Goal: Participate in discussion: Engage in conversation with other users on a specific topic

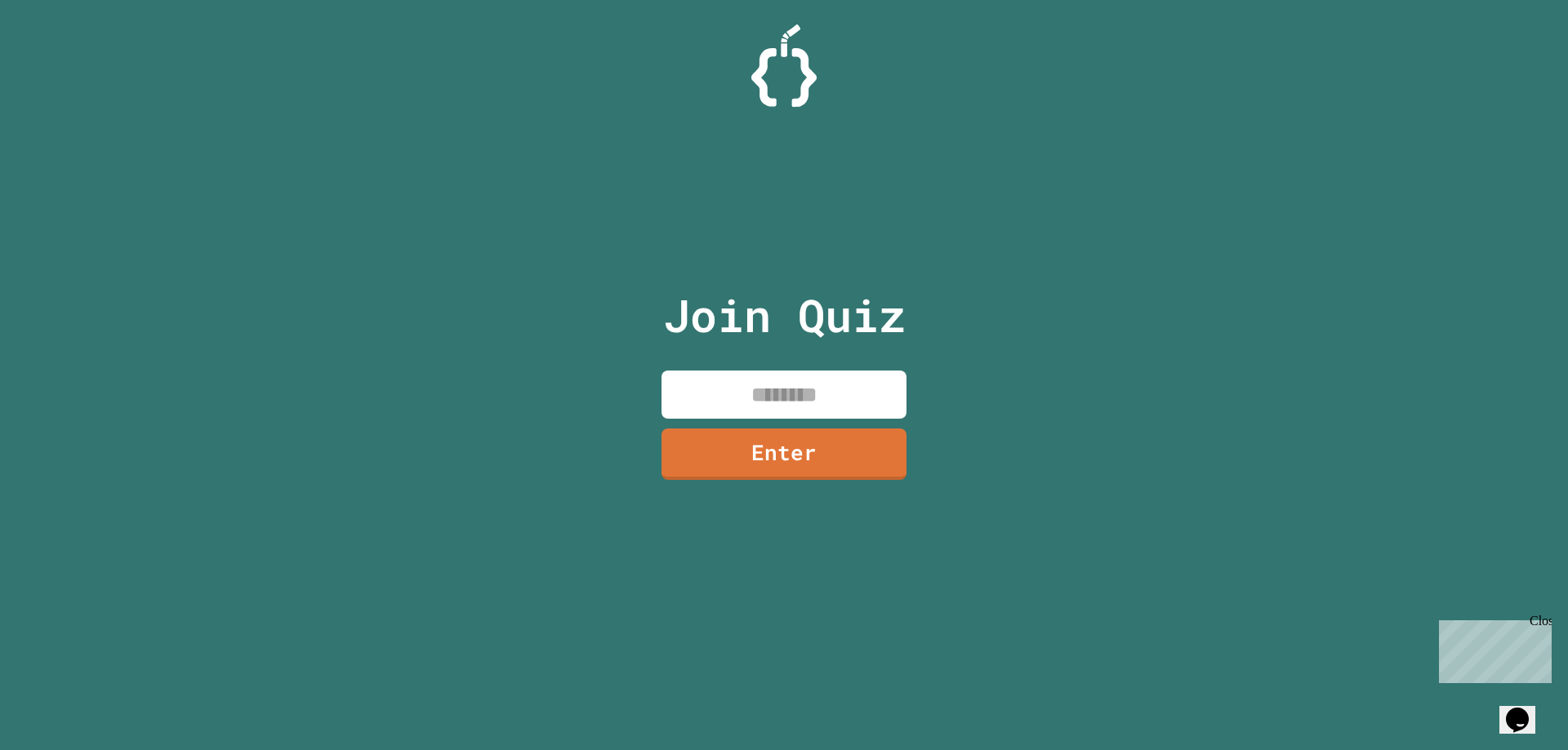
drag, startPoint x: 747, startPoint y: 385, endPoint x: 1129, endPoint y: 337, distance: 385.0
click at [747, 386] on input at bounding box center [784, 394] width 245 height 48
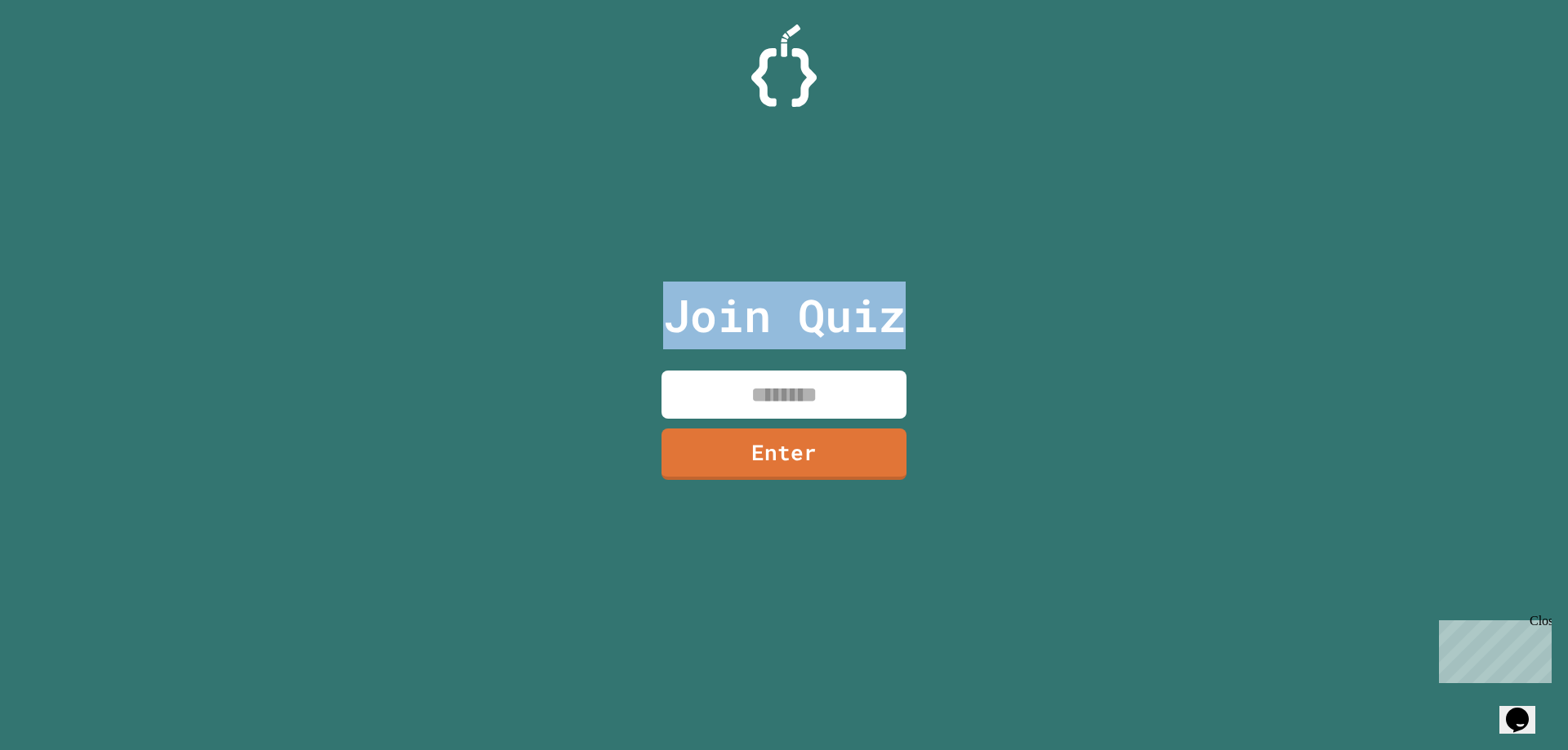
drag, startPoint x: 959, startPoint y: 348, endPoint x: 463, endPoint y: 251, distance: 505.4
click at [468, 253] on div "Join Quiz Enter" at bounding box center [784, 375] width 1568 height 750
click at [463, 251] on div "Join Quiz Enter" at bounding box center [784, 375] width 1568 height 750
drag, startPoint x: 462, startPoint y: 251, endPoint x: 709, endPoint y: 310, distance: 253.9
click at [703, 309] on div "Join Quiz Enter" at bounding box center [784, 375] width 1568 height 750
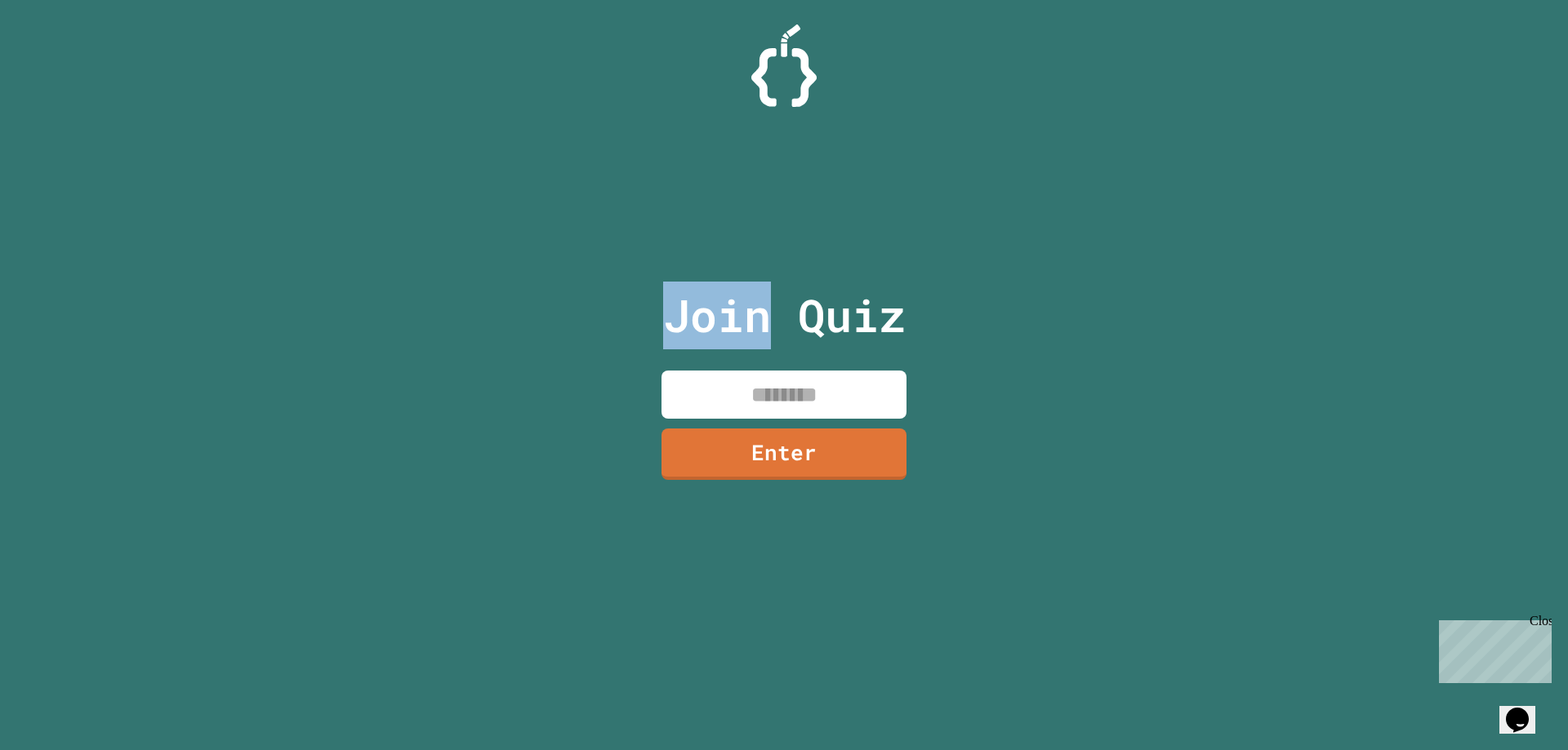
drag, startPoint x: 730, startPoint y: 313, endPoint x: 722, endPoint y: 312, distance: 8.1
drag, startPoint x: 722, startPoint y: 312, endPoint x: 675, endPoint y: 221, distance: 102.4
click at [675, 221] on div "Join Quiz Enter" at bounding box center [784, 375] width 275 height 668
click at [762, 395] on input at bounding box center [784, 394] width 245 height 48
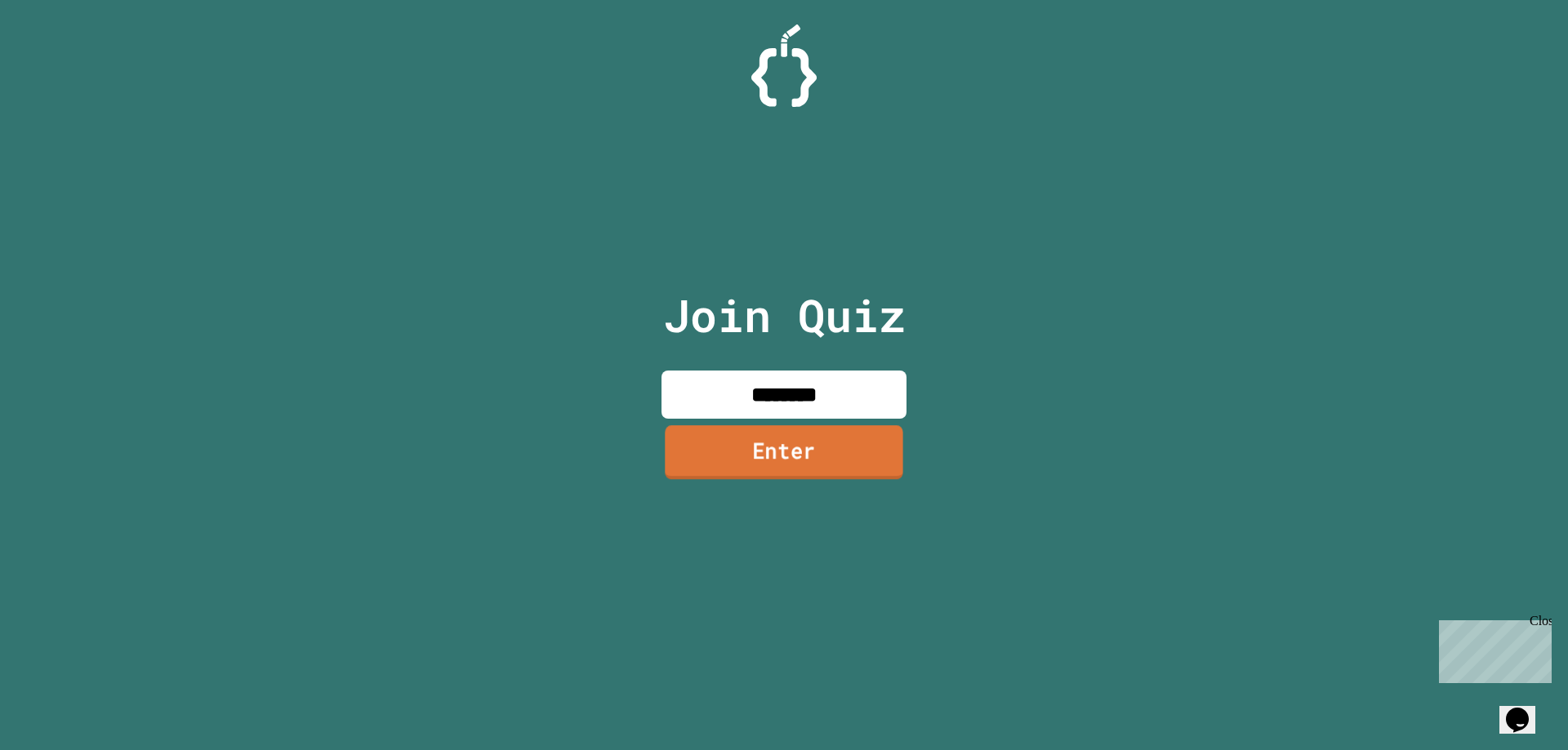
type input "********"
click at [777, 441] on link "Enter" at bounding box center [784, 452] width 238 height 54
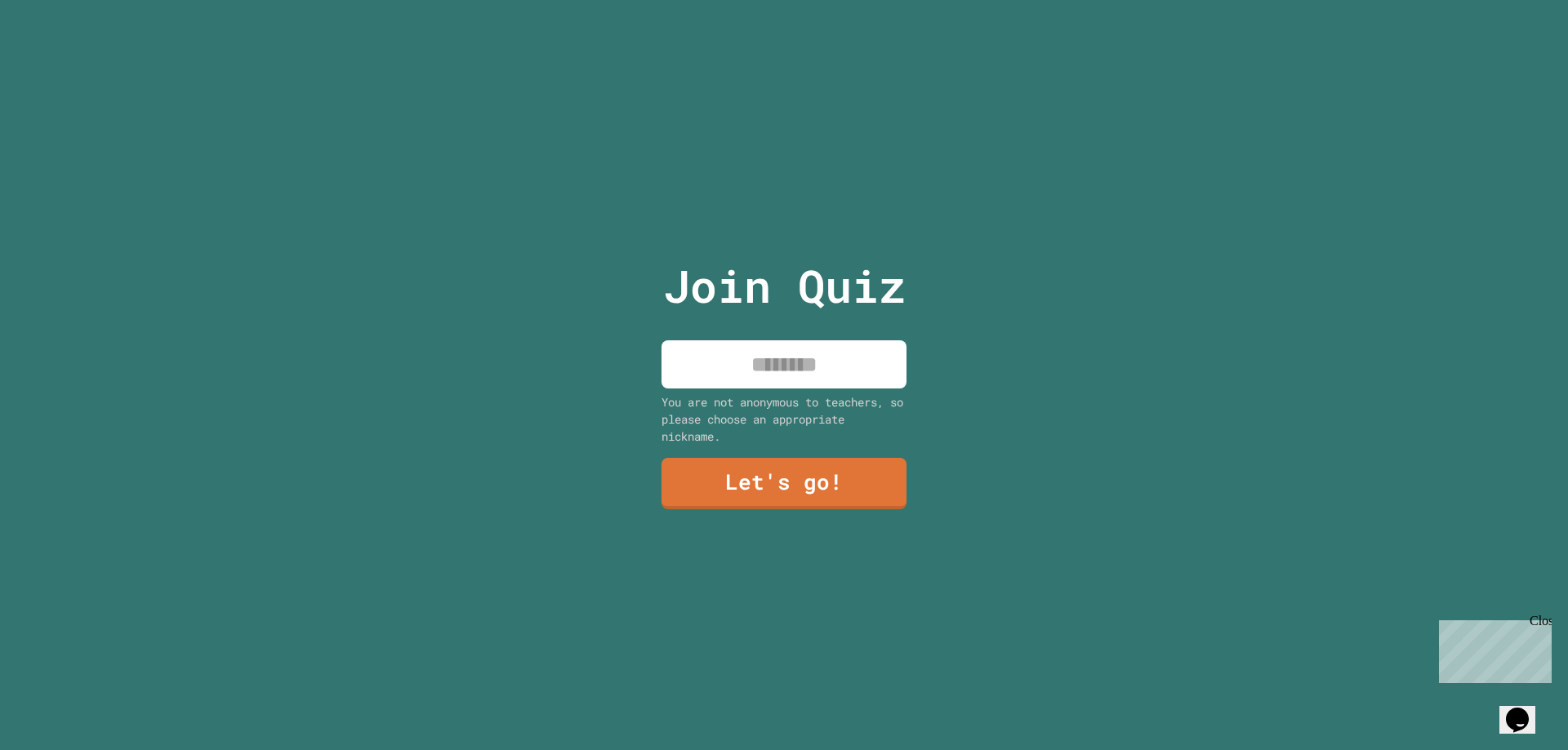
drag, startPoint x: 786, startPoint y: 357, endPoint x: 795, endPoint y: 355, distance: 9.2
click at [787, 356] on input at bounding box center [784, 364] width 245 height 48
type input "*****"
drag, startPoint x: 775, startPoint y: 449, endPoint x: 773, endPoint y: 469, distance: 20.1
click at [773, 450] on div "Join Quiz ***** You are not anonymous to teachers, so please choose an appropri…" at bounding box center [784, 375] width 275 height 750
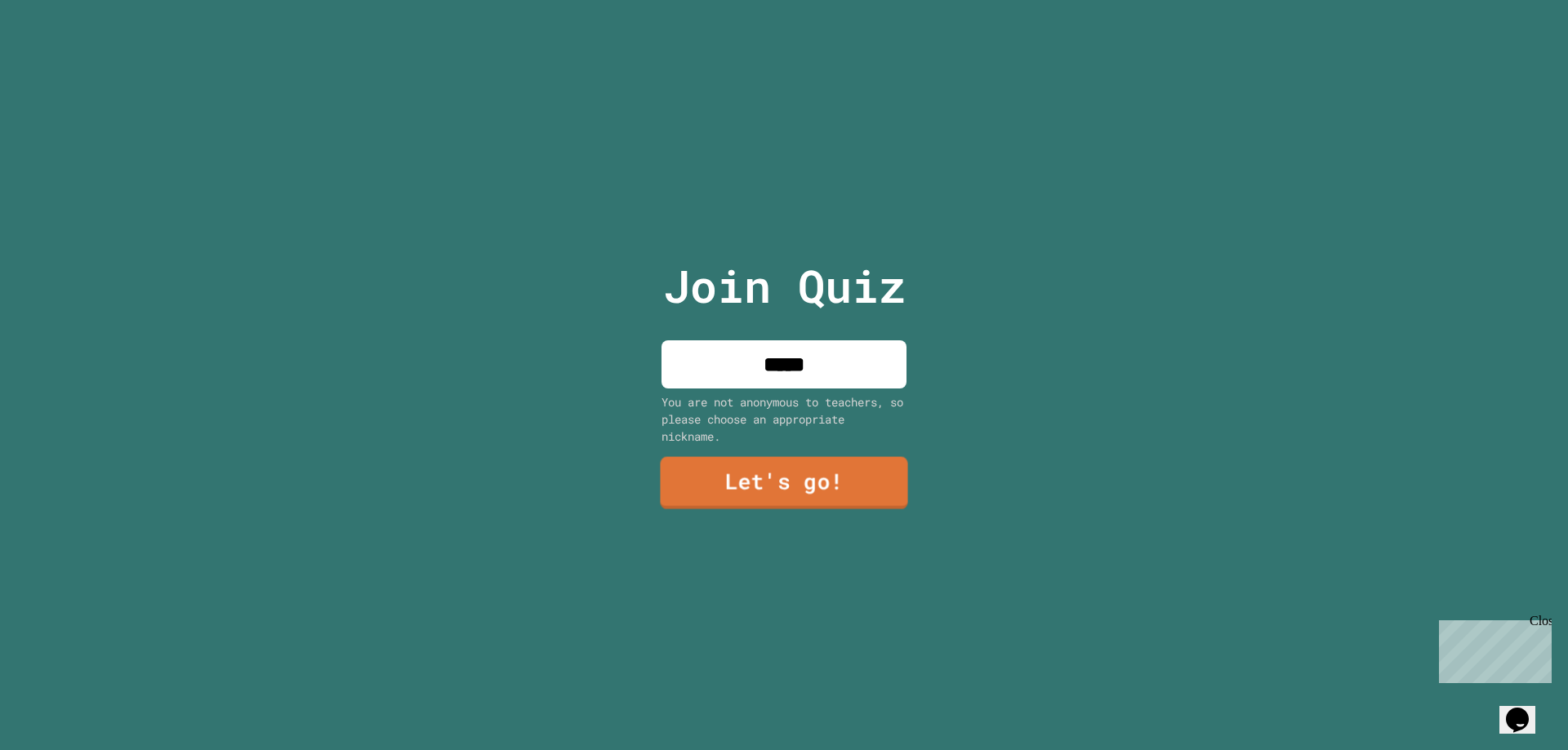
click at [773, 484] on link "Let's go!" at bounding box center [784, 483] width 248 height 52
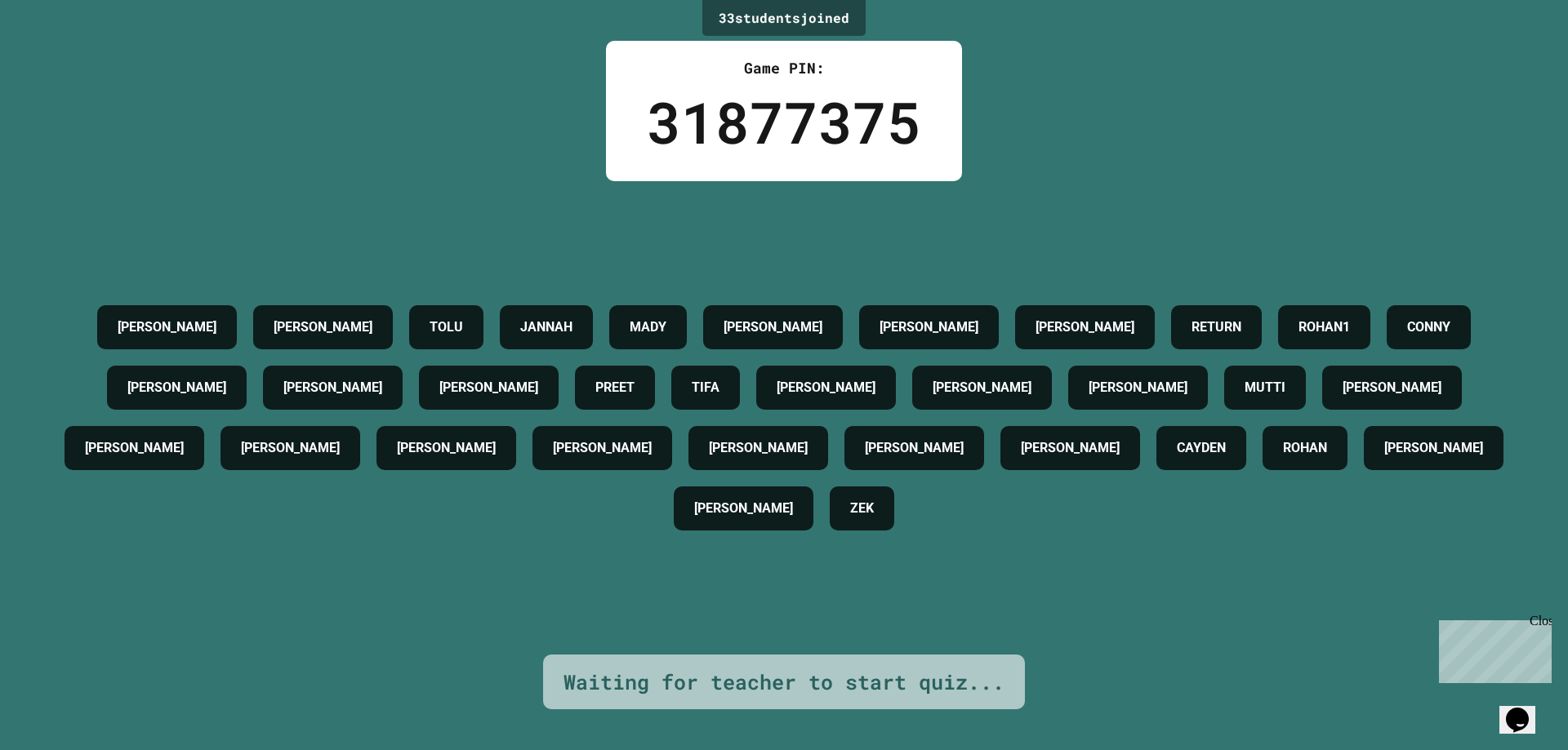
drag, startPoint x: 719, startPoint y: 386, endPoint x: 710, endPoint y: 411, distance: 26.6
drag, startPoint x: 710, startPoint y: 411, endPoint x: 879, endPoint y: 441, distance: 171.6
click at [807, 441] on h4 "[PERSON_NAME]" at bounding box center [757, 448] width 98 height 19
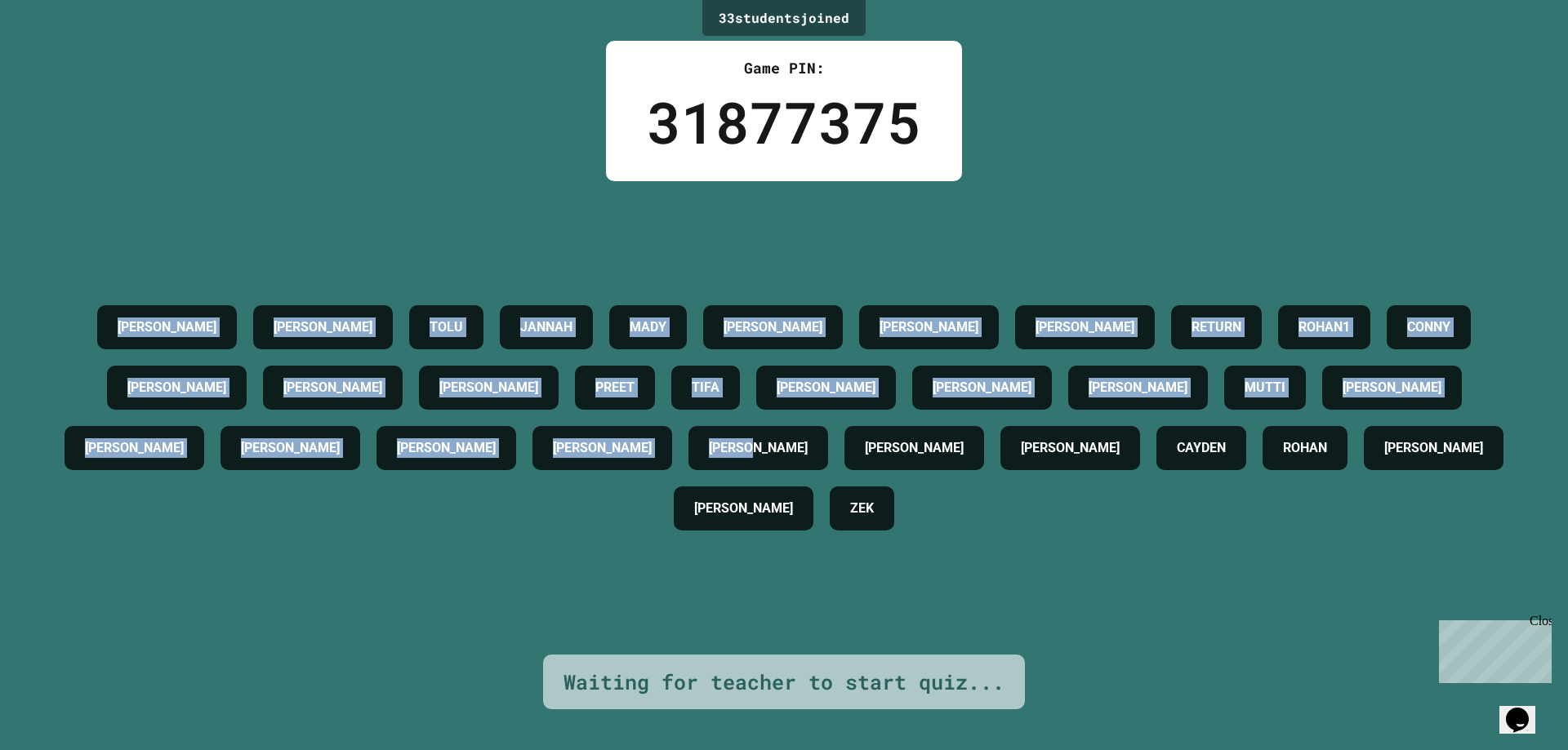
drag, startPoint x: 893, startPoint y: 441, endPoint x: 51, endPoint y: 292, distance: 855.1
click at [57, 303] on div "[PERSON_NAME] TOLU JANNAH [PERSON_NAME] [PERSON_NAME] RETURN ROHAN1 [PERSON_NAM…" at bounding box center [784, 417] width 1486 height 241
click at [44, 226] on div "[PERSON_NAME] TOLU JANNAH [PERSON_NAME] [PERSON_NAME] RETURN ROHAN1 [PERSON_NAM…" at bounding box center [784, 417] width 1486 height 473
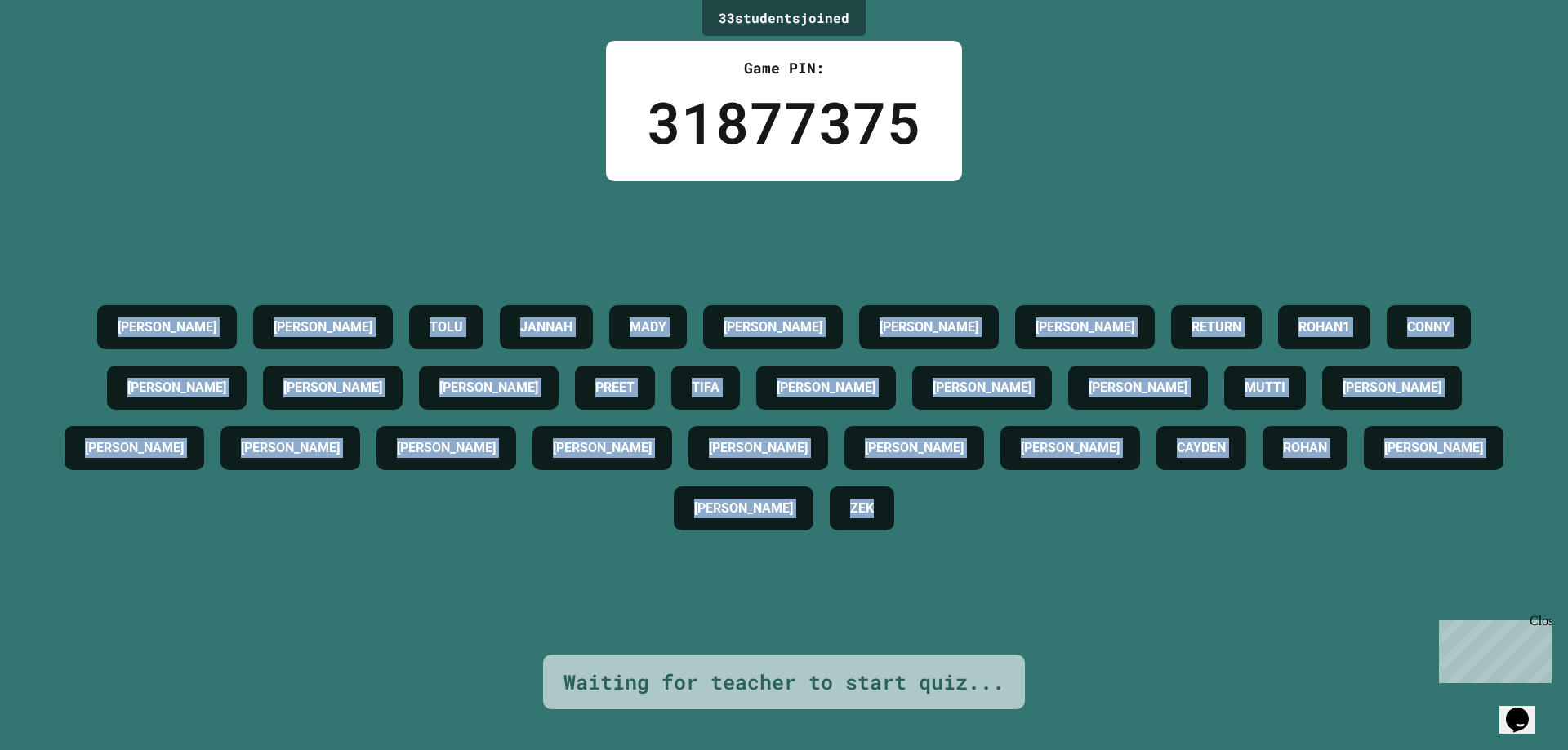
drag, startPoint x: 76, startPoint y: 295, endPoint x: 967, endPoint y: 584, distance: 936.7
click at [967, 584] on div "[PERSON_NAME] TOLU JANNAH [PERSON_NAME] [PERSON_NAME] RETURN ROHAN1 [PERSON_NAM…" at bounding box center [784, 417] width 1486 height 473
click at [966, 580] on div "[PERSON_NAME] TOLU JANNAH [PERSON_NAME] [PERSON_NAME] RETURN ROHAN1 [PERSON_NAM…" at bounding box center [784, 417] width 1486 height 473
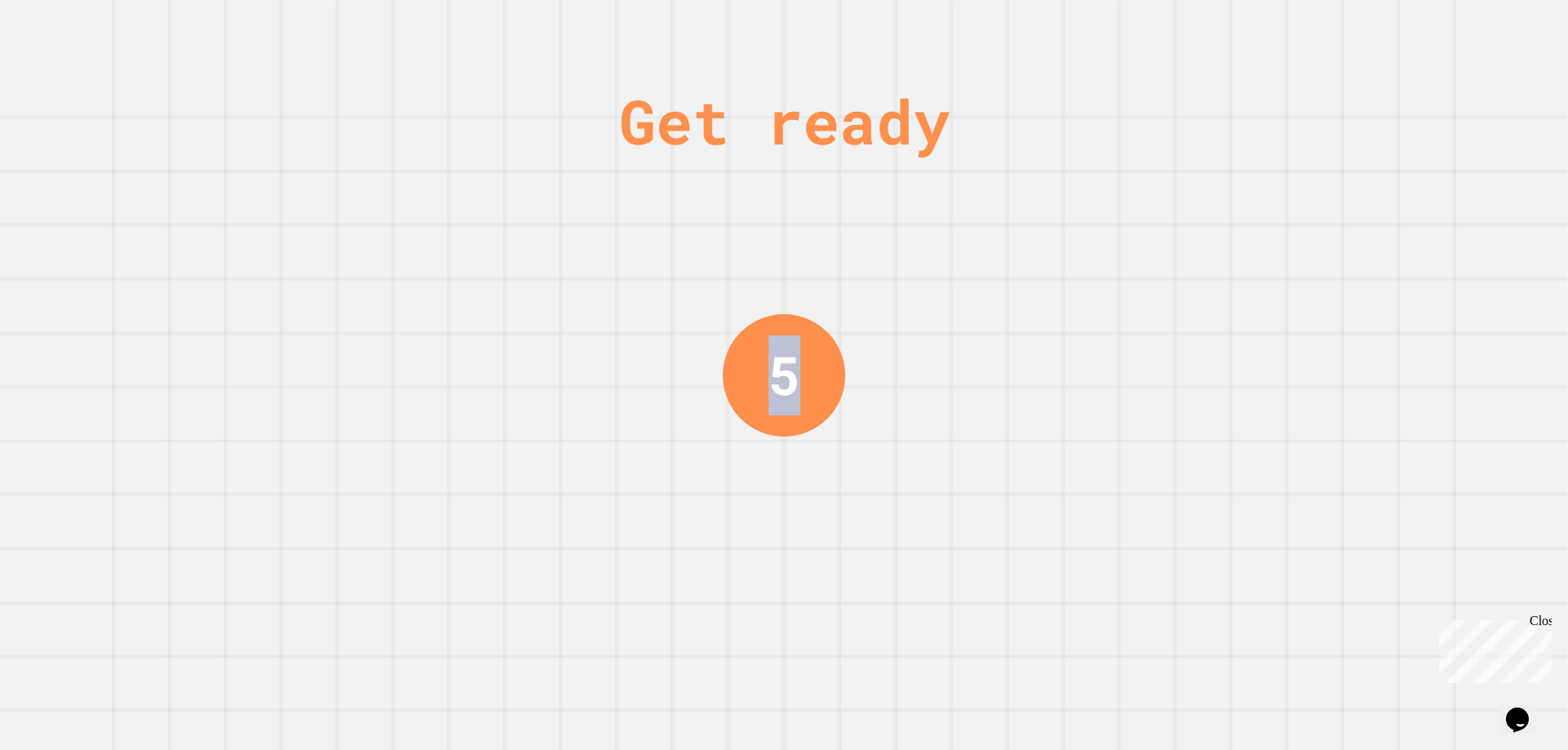
click at [2, 273] on div "Get ready 5" at bounding box center [784, 375] width 1568 height 750
drag, startPoint x: 412, startPoint y: 368, endPoint x: 424, endPoint y: 329, distance: 40.8
click at [416, 364] on div "Get ready 5" at bounding box center [784, 375] width 1568 height 750
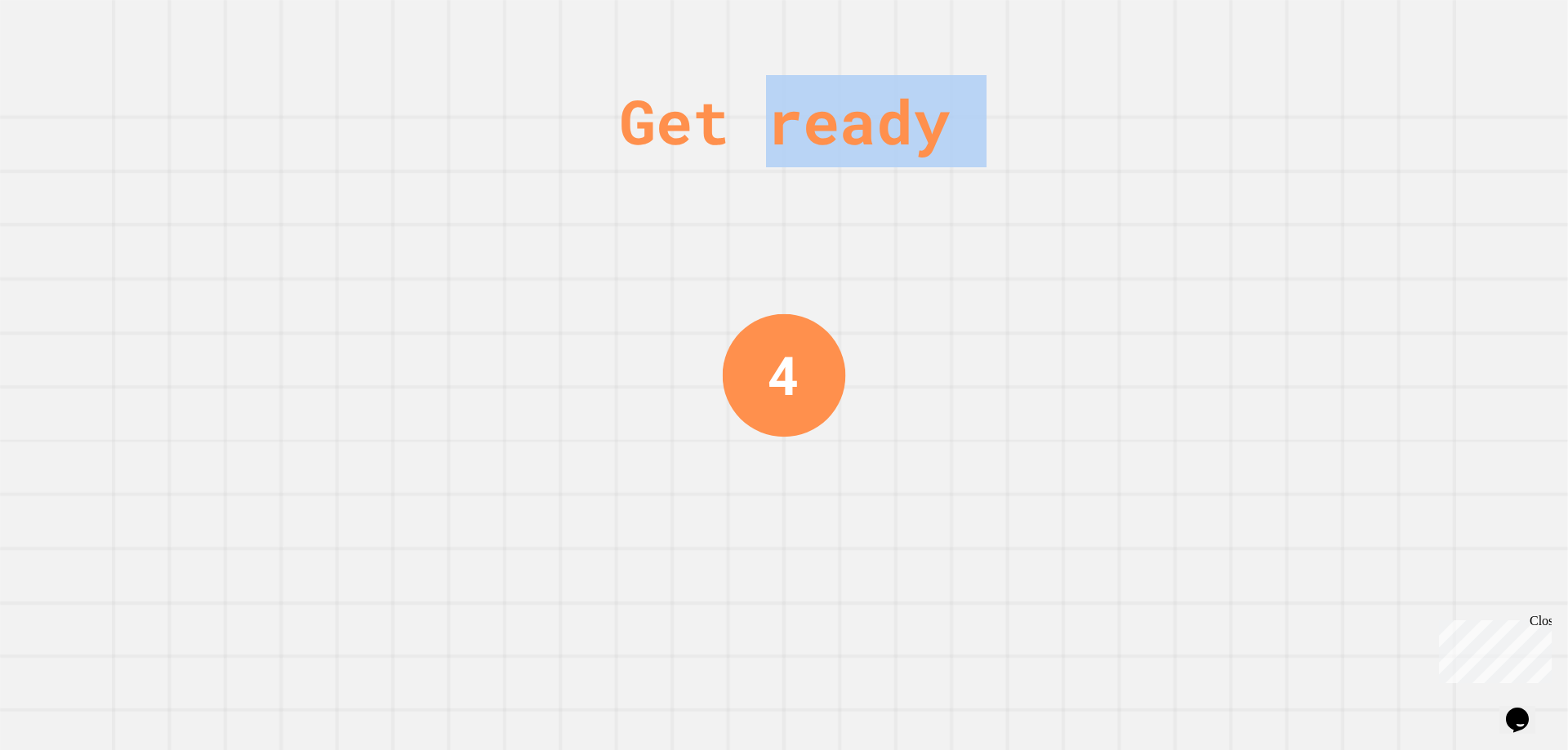
drag, startPoint x: 458, startPoint y: 220, endPoint x: 769, endPoint y: 125, distance: 325.2
click at [769, 125] on div "Get ready 4" at bounding box center [784, 375] width 1568 height 750
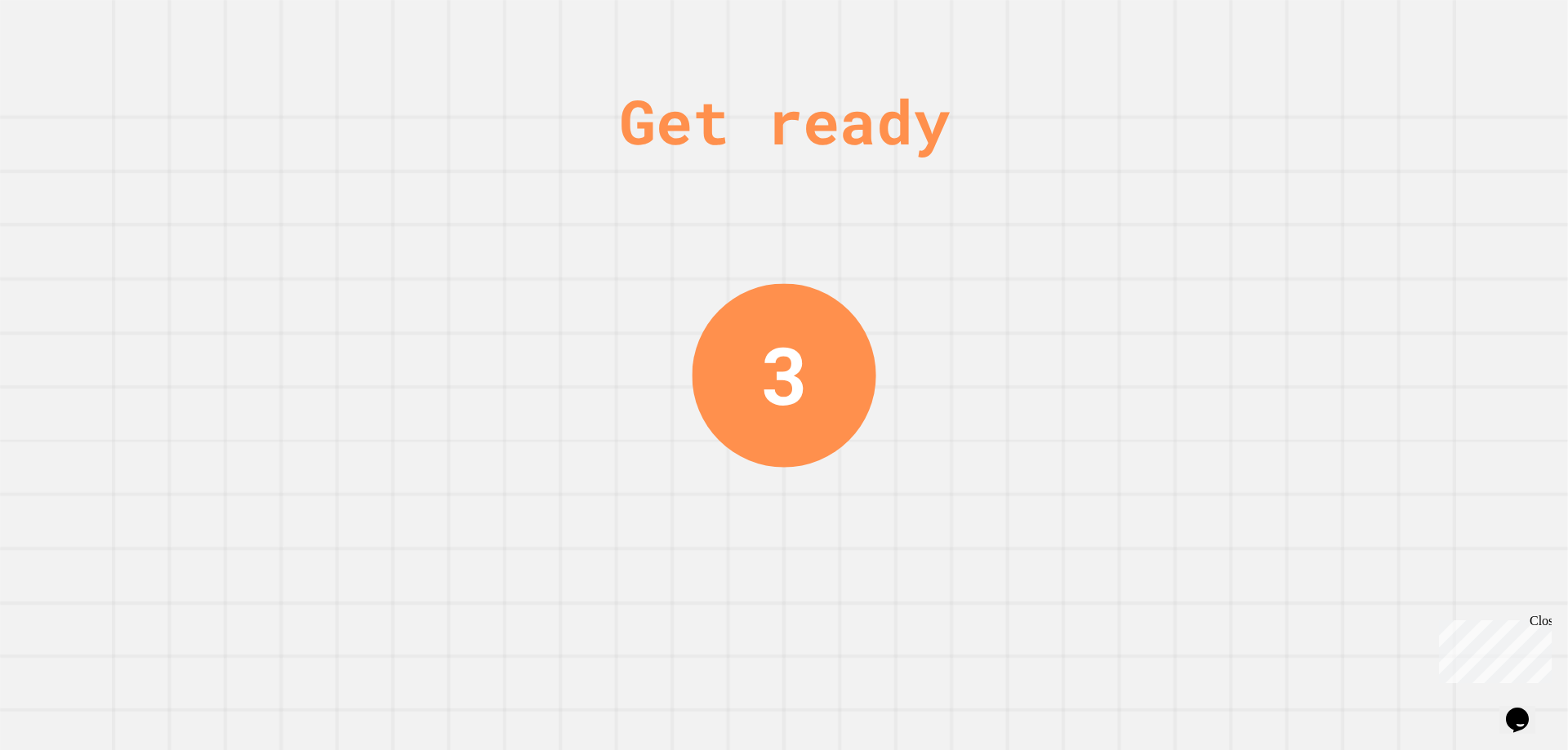
click at [630, 132] on div "Get ready" at bounding box center [784, 121] width 330 height 92
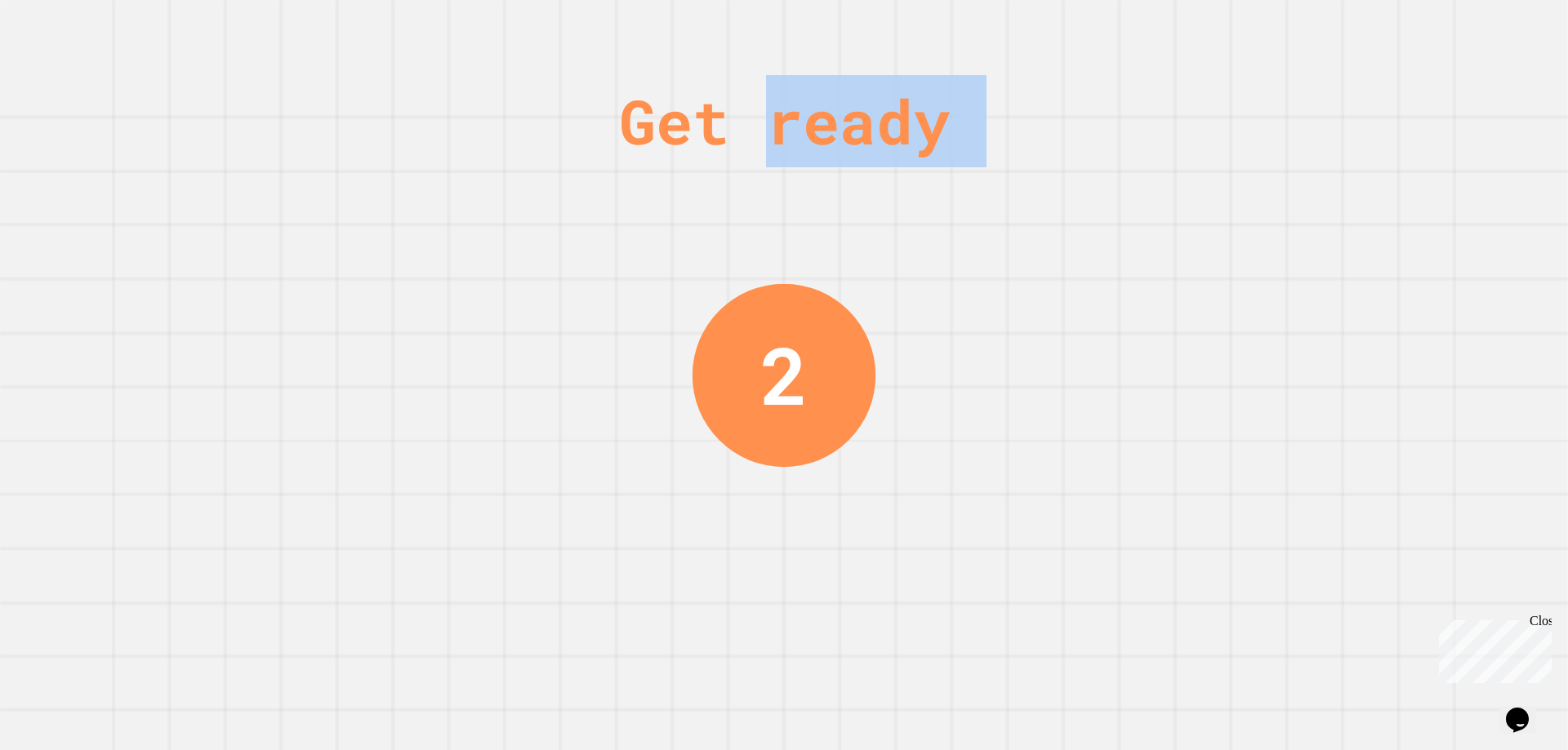
drag, startPoint x: 566, startPoint y: 122, endPoint x: 797, endPoint y: 161, distance: 234.3
click at [790, 160] on div "Get ready 2" at bounding box center [784, 375] width 1568 height 750
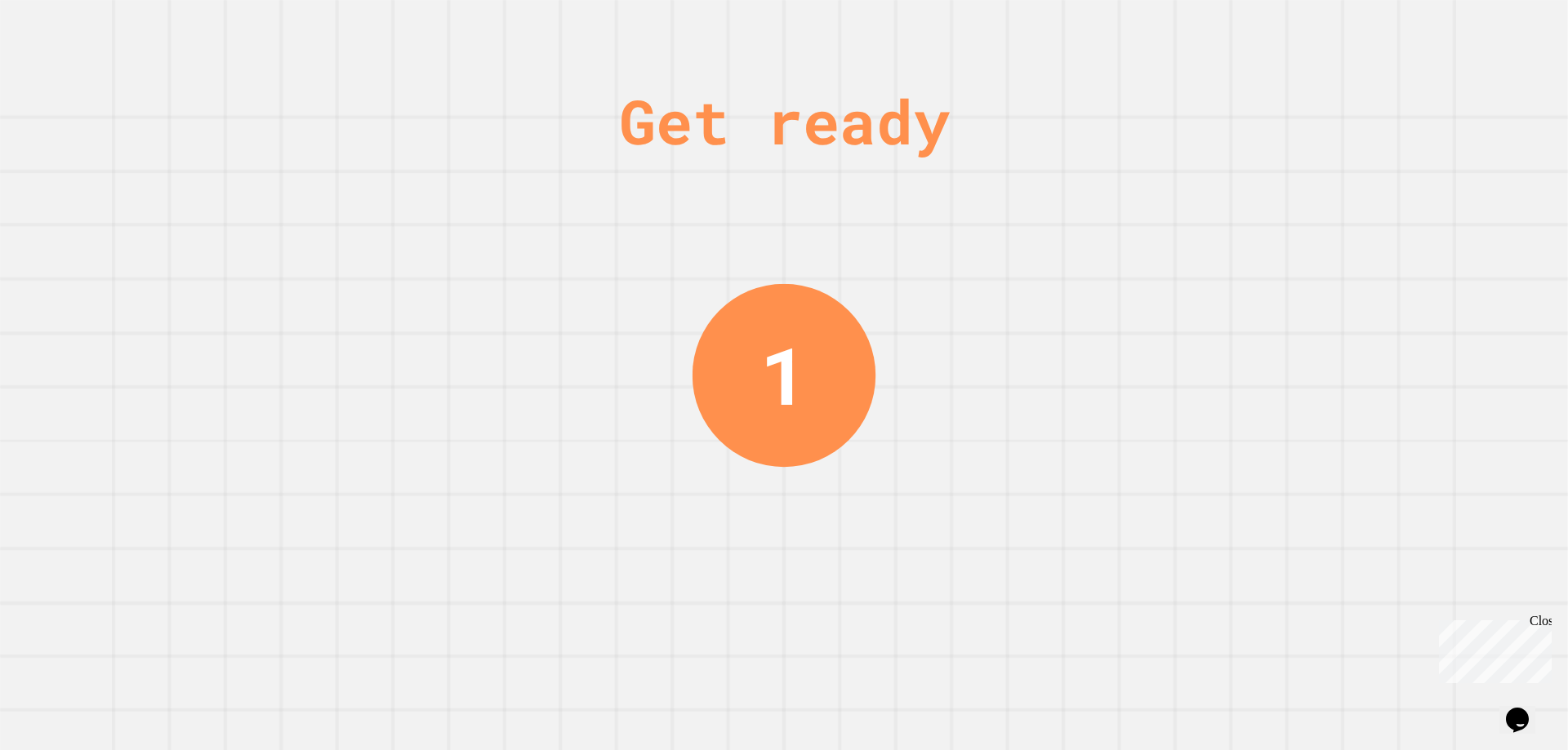
drag, startPoint x: 790, startPoint y: 200, endPoint x: 804, endPoint y: 198, distance: 14.1
click at [797, 203] on div "Get ready 1" at bounding box center [784, 375] width 123 height 750
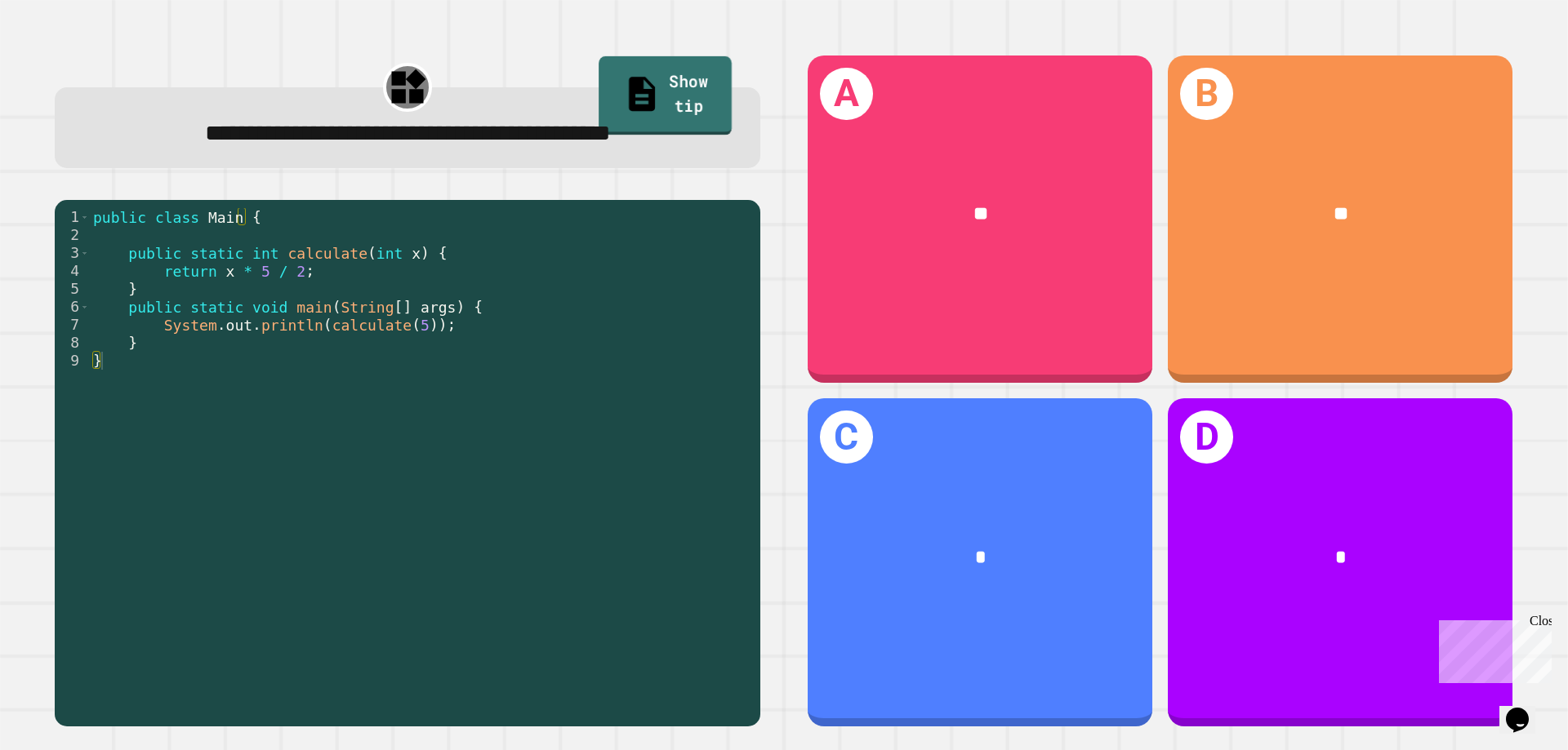
click at [648, 68] on link "Show tip" at bounding box center [665, 96] width 133 height 79
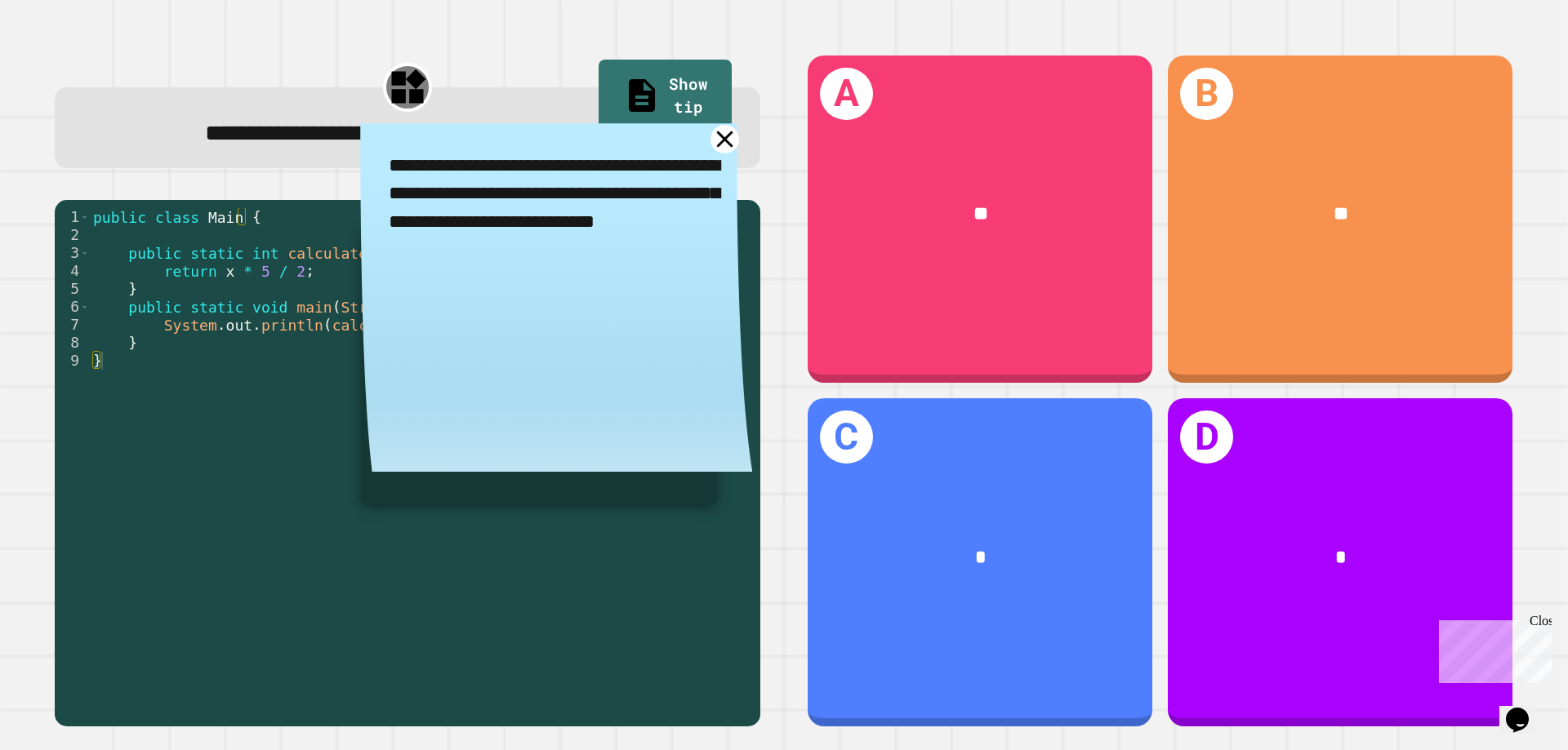
click at [710, 148] on link at bounding box center [724, 139] width 29 height 29
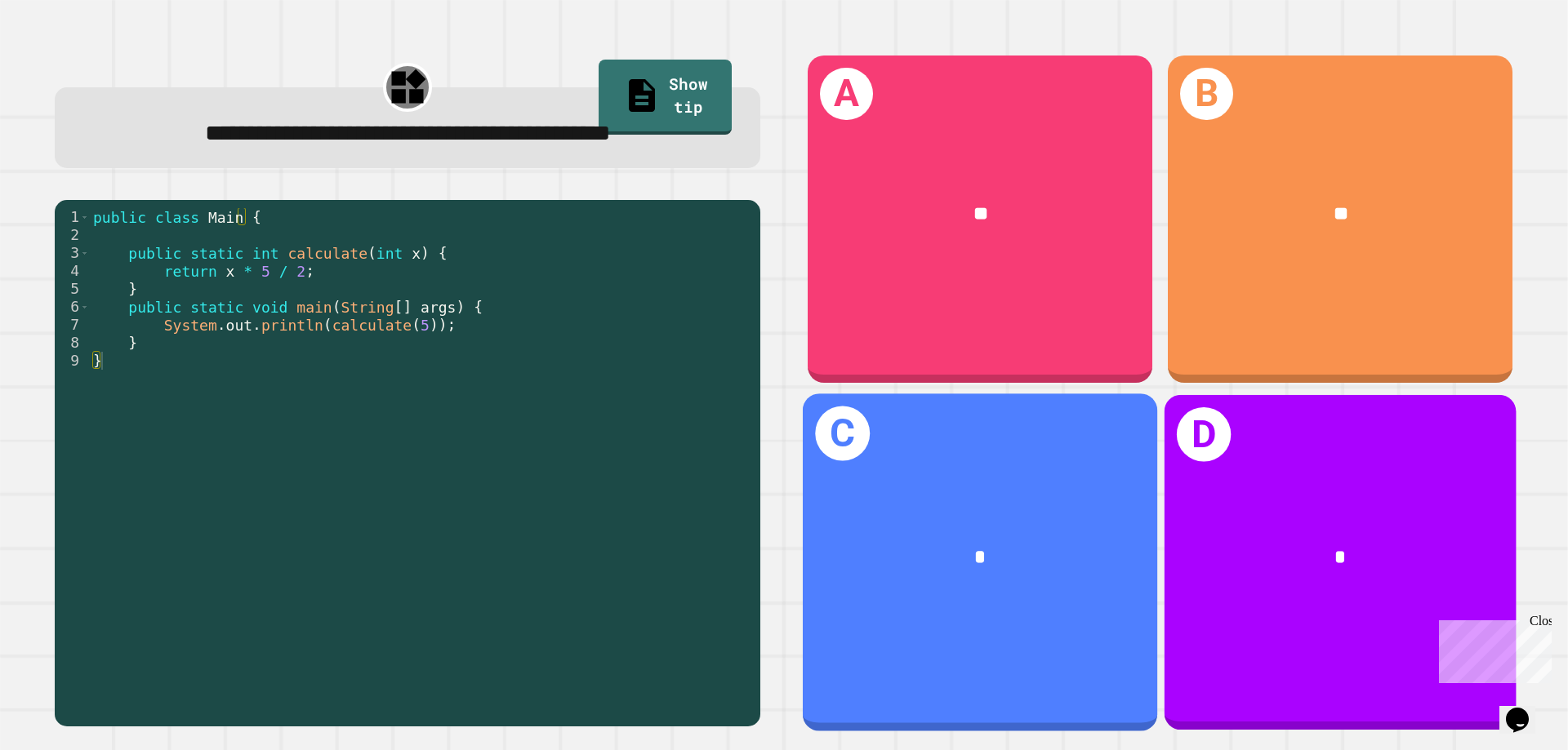
click at [1112, 557] on div "*" at bounding box center [980, 558] width 355 height 108
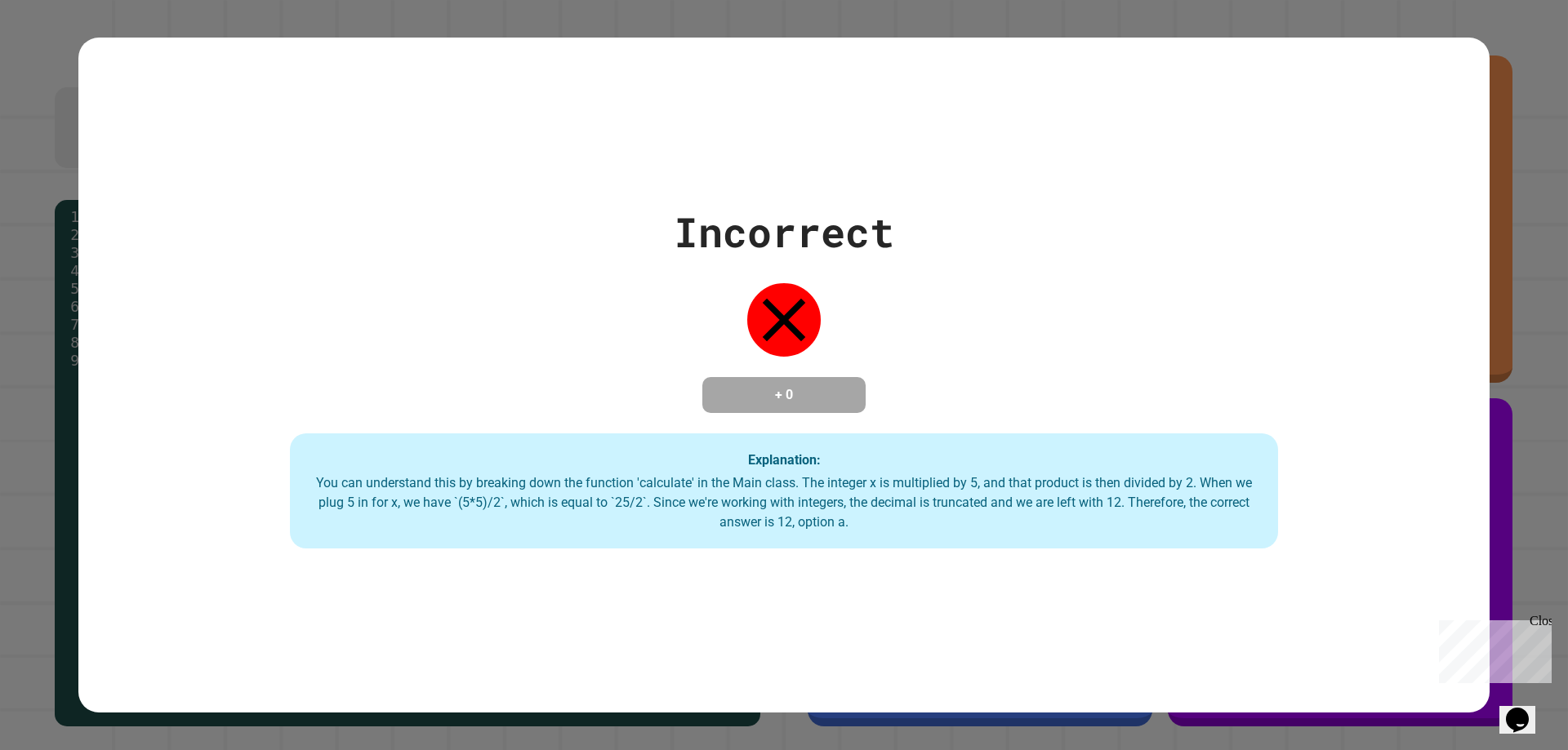
click at [1093, 431] on div "Incorrect + 0 Explanation: You can understand this by breaking down the functio…" at bounding box center [784, 375] width 1411 height 348
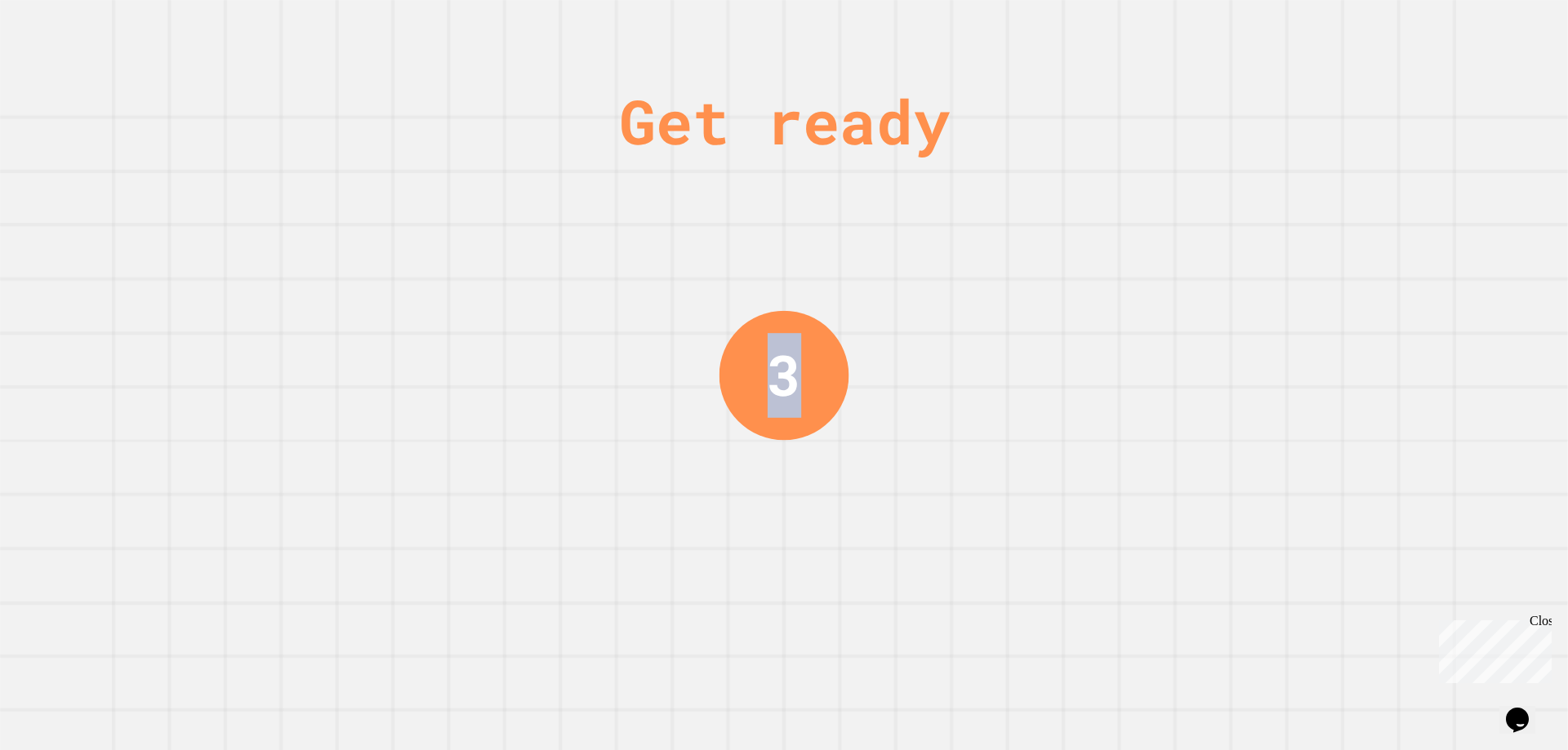
drag, startPoint x: 841, startPoint y: 318, endPoint x: 737, endPoint y: 361, distance: 112.5
click at [740, 361] on div "Get ready 3" at bounding box center [784, 375] width 1568 height 750
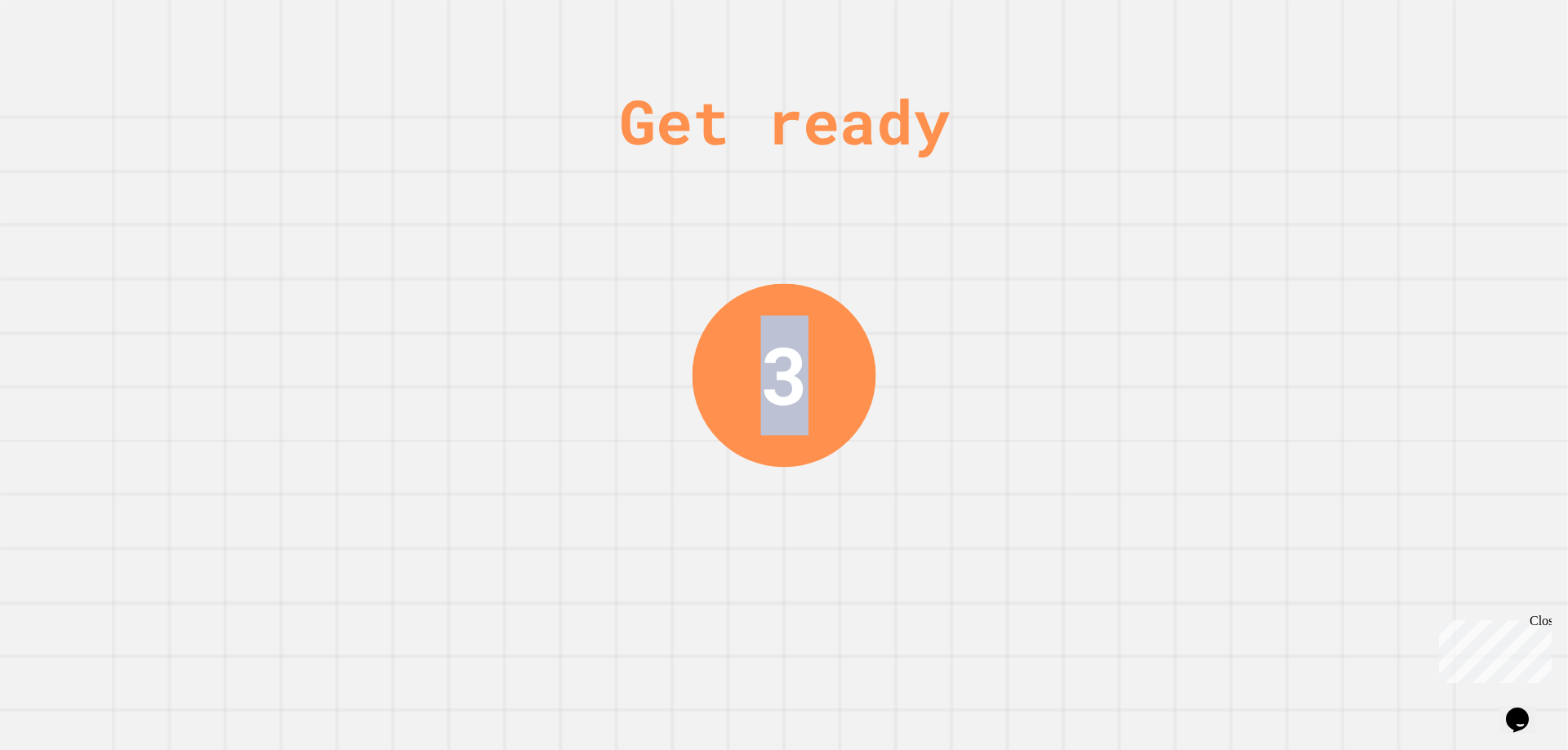
click at [737, 361] on div "3" at bounding box center [784, 375] width 184 height 184
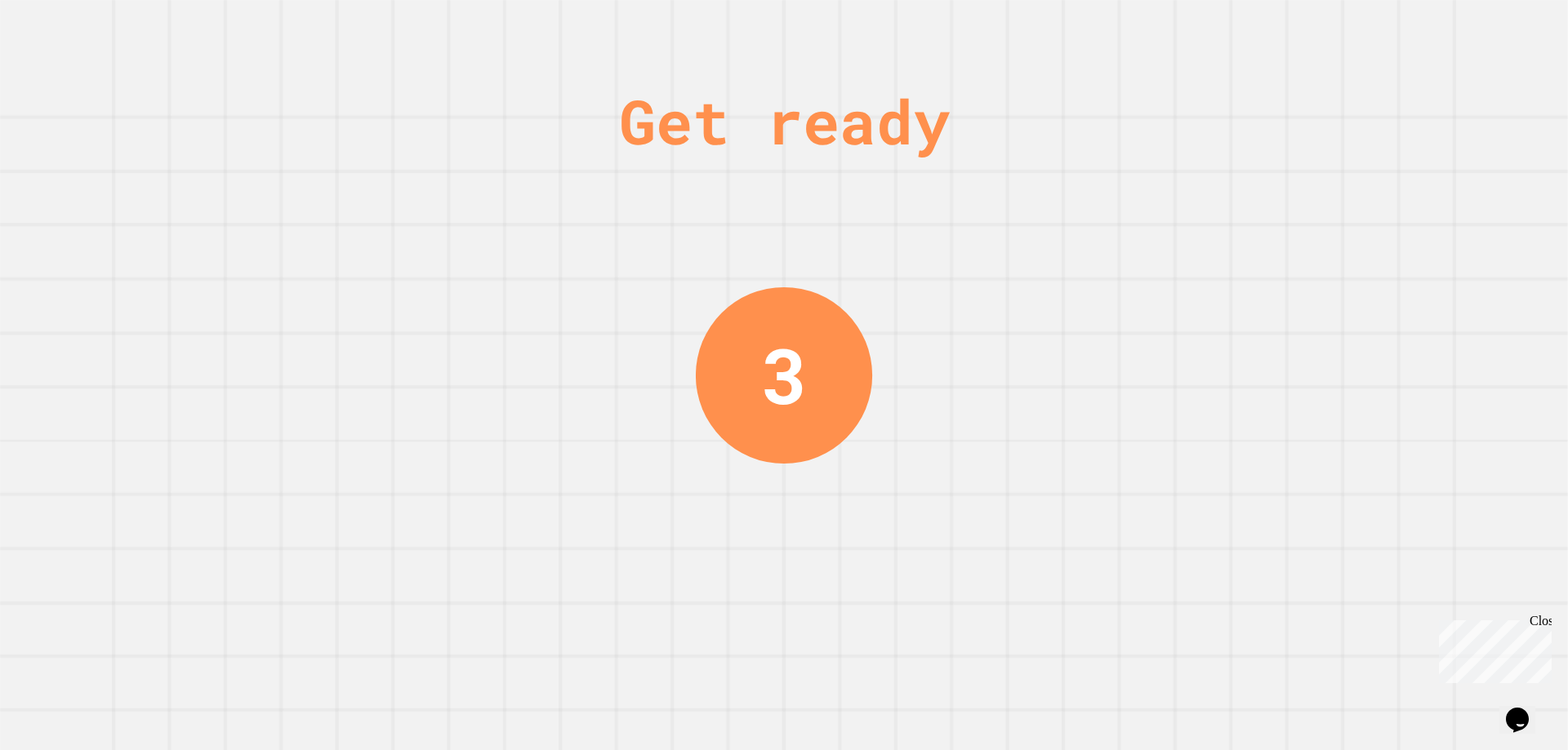
click at [819, 314] on div "Get ready 3" at bounding box center [784, 375] width 123 height 750
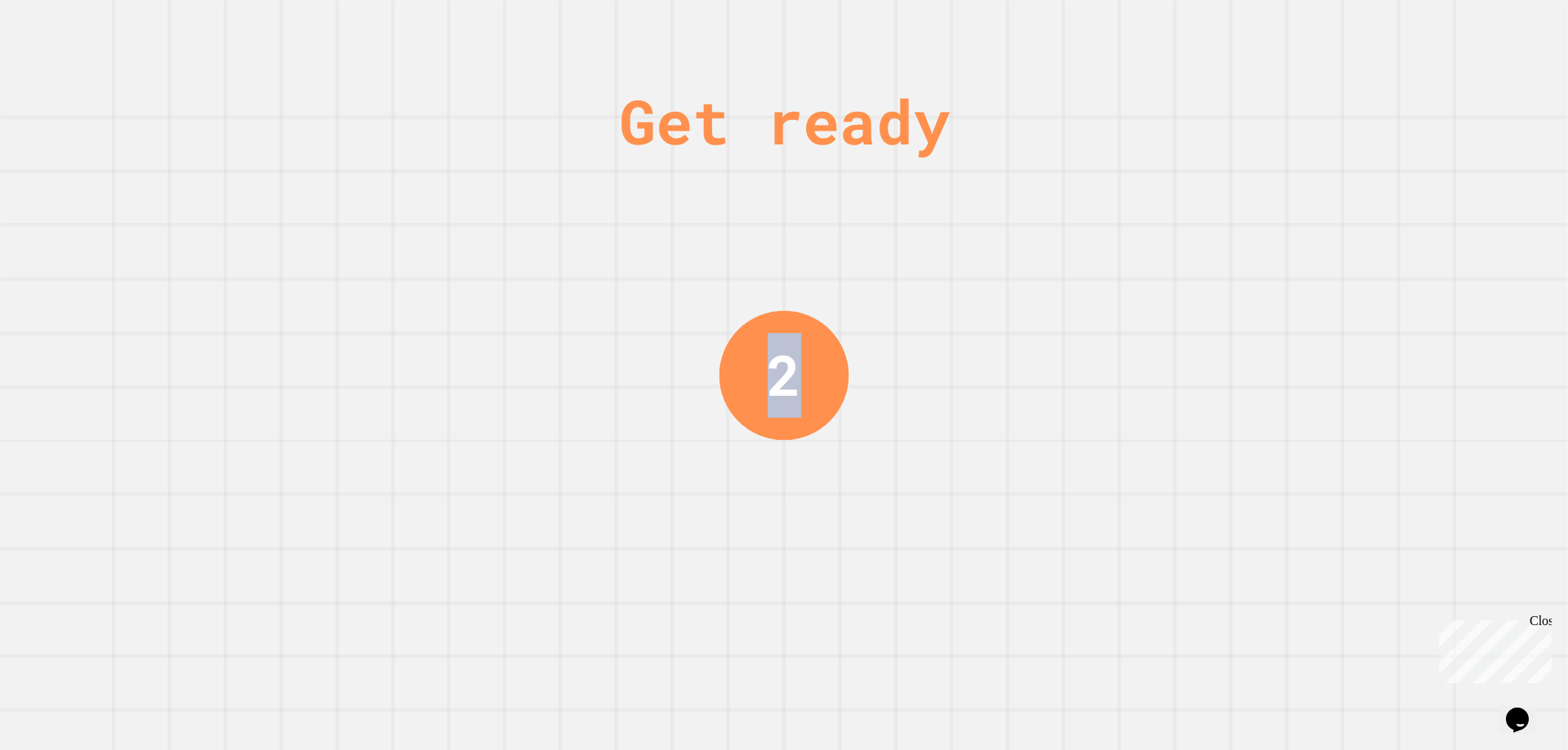
drag, startPoint x: 764, startPoint y: 341, endPoint x: 743, endPoint y: 349, distance: 22.5
click at [743, 349] on div "2" at bounding box center [784, 375] width 130 height 130
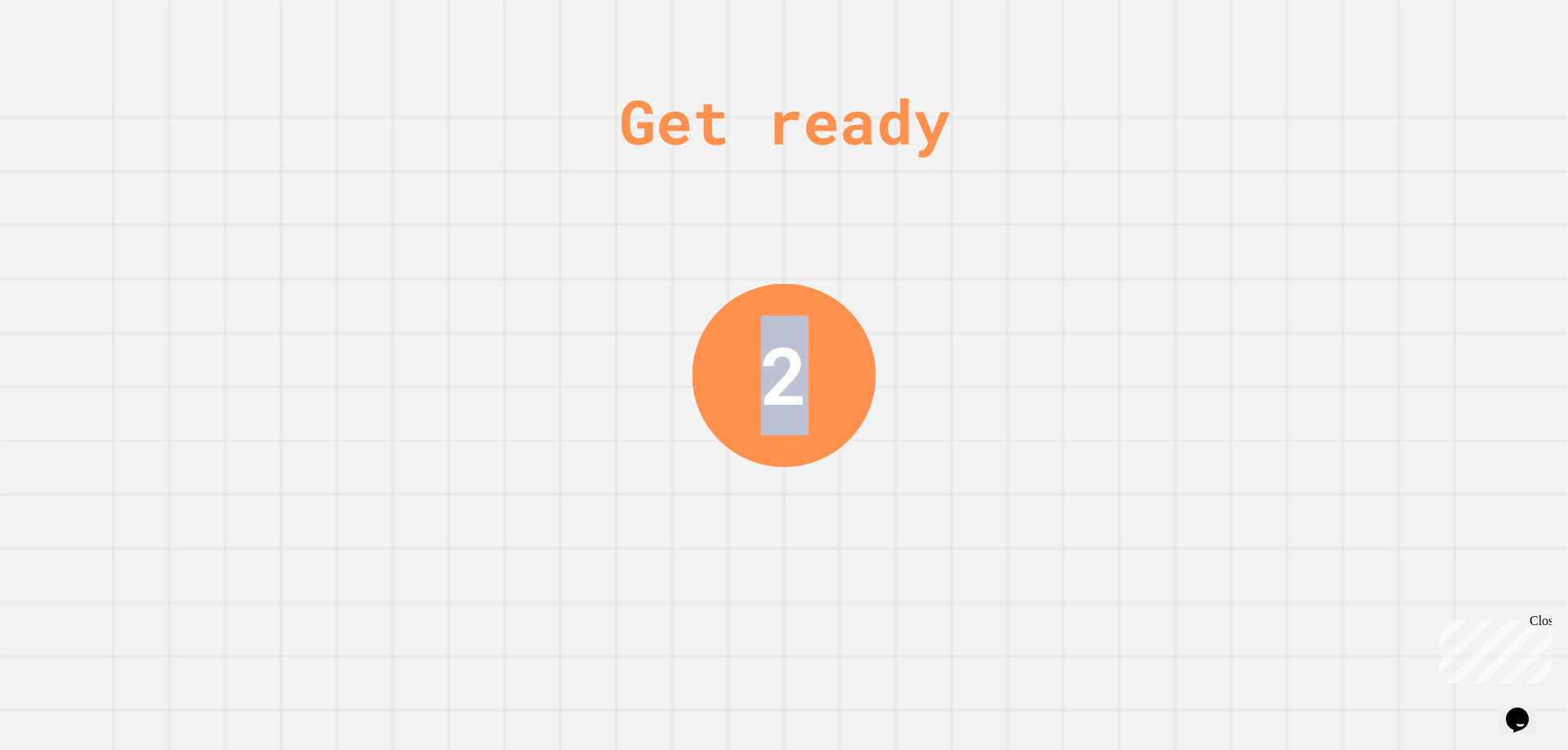
click at [743, 349] on div "2" at bounding box center [784, 375] width 184 height 184
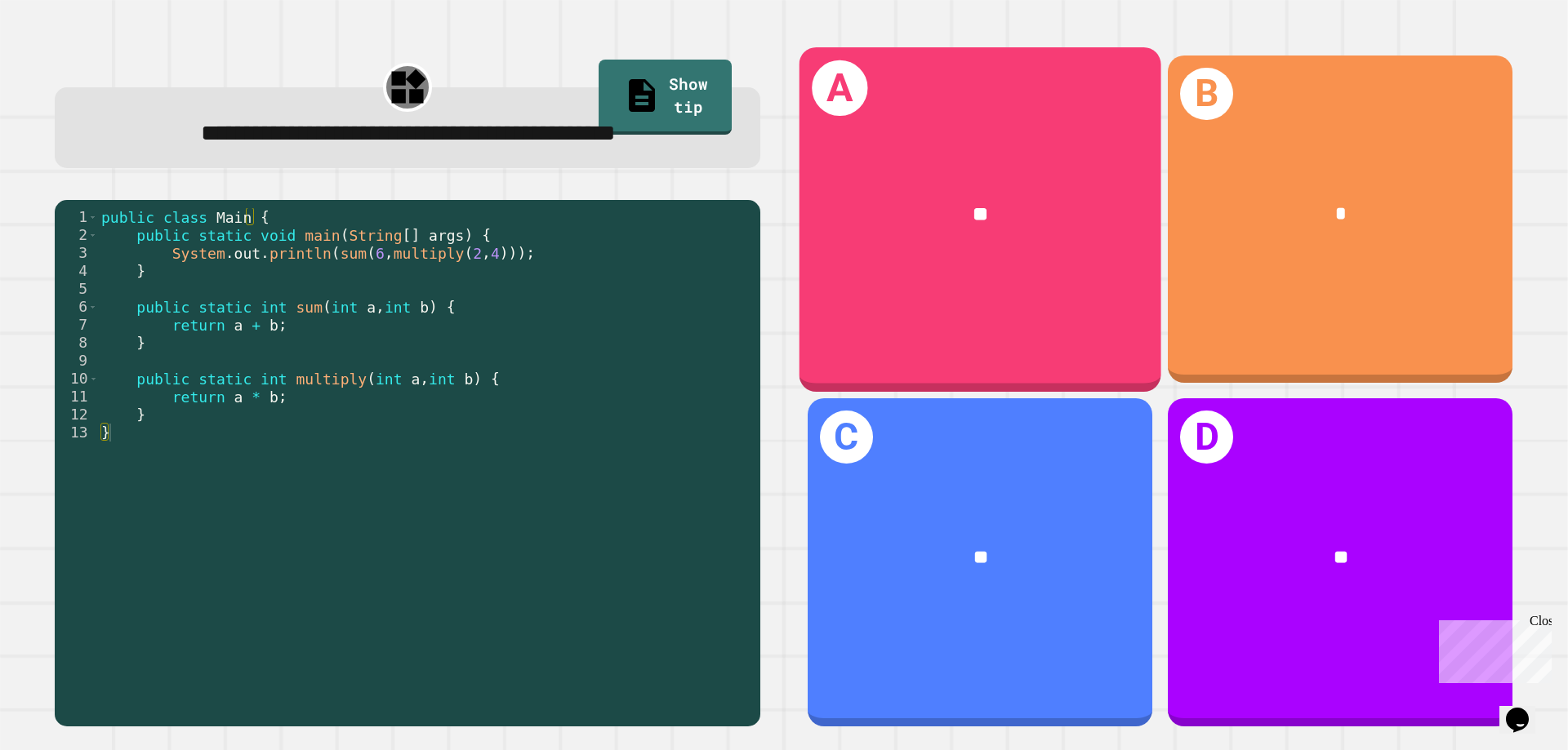
click at [955, 278] on div "A **" at bounding box center [980, 219] width 362 height 344
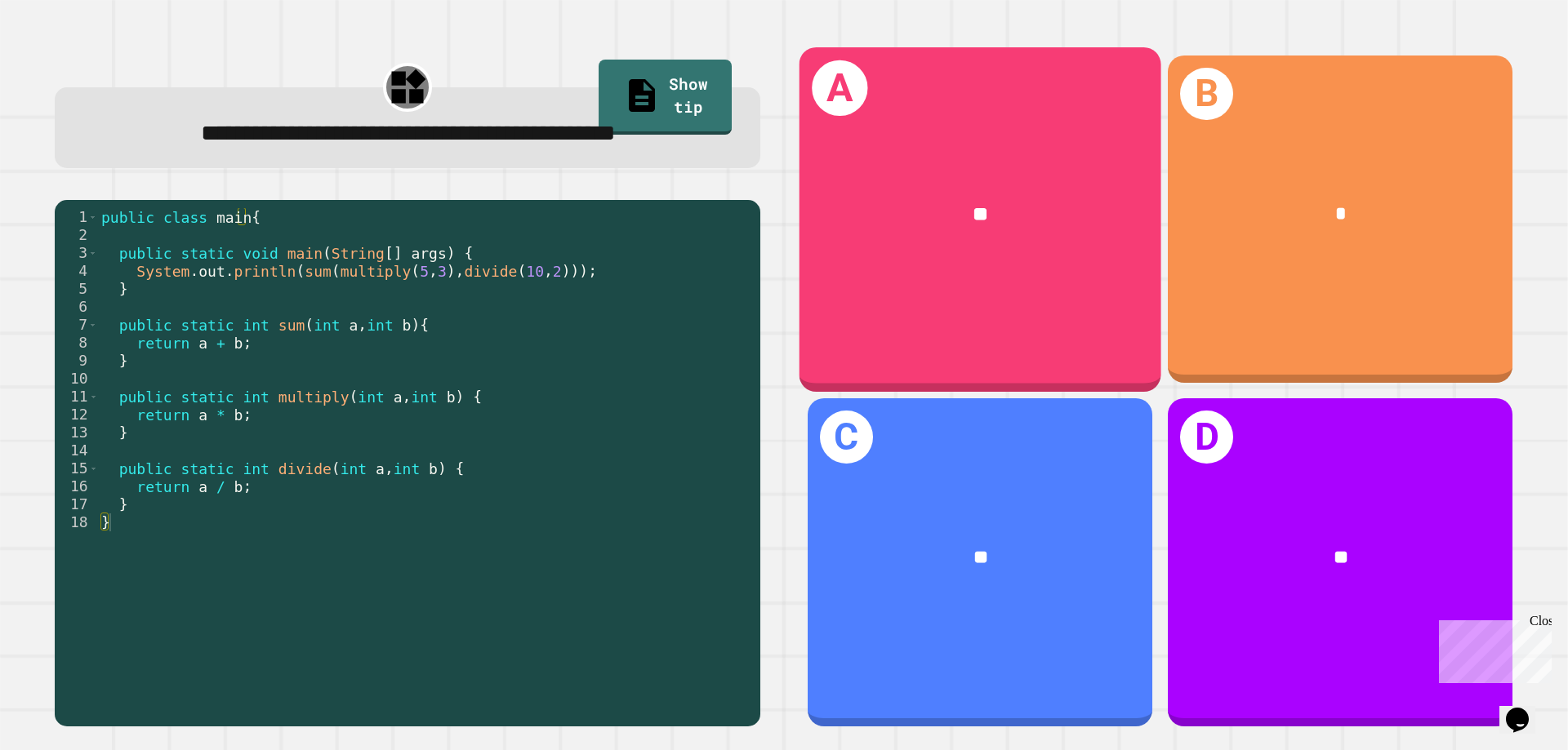
click at [811, 278] on div "A **" at bounding box center [980, 219] width 362 height 344
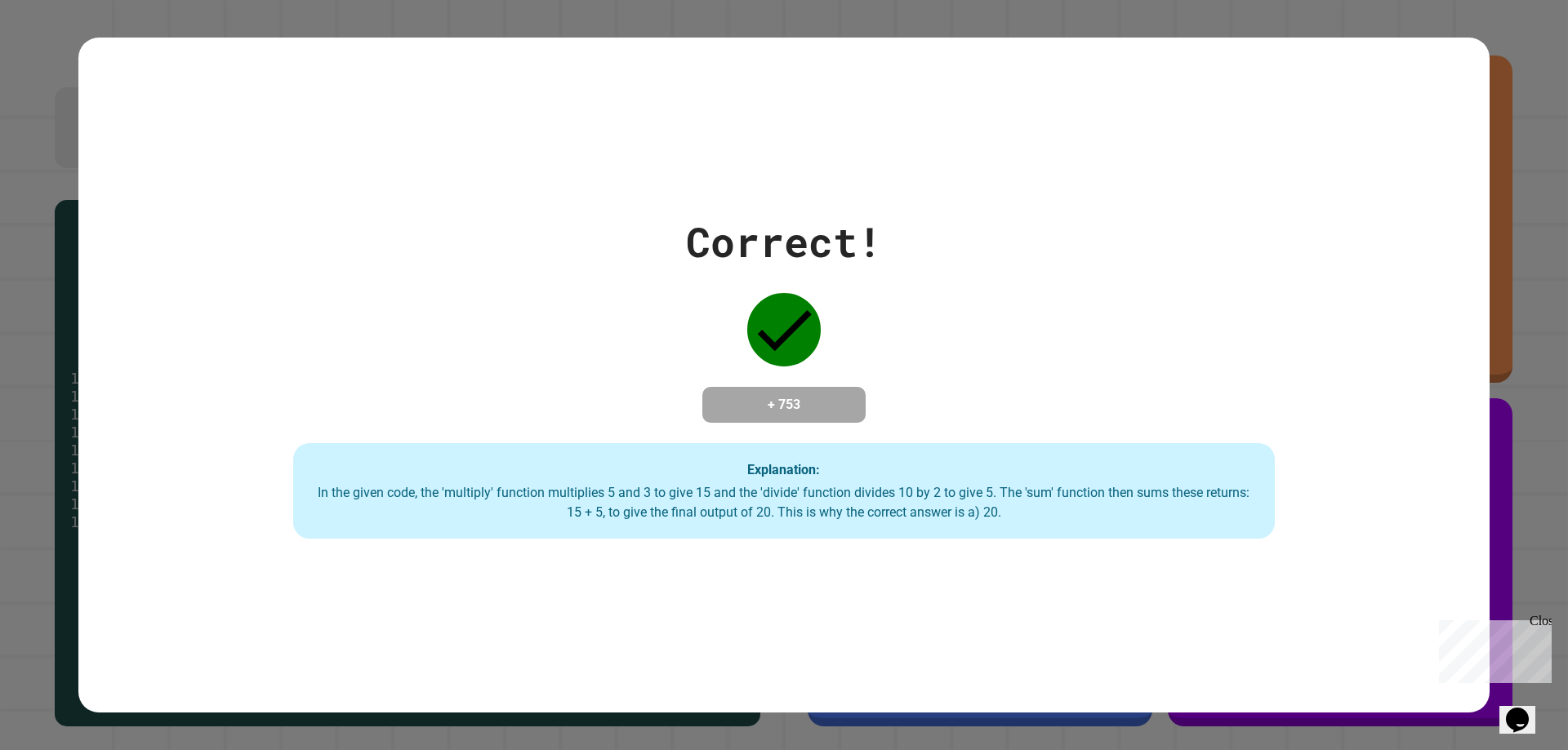
click at [859, 292] on div "Correct! + 753 Explanation: In the given code, the 'multiply' function multipli…" at bounding box center [784, 375] width 1402 height 328
click at [335, 140] on div "Correct! + 753 Explanation: In the given code, the 'multiply' function multipli…" at bounding box center [784, 375] width 1411 height 675
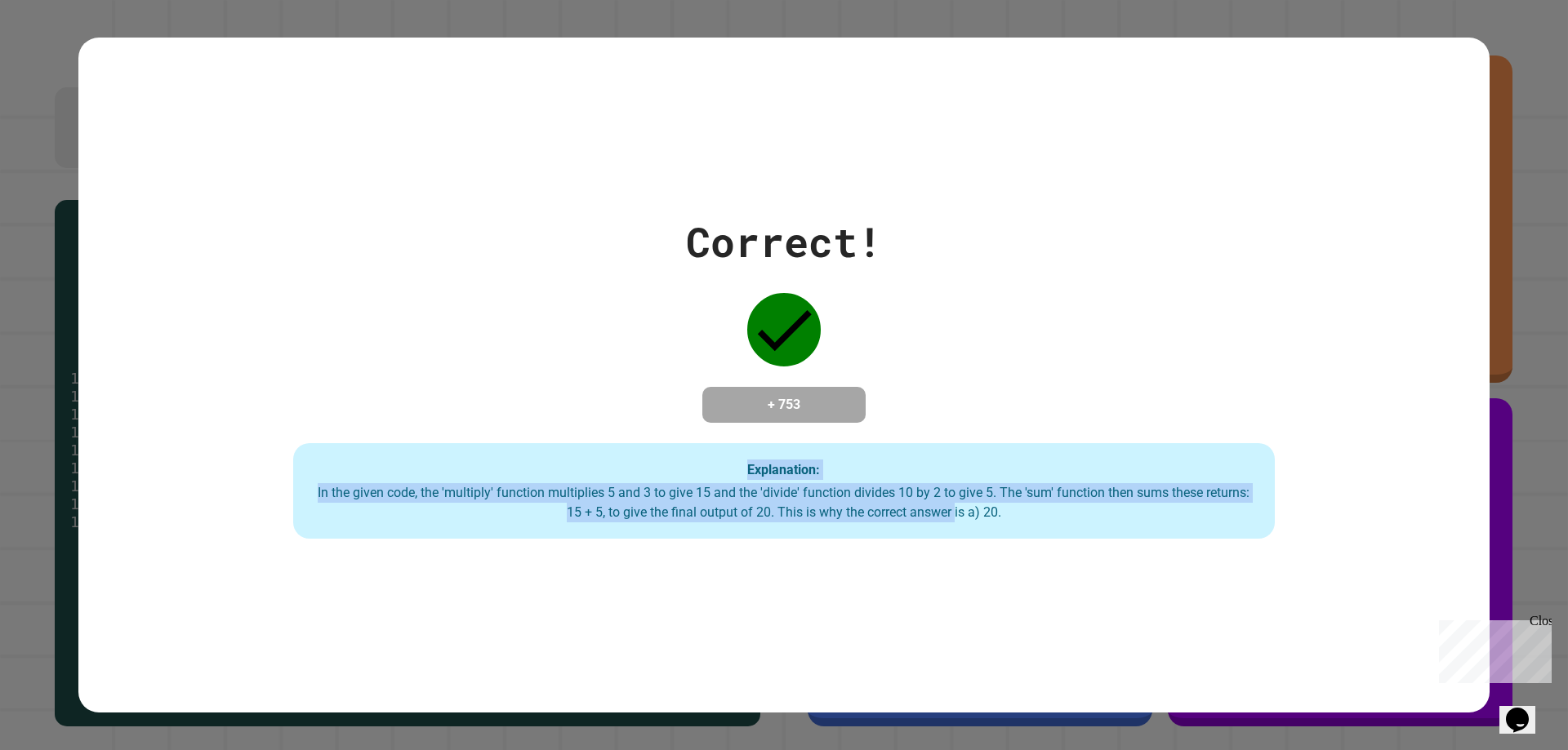
drag, startPoint x: 913, startPoint y: 574, endPoint x: 285, endPoint y: 236, distance: 713.2
click at [284, 250] on div "Correct! + 753 Explanation: In the given code, the 'multiply' function multipli…" at bounding box center [784, 375] width 1411 height 675
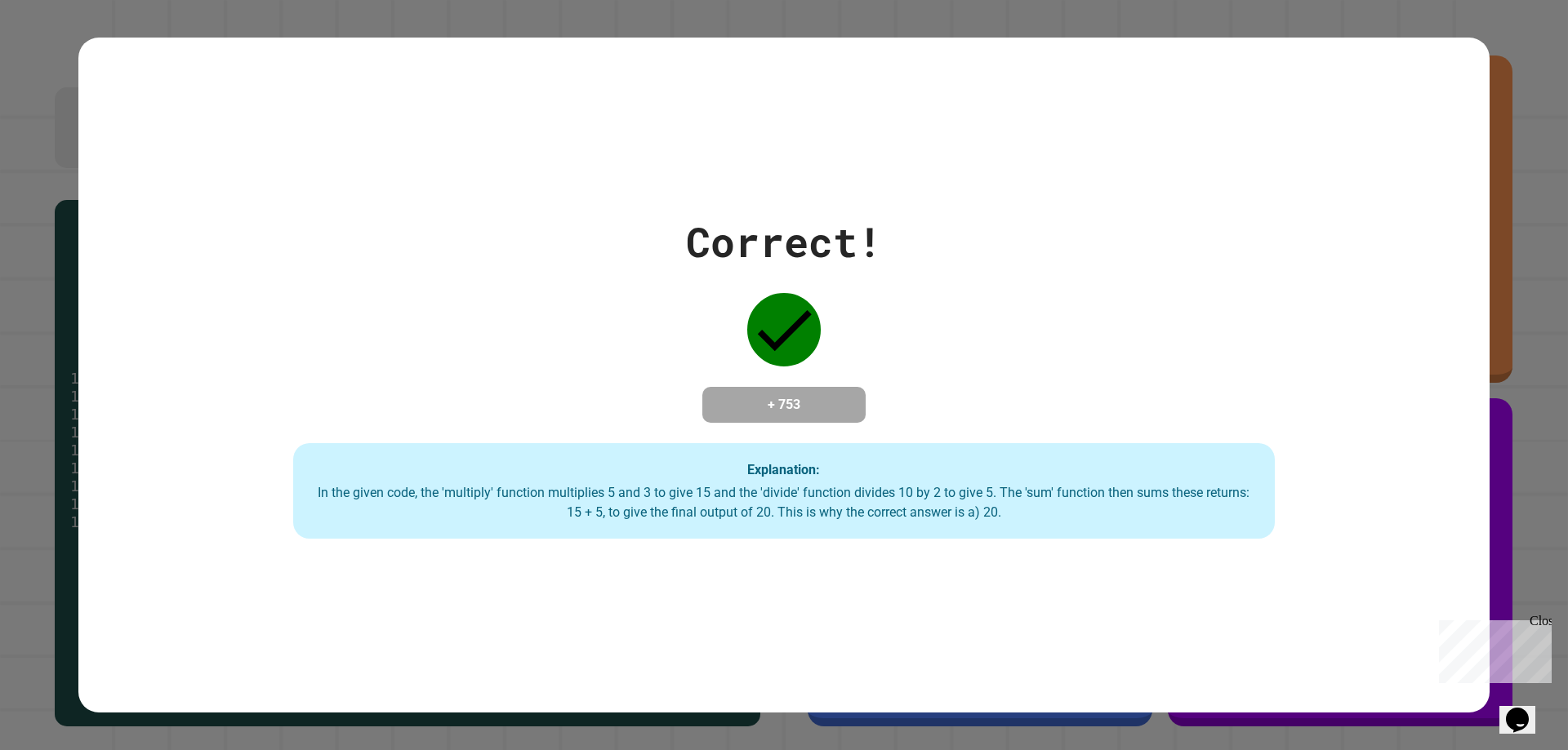
click at [955, 584] on div "Correct! + 753 Explanation: In the given code, the 'multiply' function multipli…" at bounding box center [784, 375] width 1411 height 675
click at [864, 530] on div "Explanation: In the given code, the 'multiply' function multiplies 5 and 3 to g…" at bounding box center [784, 491] width 981 height 97
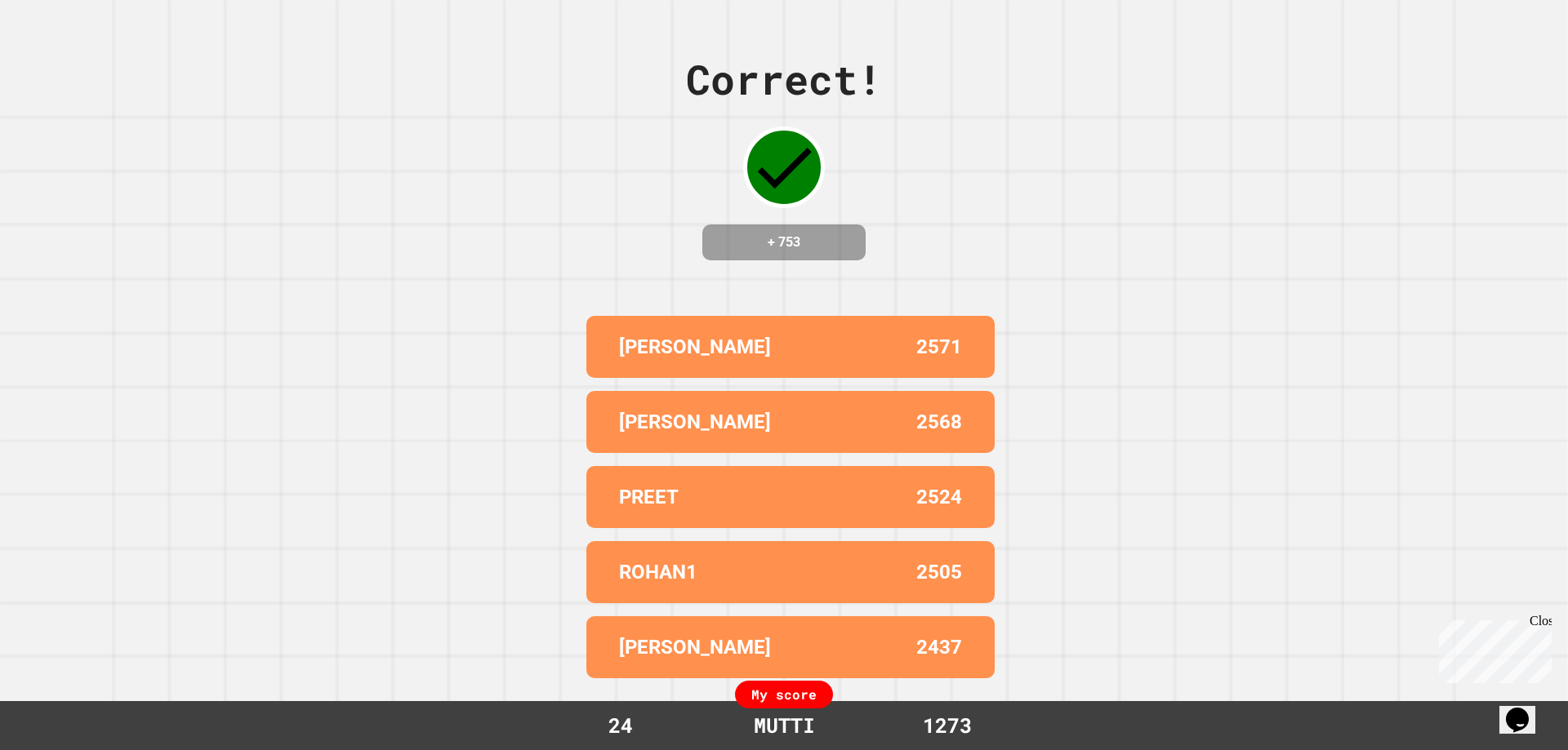
drag, startPoint x: 857, startPoint y: 521, endPoint x: 807, endPoint y: 452, distance: 85.2
click at [807, 451] on div "[PERSON_NAME] 2571 [PERSON_NAME] 2568 PREET 2524 ROHAN1 2505 [PERSON_NAME] 2437" at bounding box center [784, 497] width 408 height 375
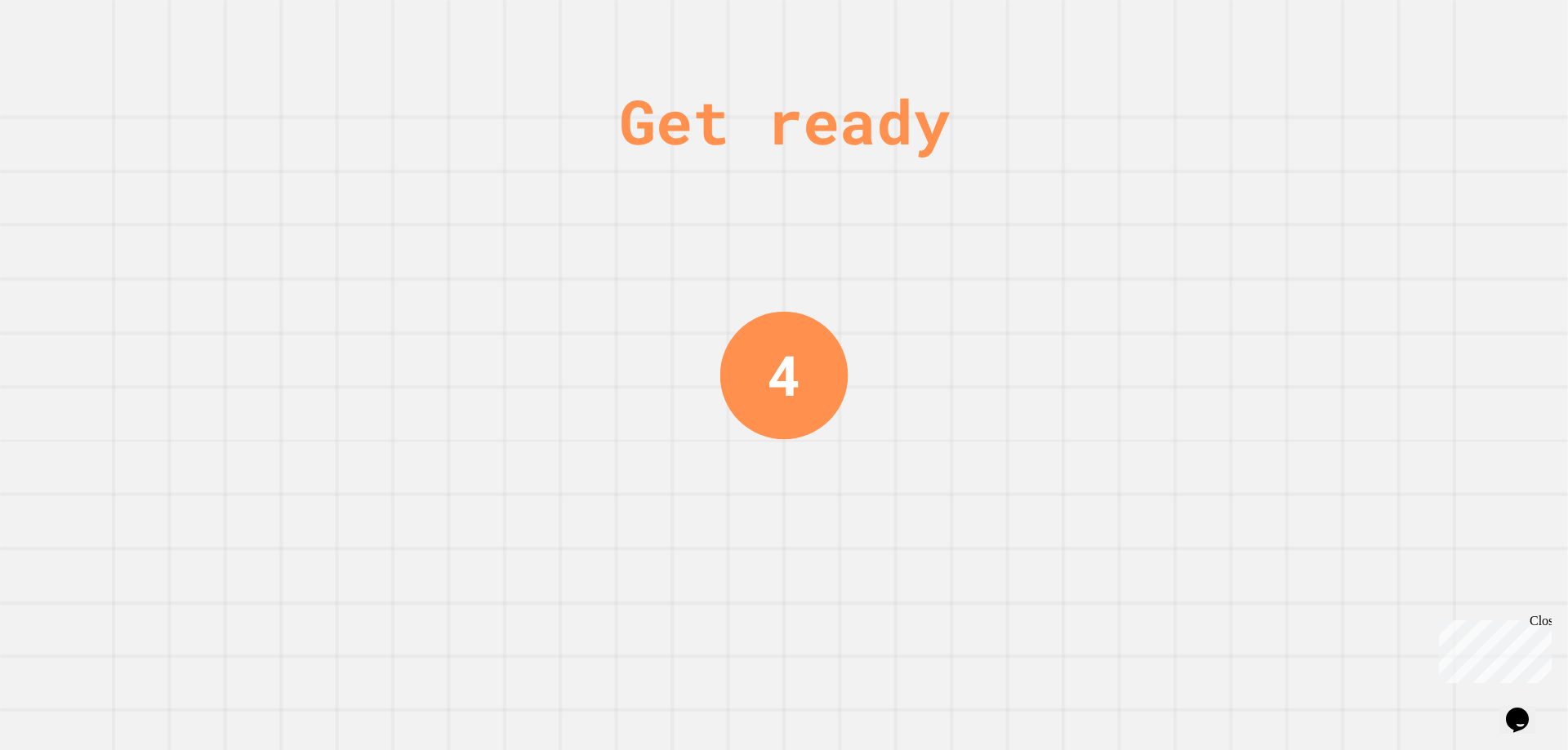
drag, startPoint x: 796, startPoint y: 352, endPoint x: 807, endPoint y: 348, distance: 11.7
click at [807, 349] on div "4" at bounding box center [784, 375] width 128 height 128
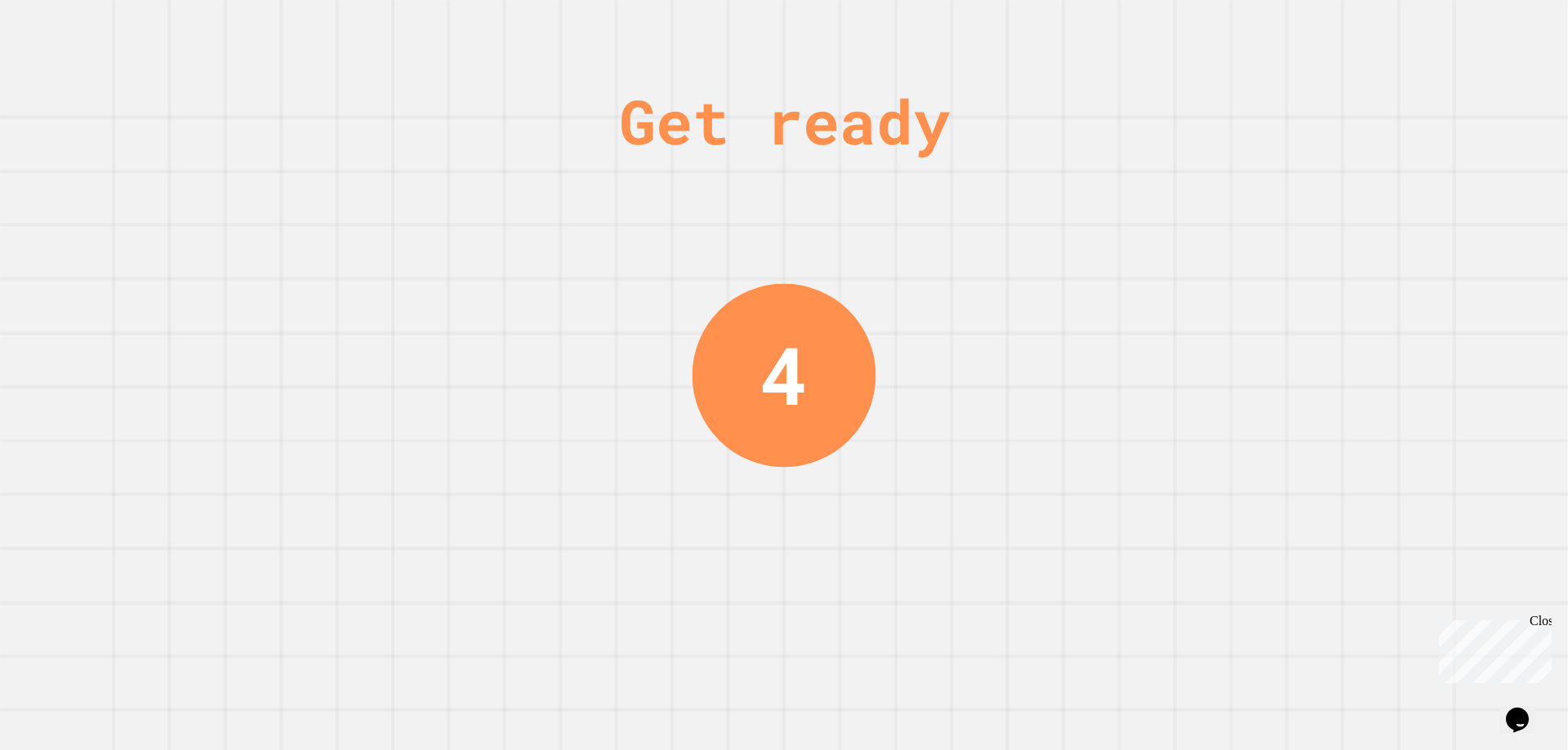
drag, startPoint x: 801, startPoint y: 351, endPoint x: 776, endPoint y: 351, distance: 25.0
click at [776, 351] on div "4" at bounding box center [784, 375] width 184 height 184
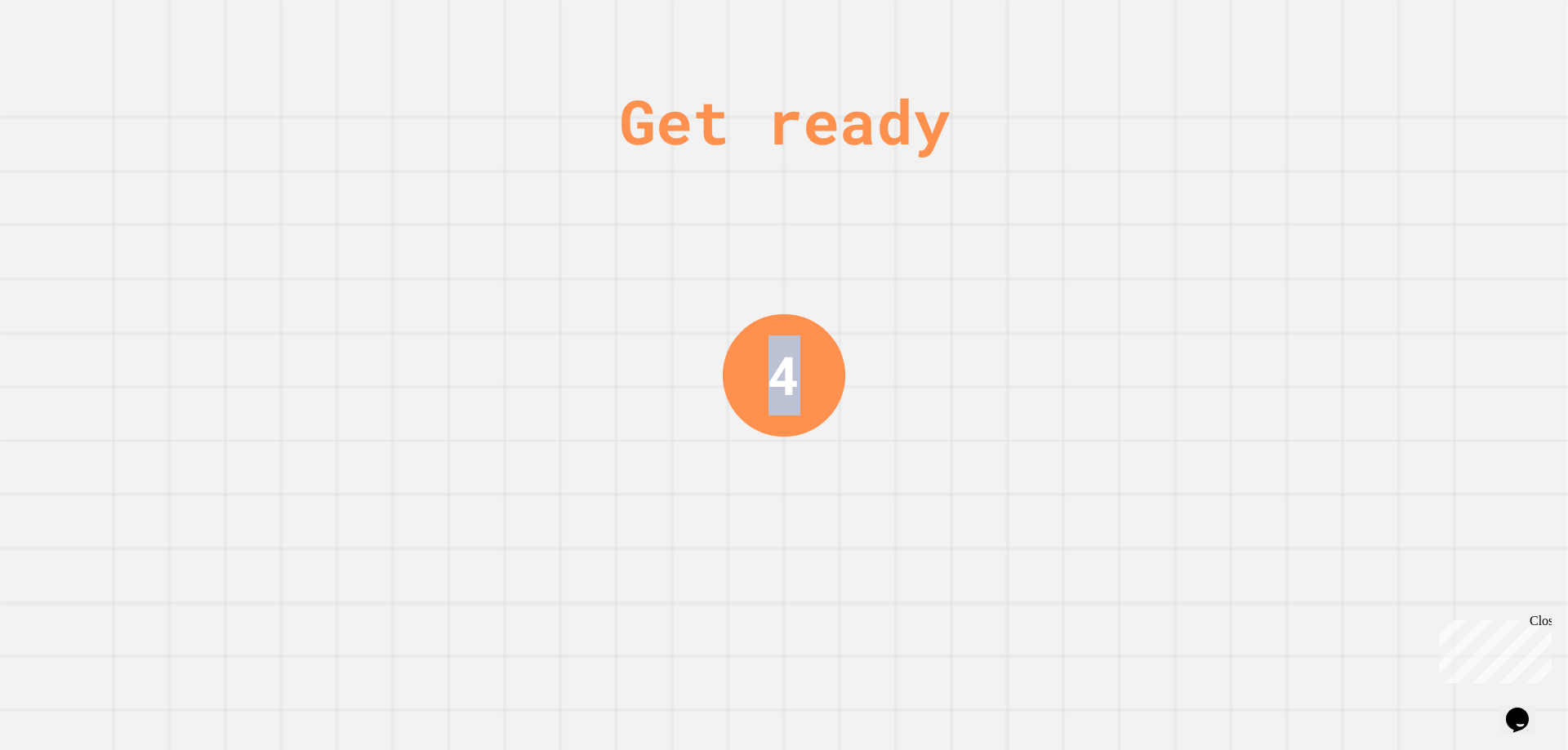
click at [776, 351] on div "4" at bounding box center [784, 375] width 32 height 80
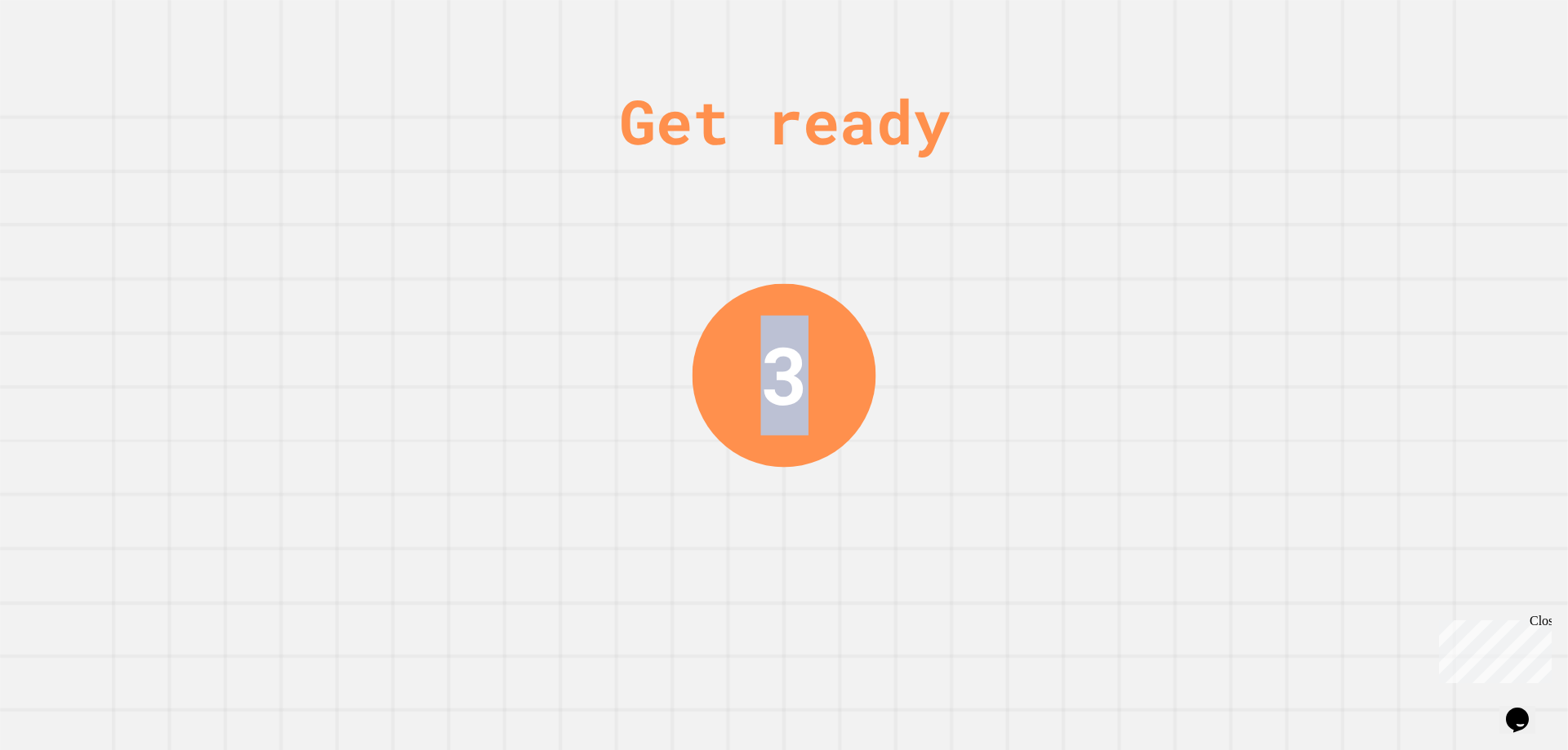
drag, startPoint x: 797, startPoint y: 352, endPoint x: 753, endPoint y: 361, distance: 44.9
click at [753, 361] on div "3" at bounding box center [784, 375] width 184 height 184
click at [753, 361] on div "3" at bounding box center [784, 375] width 178 height 178
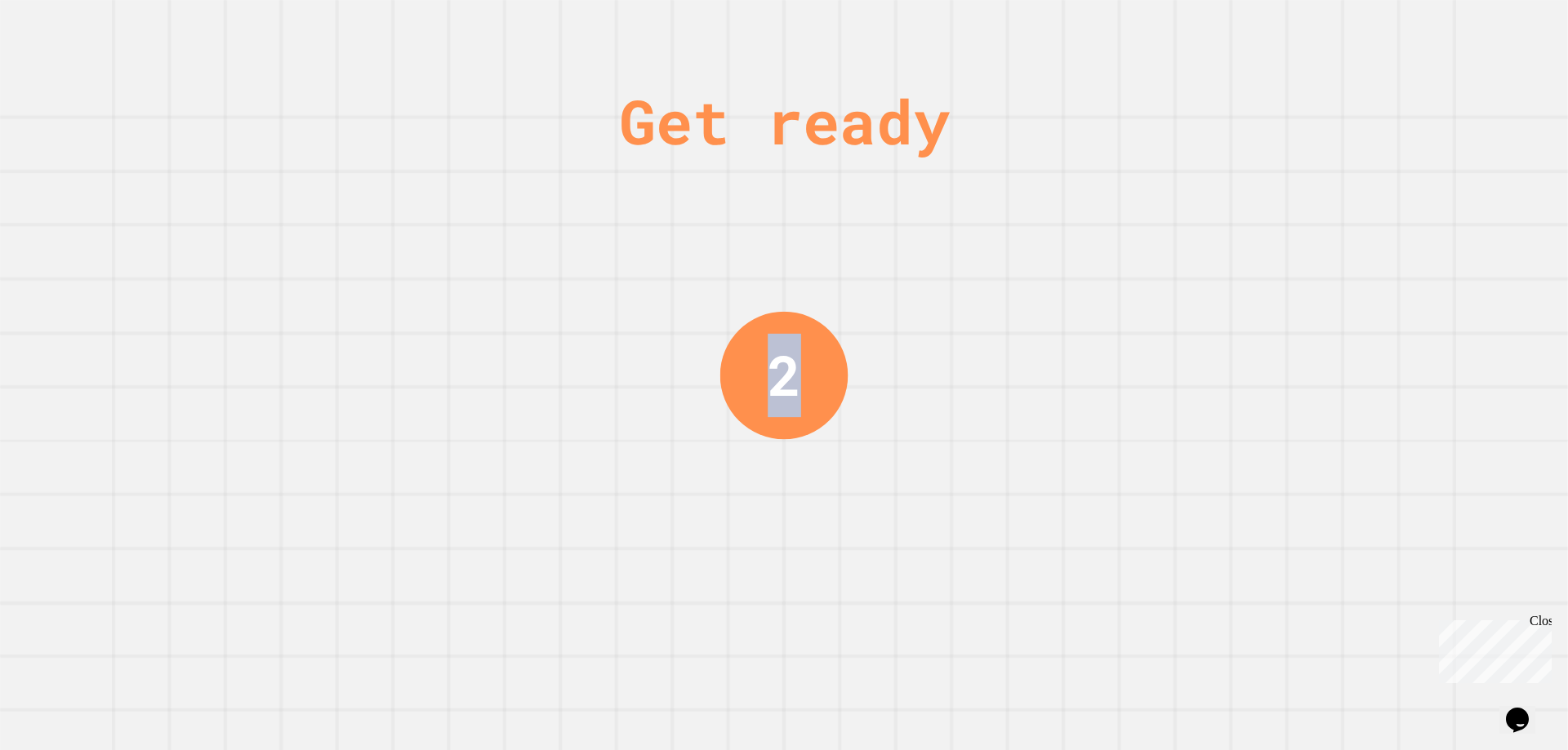
drag, startPoint x: 772, startPoint y: 359, endPoint x: 794, endPoint y: 364, distance: 22.6
click at [791, 364] on div "2" at bounding box center [784, 375] width 33 height 84
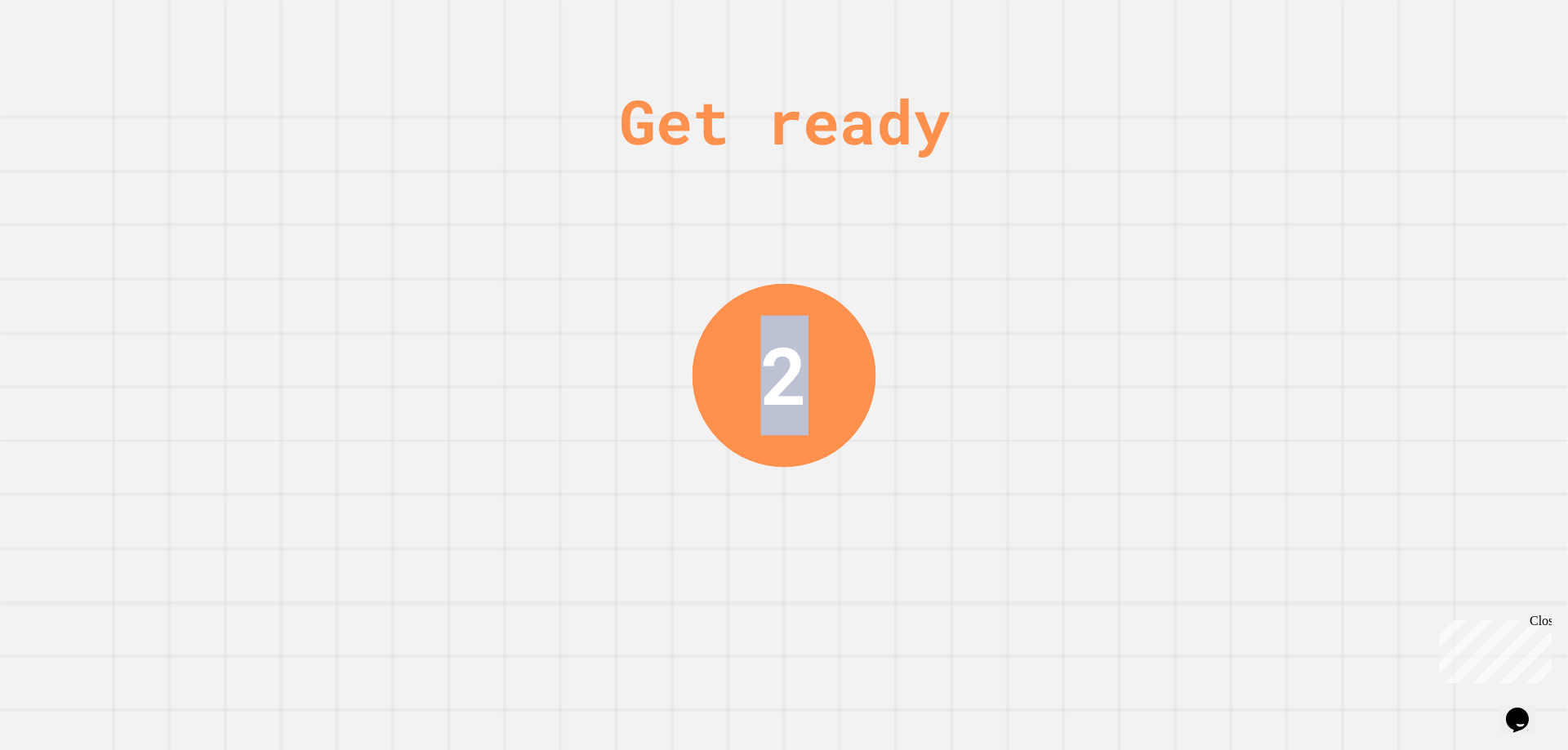
click at [798, 363] on div "2" at bounding box center [784, 375] width 47 height 119
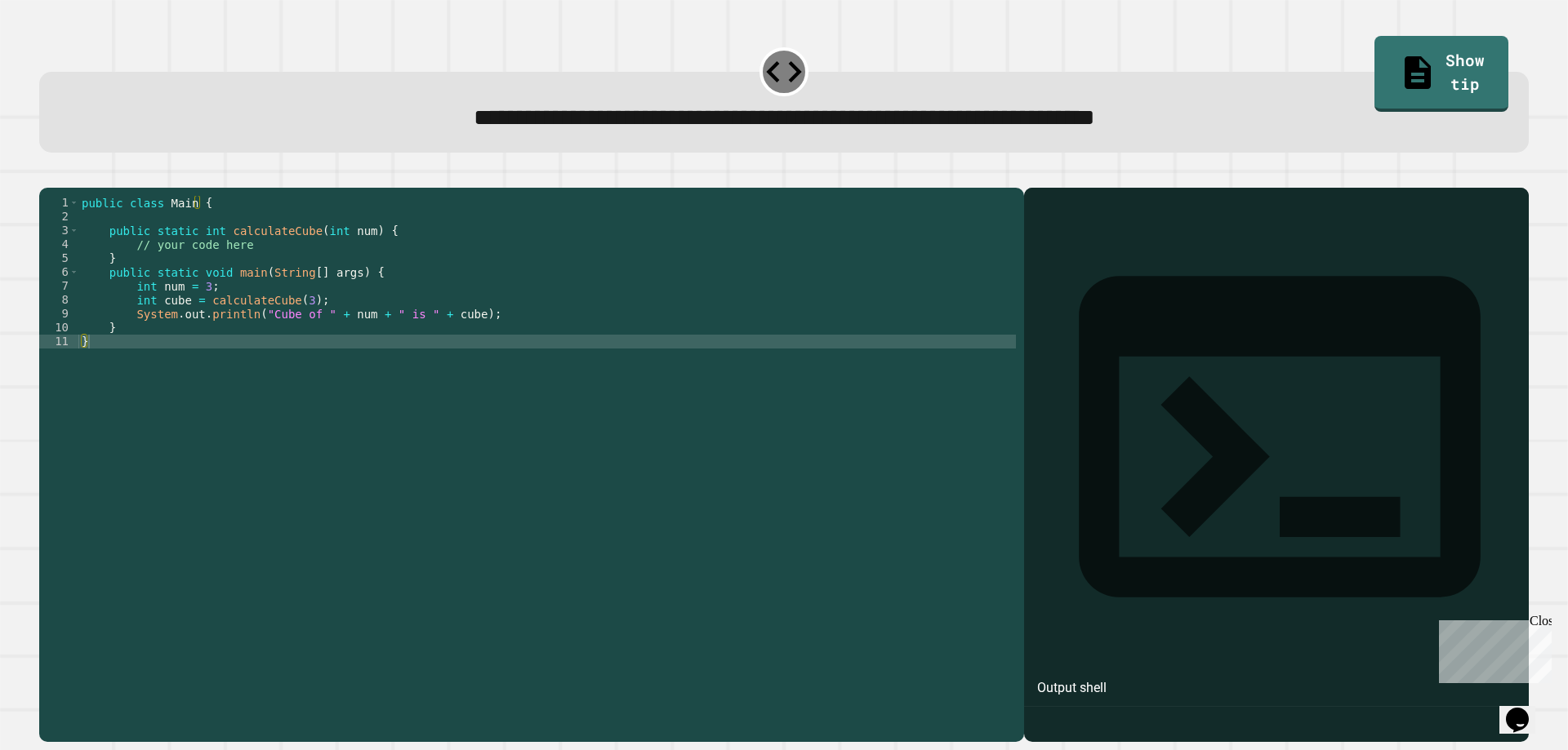
click at [1078, 269] on div at bounding box center [1276, 489] width 488 height 507
click at [597, 361] on div "public class Main { public static int calculateCube ( int num ) { // your code …" at bounding box center [546, 445] width 937 height 499
click at [580, 327] on div "public class Main { public static int calculateCube ( int num ) { // your code …" at bounding box center [546, 445] width 937 height 499
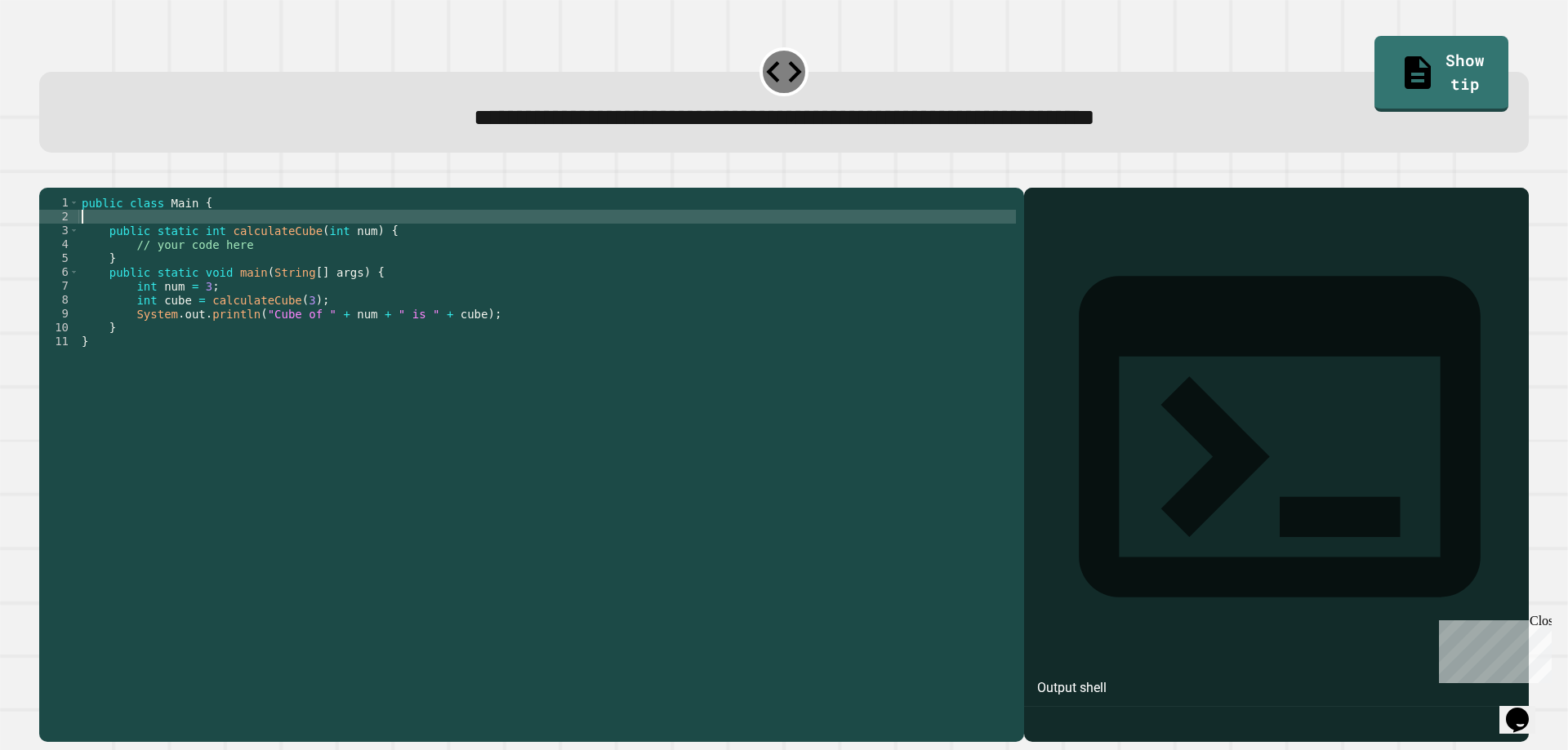
click at [403, 247] on div "public class Main { public static int calculateCube ( int num ) { // your code …" at bounding box center [546, 445] width 937 height 499
click at [405, 254] on div "public class Main { public static int calculateCube ( int num ) { // your code …" at bounding box center [546, 445] width 937 height 499
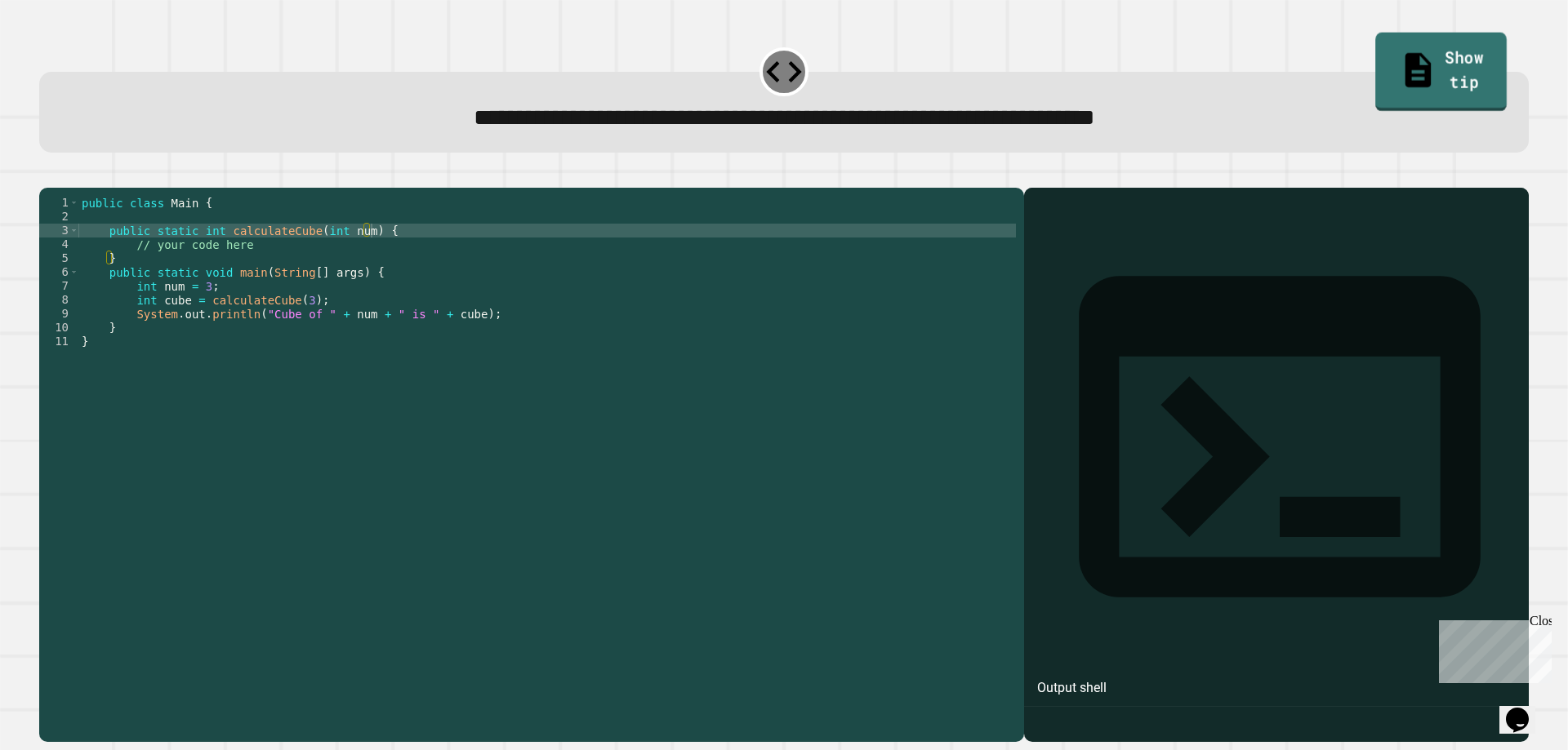
drag, startPoint x: 1428, startPoint y: 62, endPoint x: 1420, endPoint y: 65, distance: 8.5
click at [1423, 62] on link "Show tip" at bounding box center [1441, 71] width 132 height 79
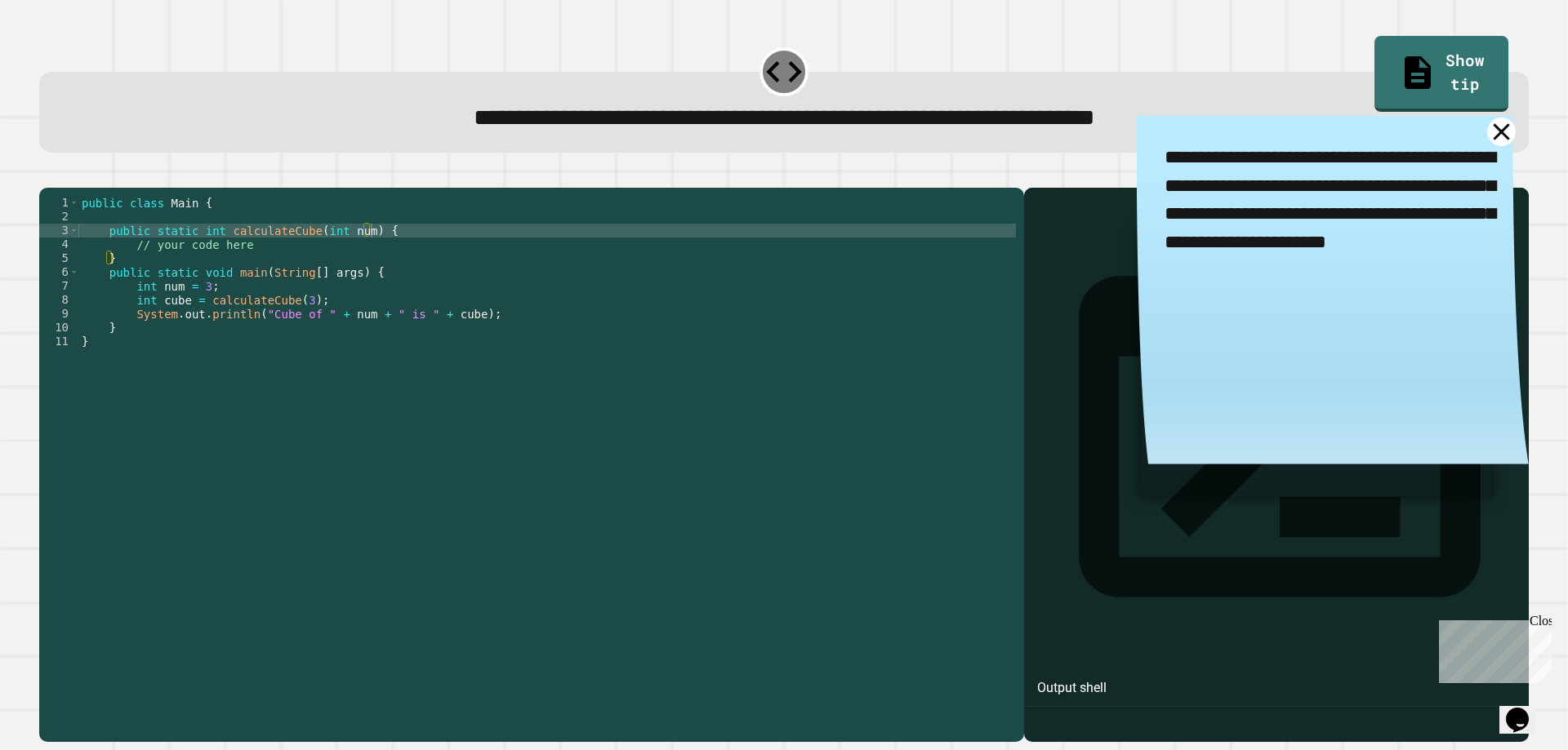
click at [1487, 134] on icon at bounding box center [1501, 132] width 29 height 29
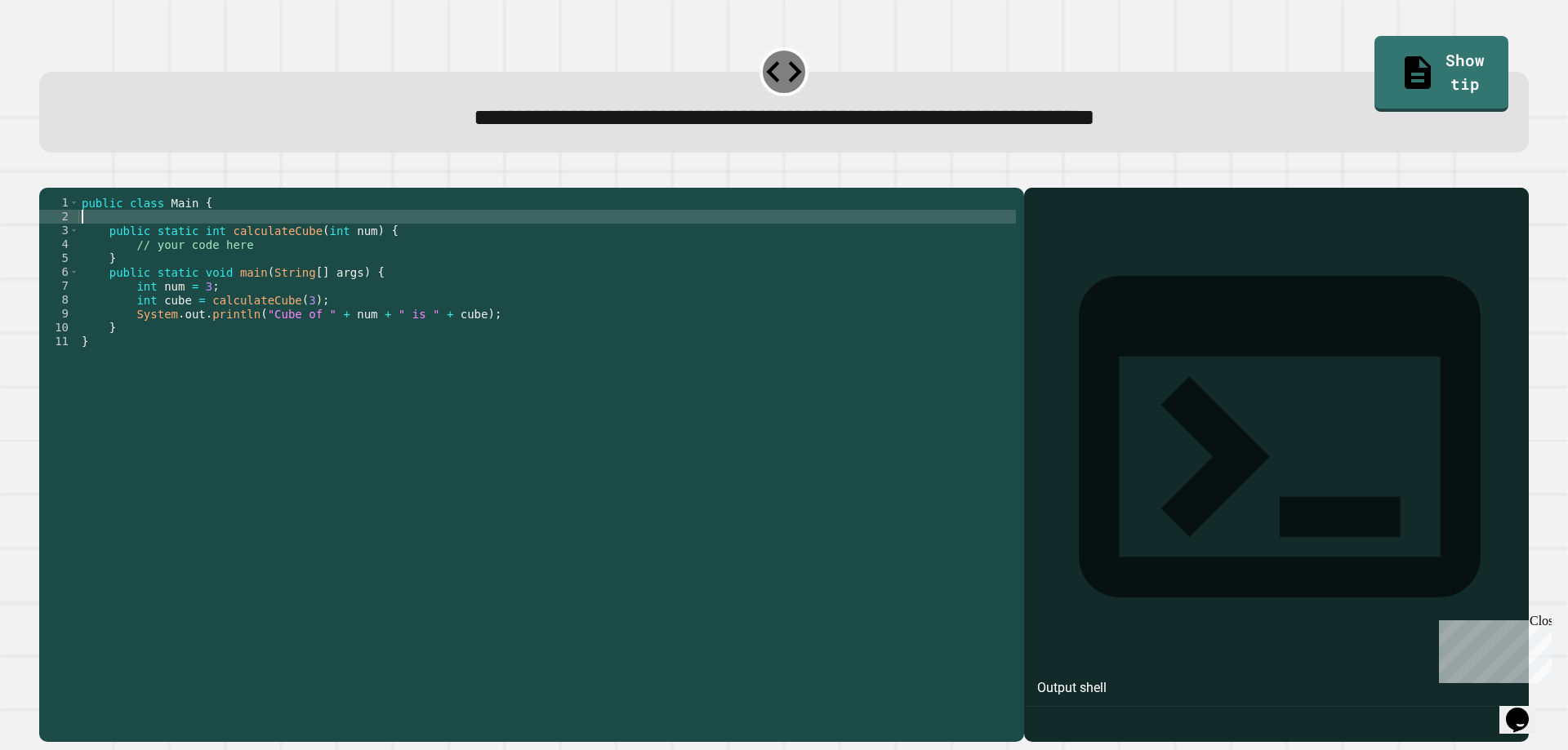
click at [575, 247] on div "public class Main { public static int calculateCube ( int num ) { // your code …" at bounding box center [546, 445] width 937 height 499
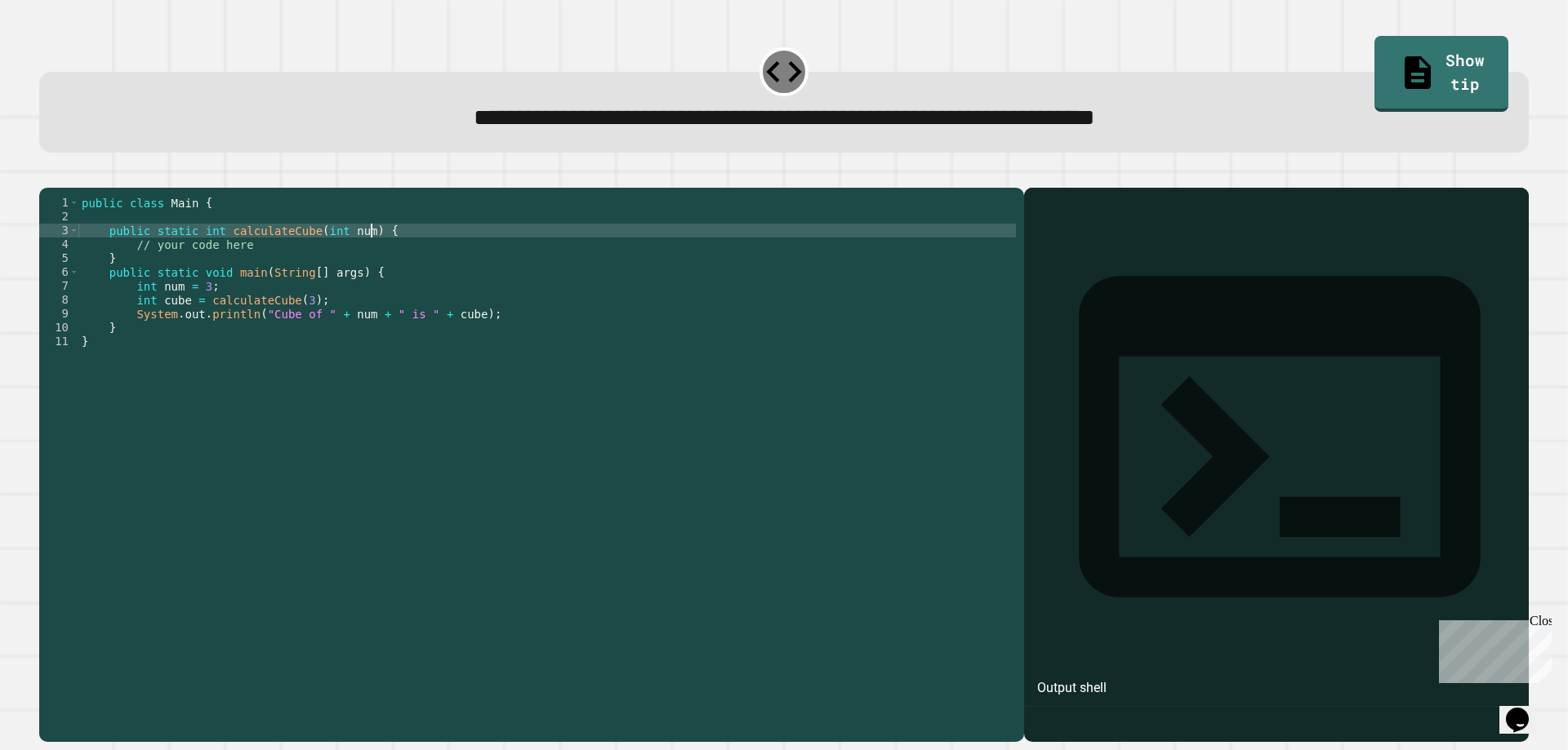
click at [574, 255] on div "public class Main { public static int calculateCube ( int num ) { // your code …" at bounding box center [546, 445] width 937 height 499
click at [131, 272] on div "public class Main { public static int calculateCube ( int num ) { // your code …" at bounding box center [546, 445] width 937 height 499
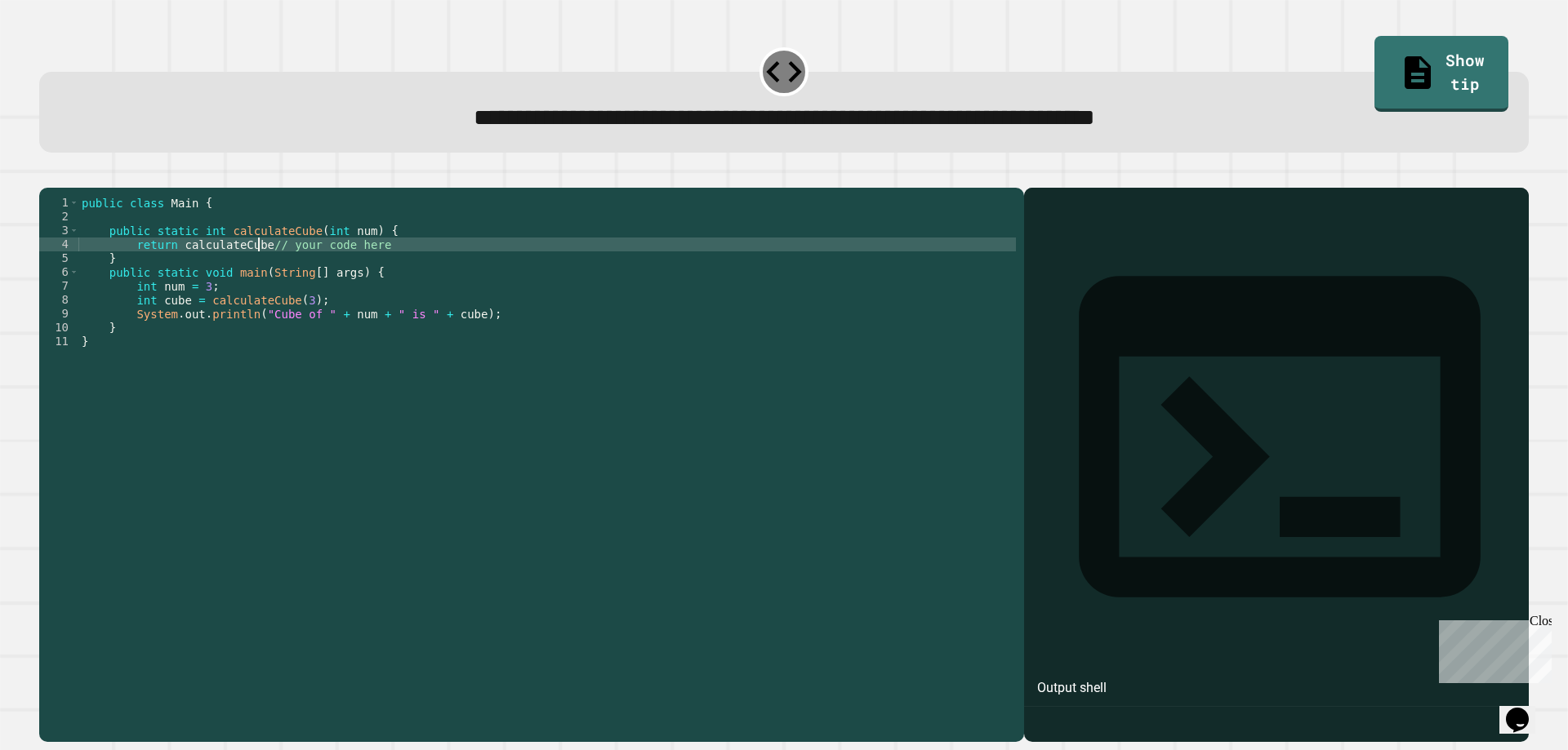
scroll to position [0, 12]
click at [770, 94] on div at bounding box center [784, 71] width 49 height 49
click at [771, 79] on icon at bounding box center [784, 71] width 43 height 43
click at [255, 272] on div "public class Main { public static int calculateCube ( int num ) { return calcul…" at bounding box center [546, 445] width 937 height 499
click at [258, 267] on div "public class Main { public static int calculateCube ( int num ) { return calcul…" at bounding box center [546, 445] width 937 height 499
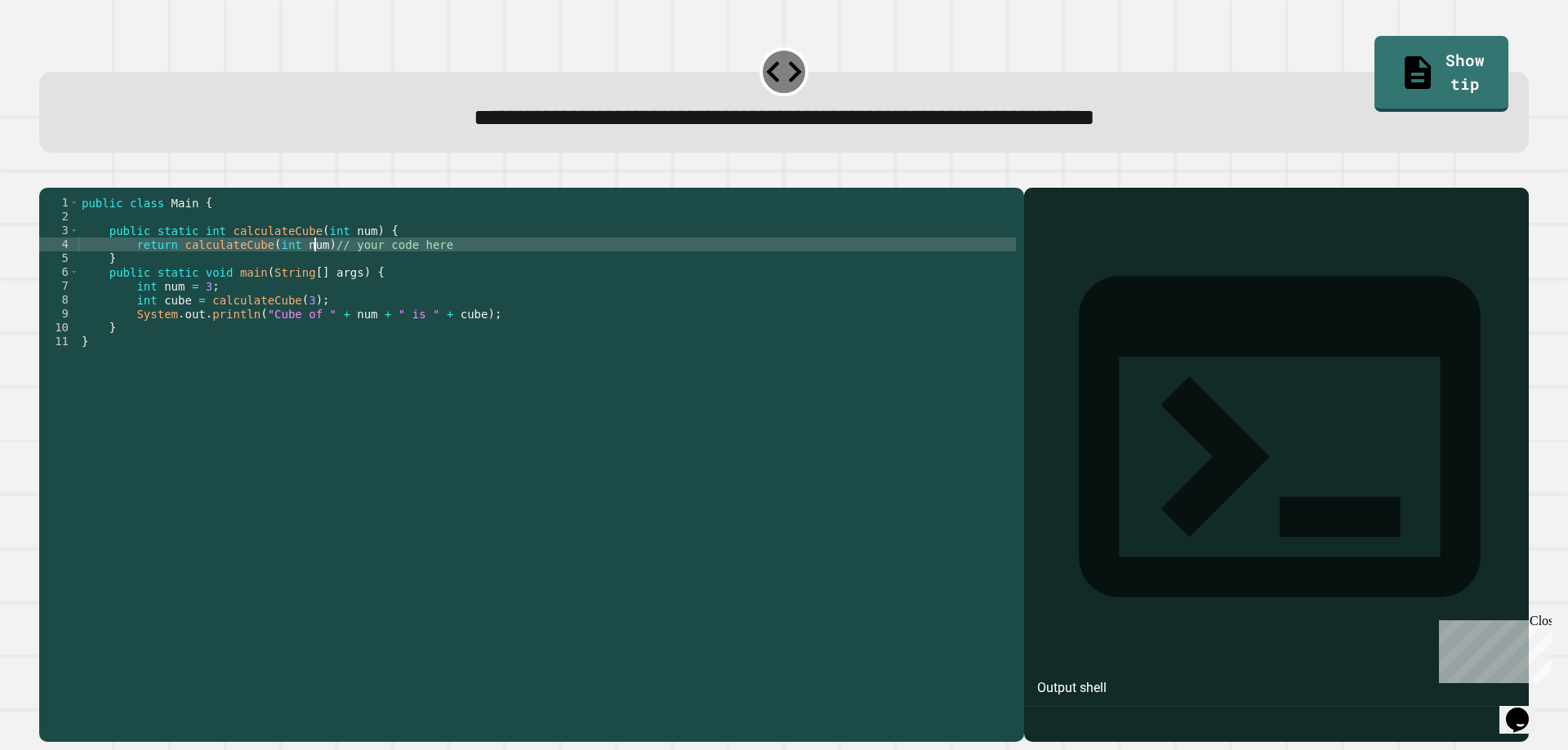
scroll to position [0, 17]
click at [47, 174] on icon "button" at bounding box center [47, 174] width 0 height 0
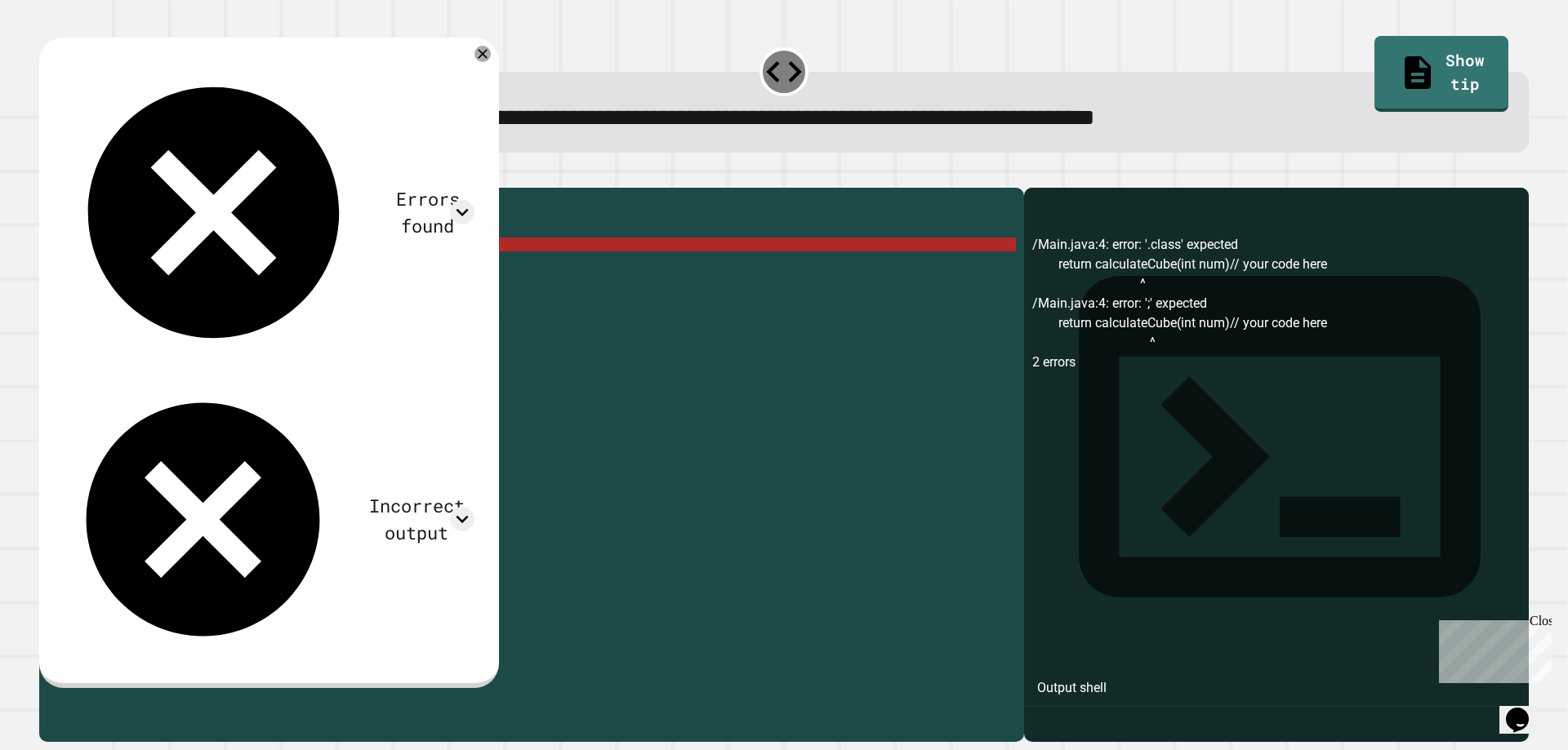
click at [310, 269] on div "public class Main { public static int calculateCube ( int num ) { return calcul…" at bounding box center [546, 445] width 937 height 499
click at [314, 268] on div "public class Main { public static int calculateCube ( int num ) { return calcul…" at bounding box center [546, 445] width 937 height 499
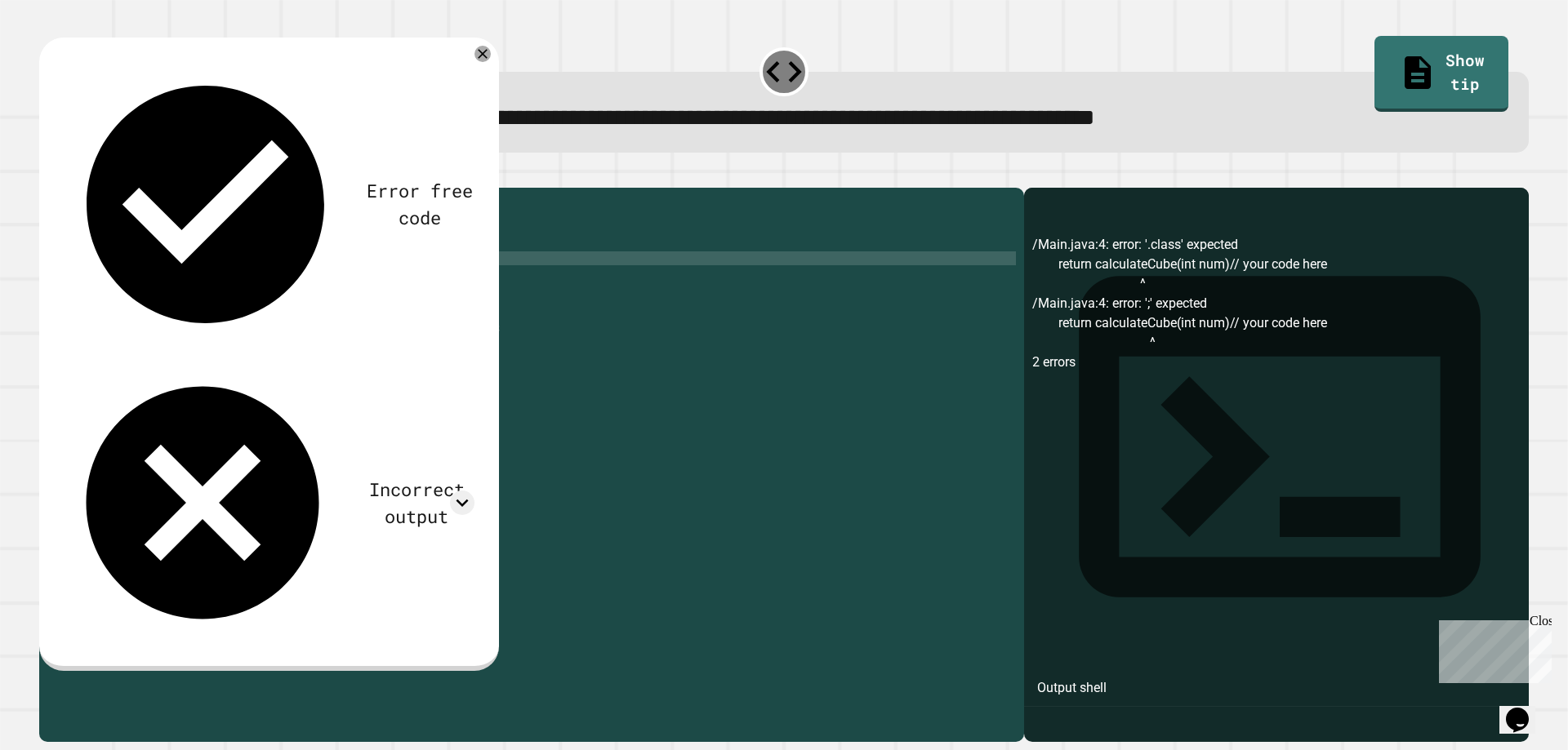
scroll to position [0, 3]
type textarea "**********"
click at [492, 62] on icon at bounding box center [482, 54] width 19 height 19
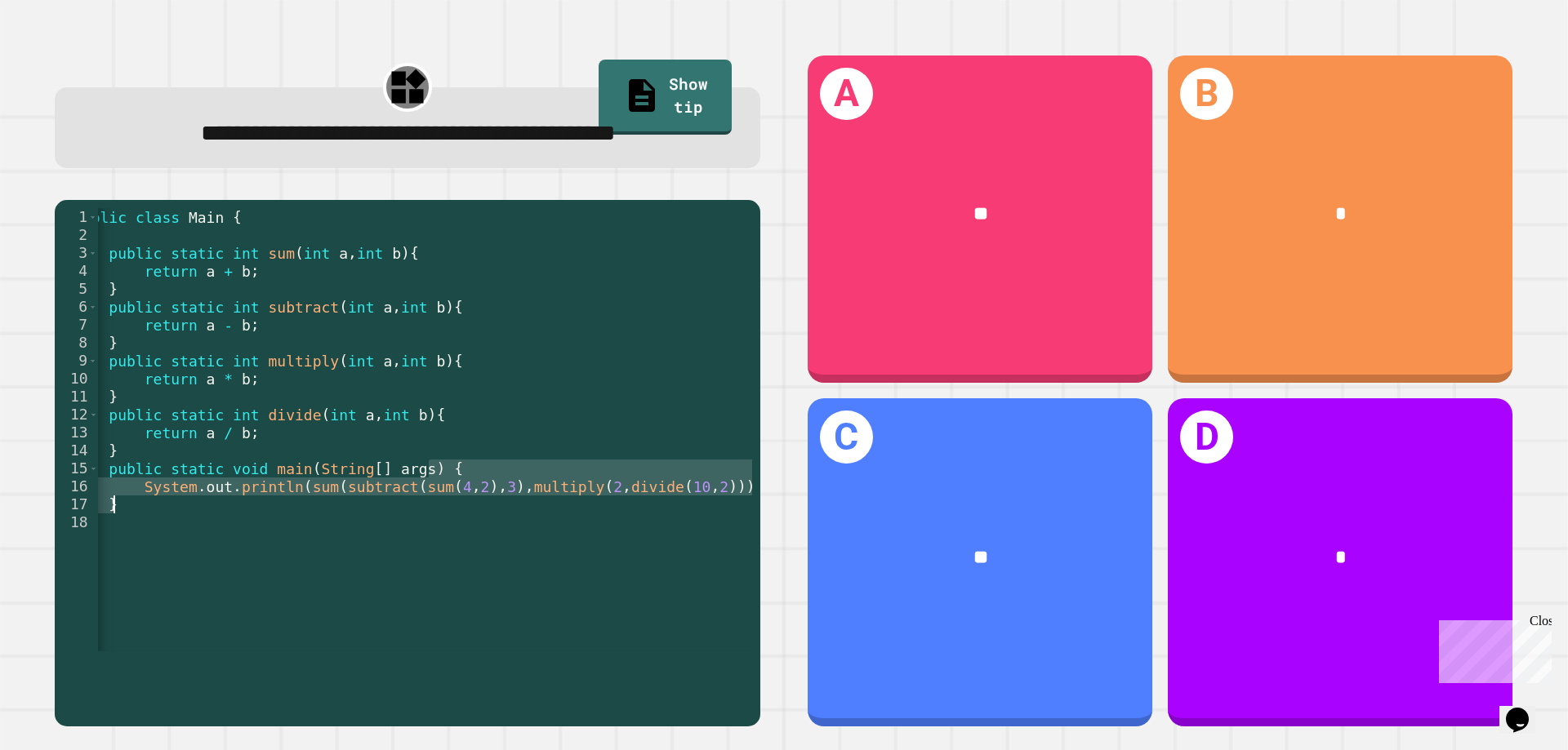
scroll to position [0, 28]
drag, startPoint x: 647, startPoint y: 512, endPoint x: 744, endPoint y: 538, distance: 100.4
click at [744, 538] on div "1 2 3 4 5 6 7 8 9 10 11 12 13 14 15 16 17 18 public class Main { public static …" at bounding box center [407, 463] width 705 height 527
click at [682, 538] on div "public class Main { public static int sum ( int a , int b ) { return a + b ; } …" at bounding box center [424, 429] width 654 height 443
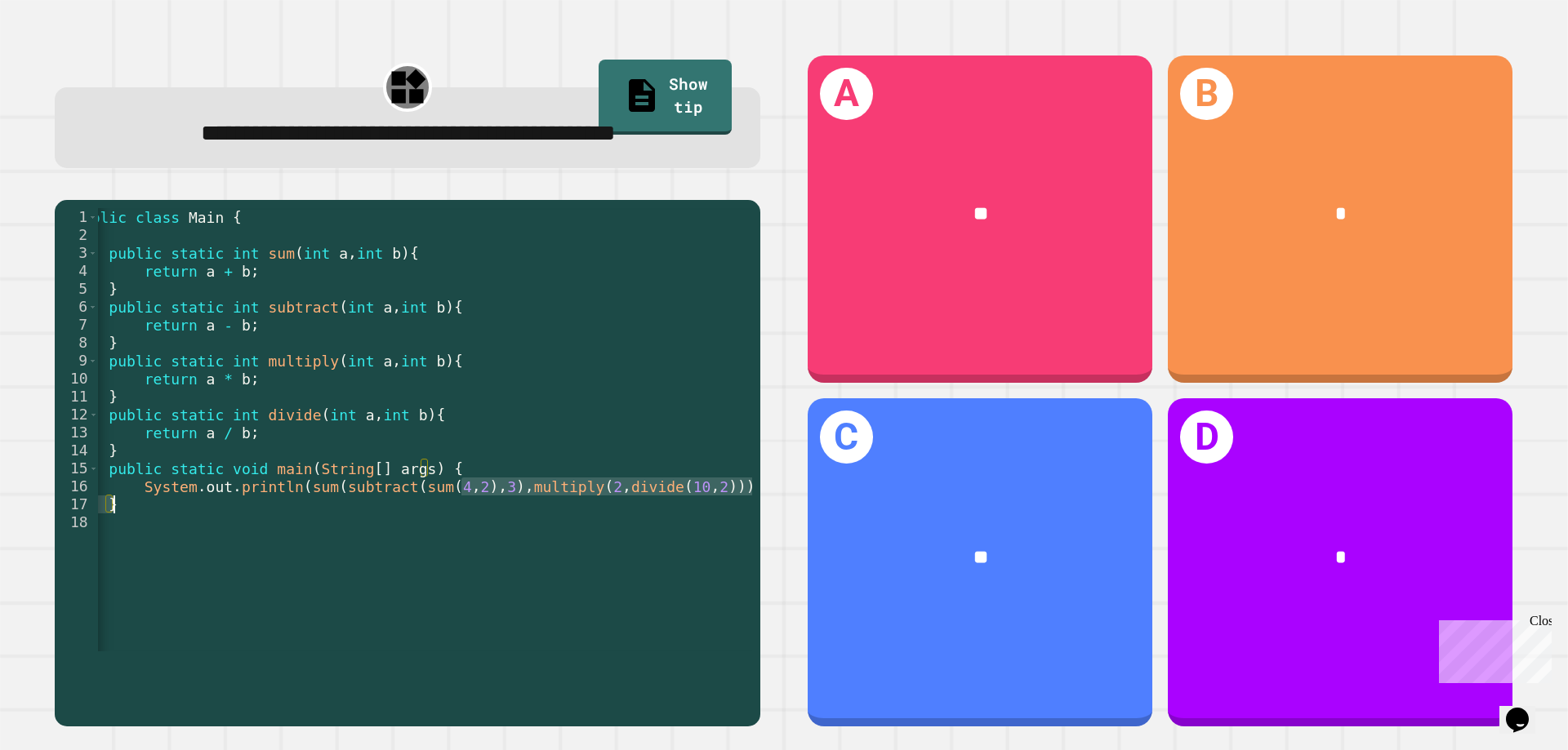
drag, startPoint x: 458, startPoint y: 536, endPoint x: 662, endPoint y: 547, distance: 204.3
click at [662, 547] on div "public class Main { public static int sum ( int a , int b ) { return a + b ; } …" at bounding box center [413, 442] width 685 height 467
click at [628, 546] on div "public class Main { public static int sum ( int a , int b ) { return a + b ; } …" at bounding box center [424, 429] width 654 height 443
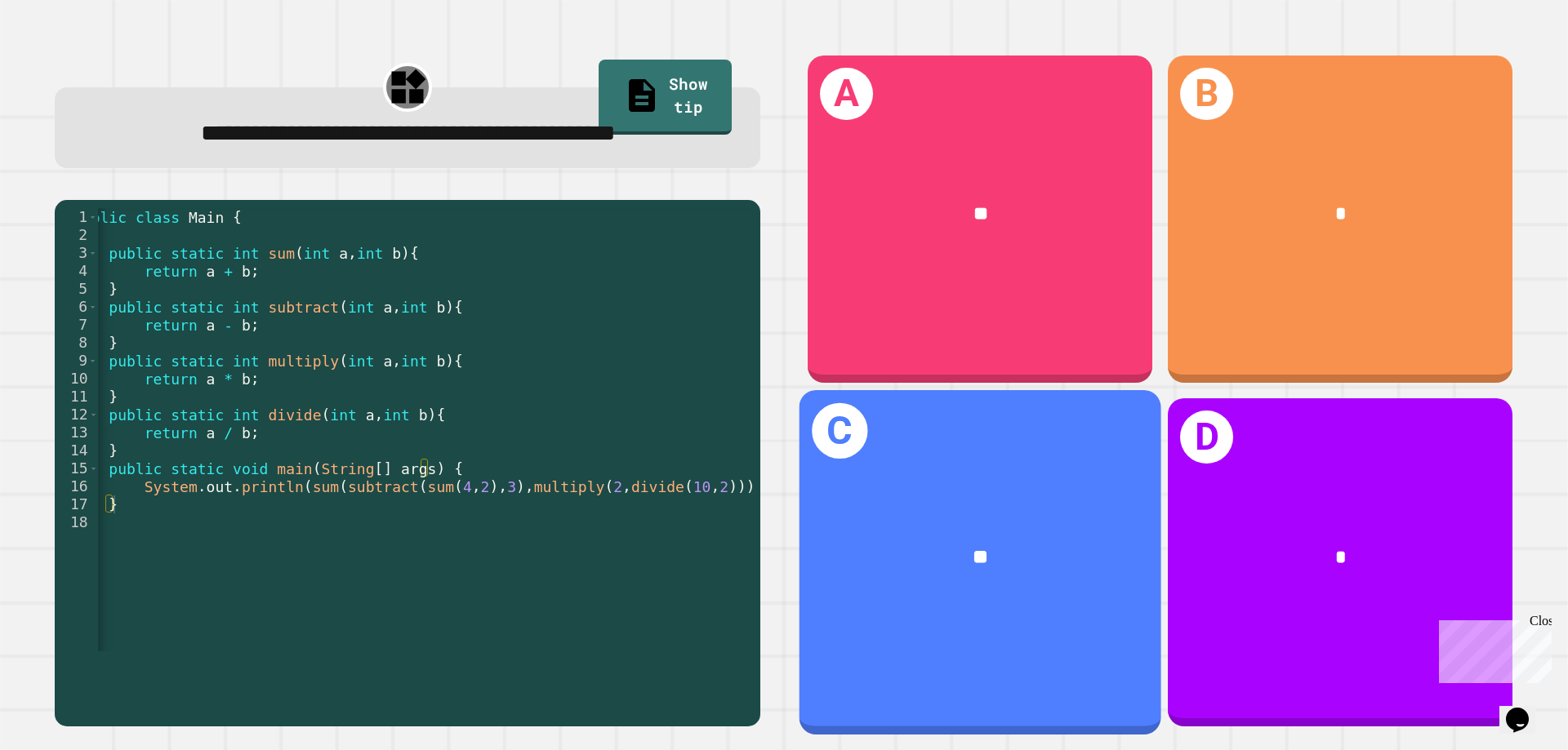
click at [859, 588] on div "**" at bounding box center [980, 558] width 362 height 110
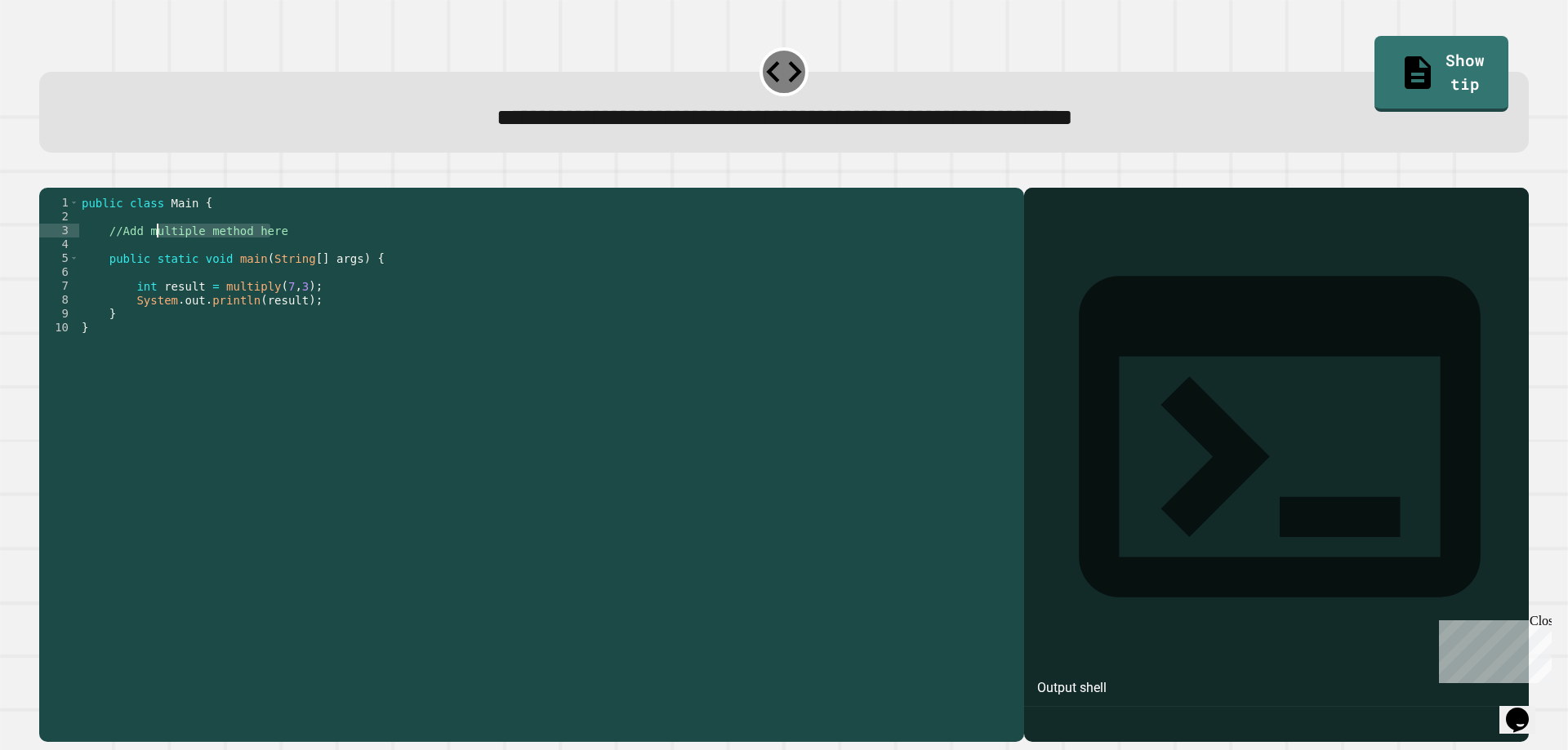
drag, startPoint x: 283, startPoint y: 255, endPoint x: 146, endPoint y: 263, distance: 137.2
click at [146, 263] on div "public class Main { //Add multiple method here public static void main ( String…" at bounding box center [546, 445] width 937 height 499
drag, startPoint x: 105, startPoint y: 255, endPoint x: 282, endPoint y: 261, distance: 177.1
click at [282, 261] on div "public class Main { //Add multiple method here public static void main ( String…" at bounding box center [546, 445] width 937 height 499
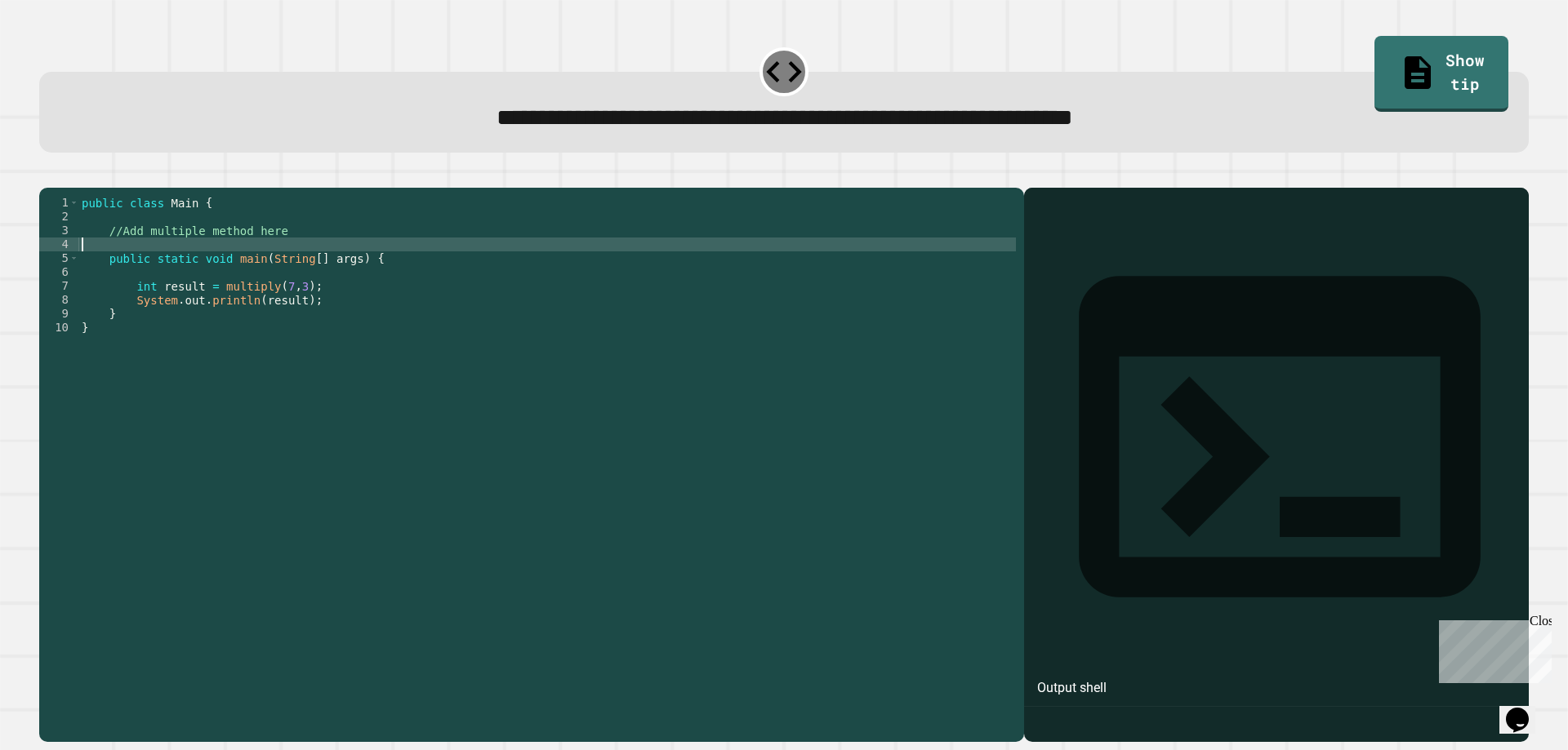
click at [253, 267] on div "public class Main { //Add multiple method here public static void main ( String…" at bounding box center [546, 445] width 937 height 499
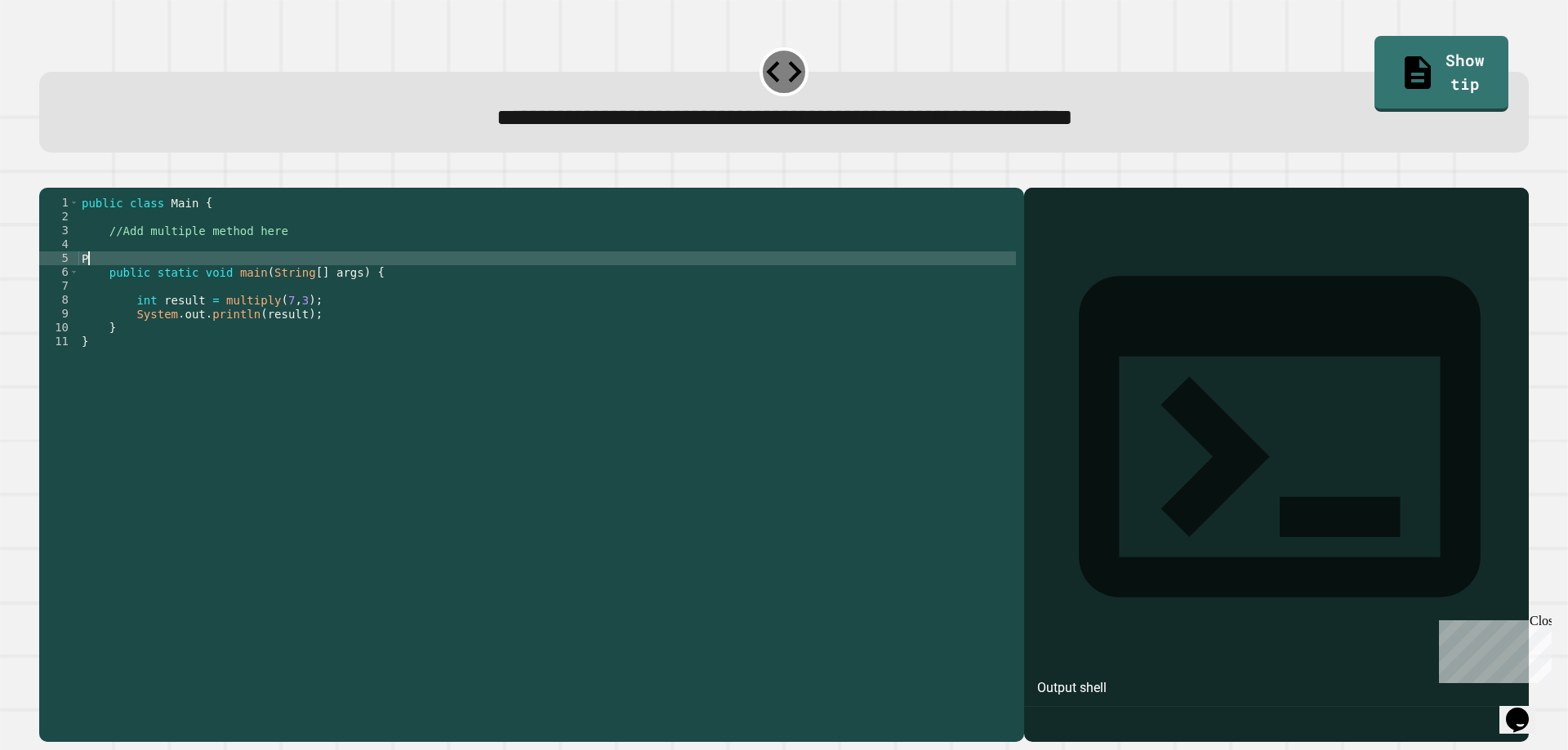
type textarea "*"
click at [187, 280] on div "public class Main { //Add multiple method here public static int ( 7 , 3 ) publ…" at bounding box center [546, 445] width 937 height 499
click at [276, 283] on div "public class Main { //Add multiple method here public static int multiply ( 7 ,…" at bounding box center [546, 445] width 937 height 499
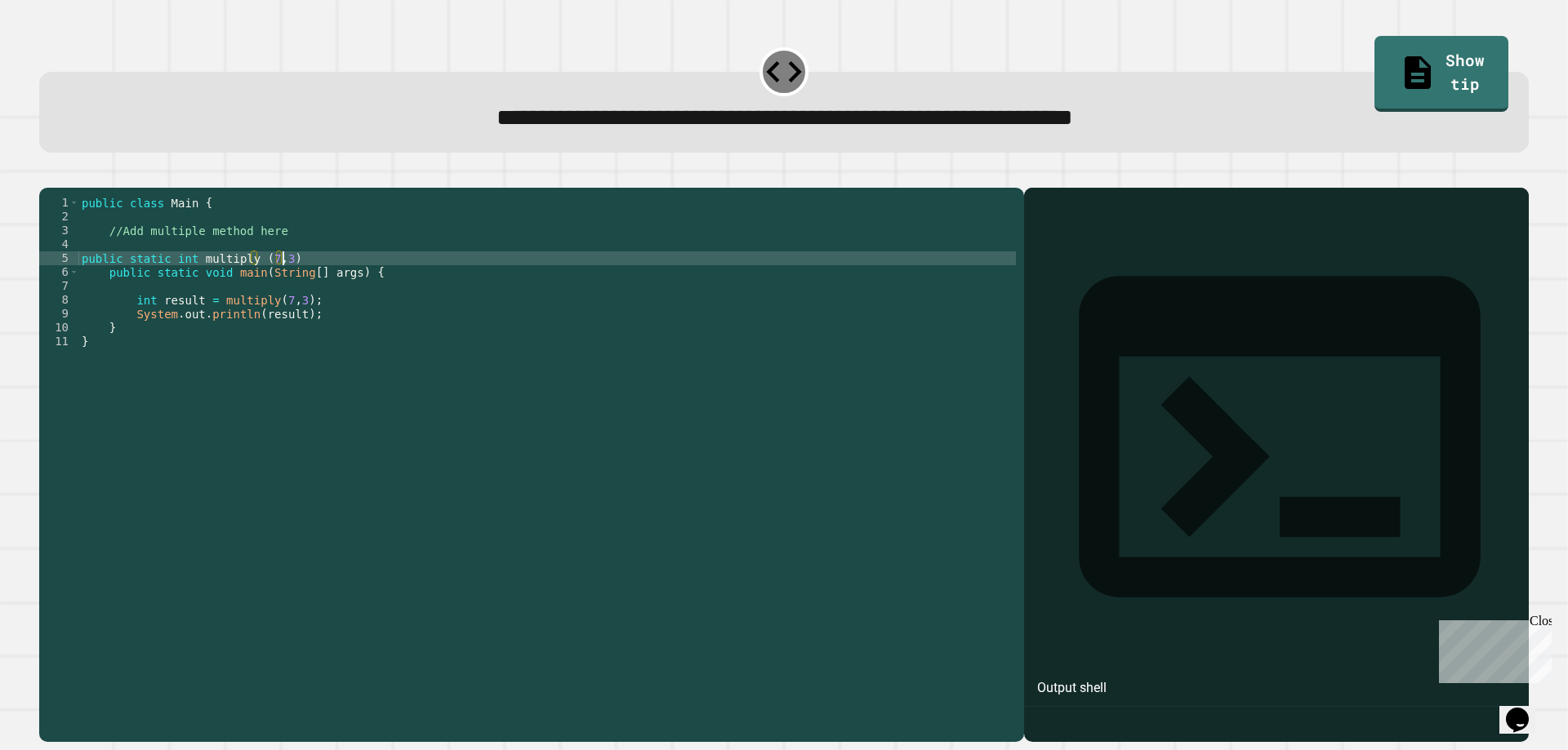
click at [303, 284] on div "public class Main { //Add multiple method here public static int multiply ( 7 ,…" at bounding box center [546, 445] width 937 height 499
click at [47, 174] on icon "button" at bounding box center [47, 174] width 0 height 0
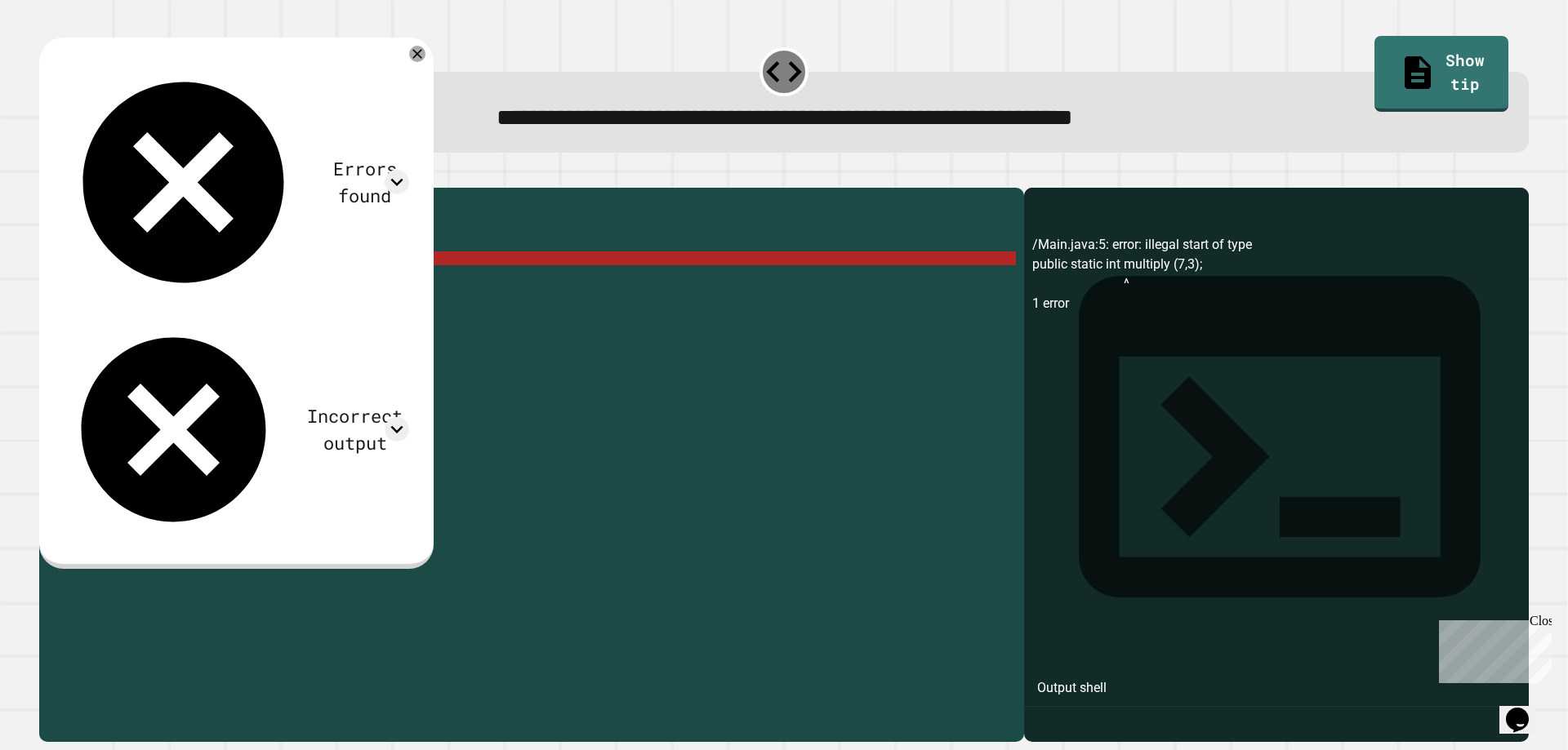
click at [241, 278] on div "public class Main { //Add multiple method here public static int multiply ( 7 ,…" at bounding box center [546, 445] width 937 height 499
click at [250, 284] on div "public class Main { //Add multiple method here public static int multiply ( 7 ,…" at bounding box center [546, 445] width 937 height 499
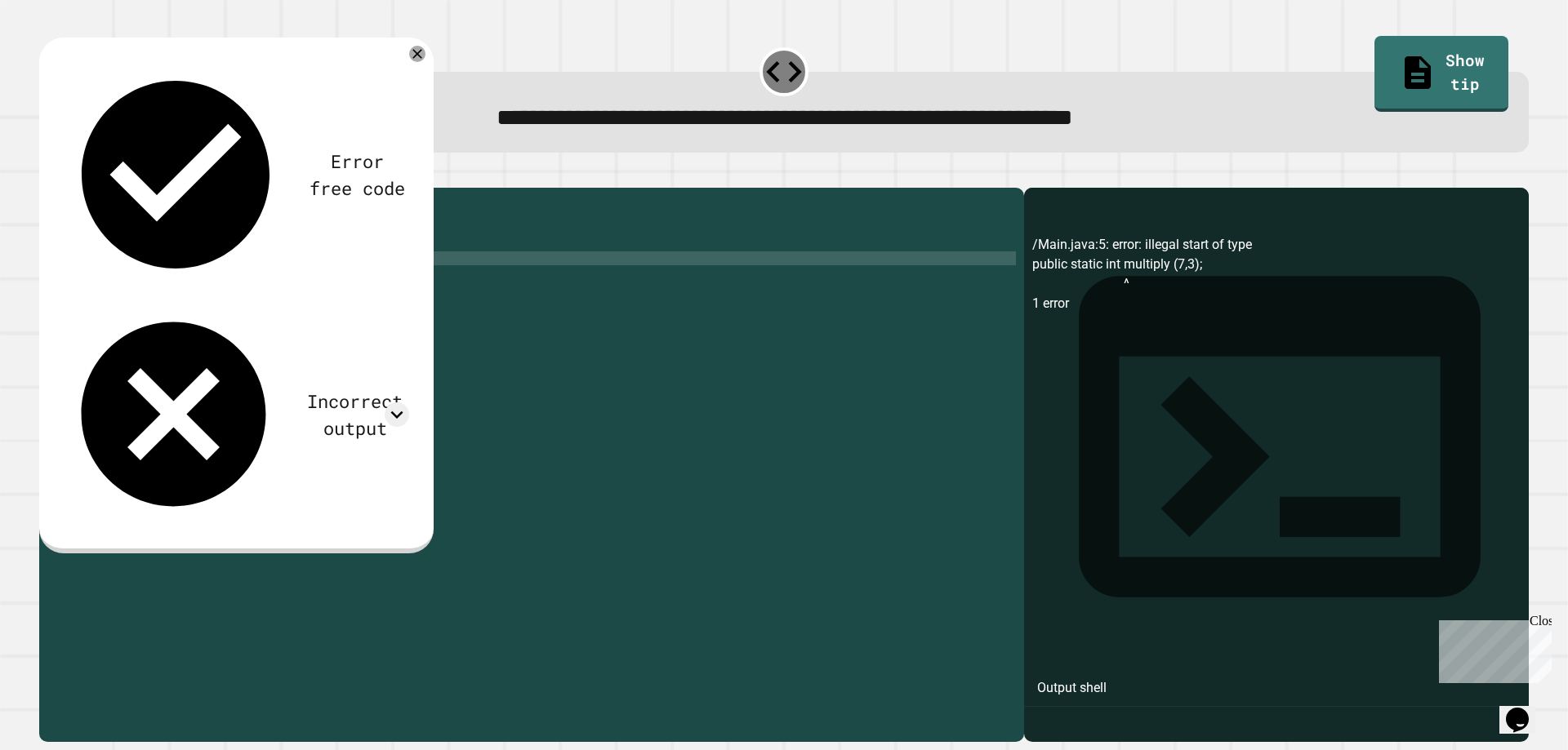
click at [55, 171] on div "Error free code /Main.java:5: error: illegal start of type public static int mu…" at bounding box center [236, 295] width 394 height 516
click at [234, 284] on div "public class Main { //Add multiple method here public static int multiply ( 7 ,…" at bounding box center [546, 445] width 937 height 499
click at [51, 174] on div at bounding box center [784, 178] width 1490 height 19
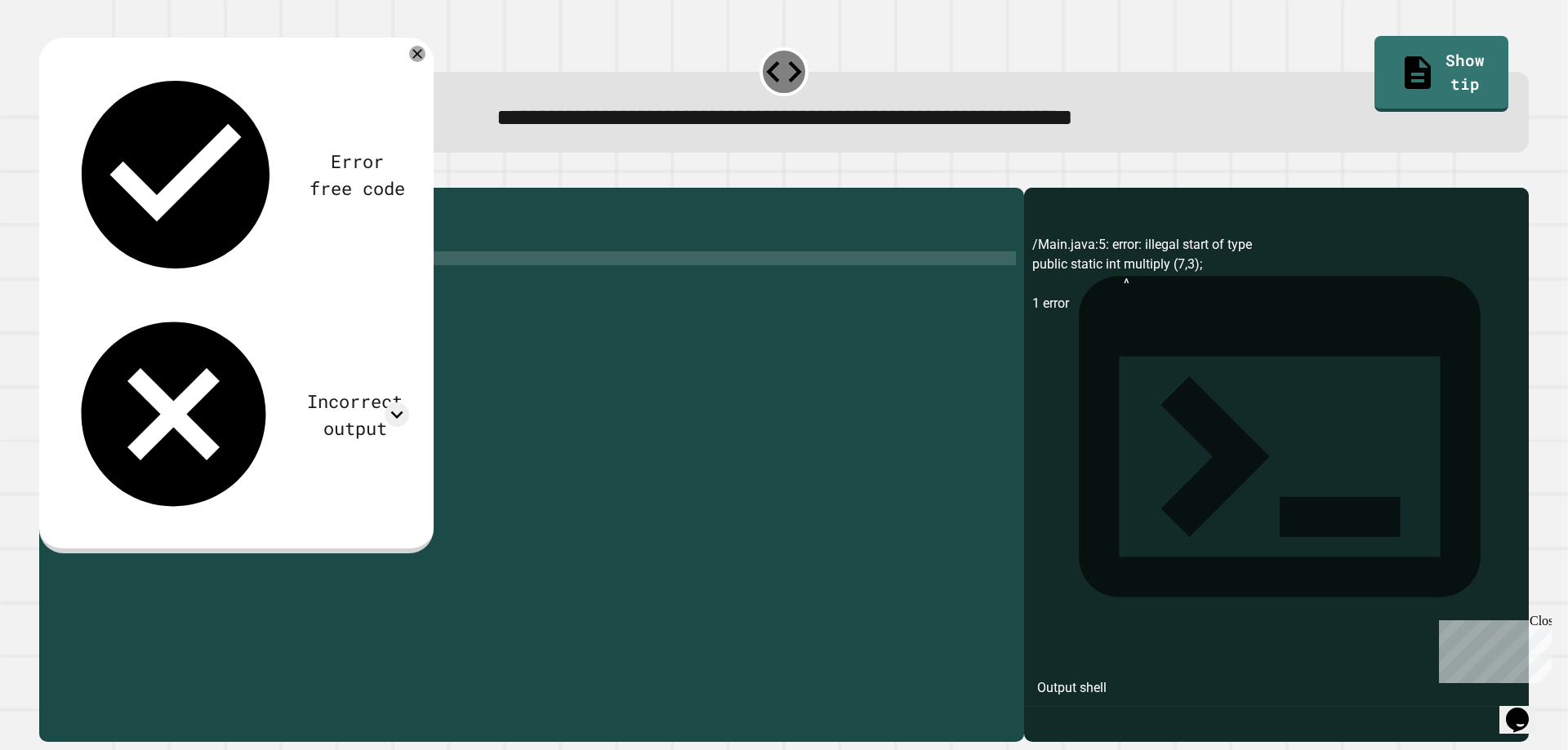
click at [47, 174] on icon "button" at bounding box center [47, 174] width 0 height 0
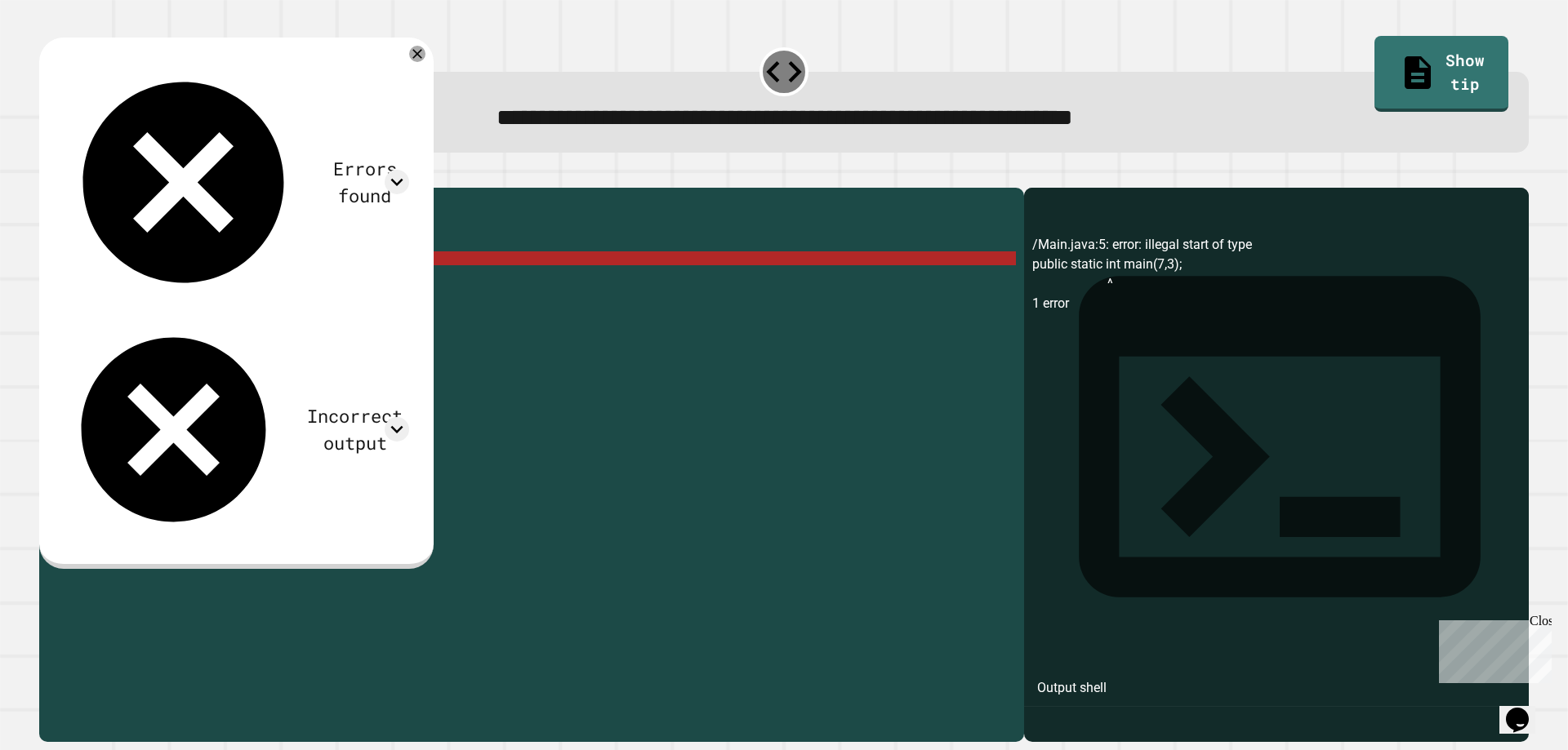
drag, startPoint x: 417, startPoint y: 116, endPoint x: 406, endPoint y: 140, distance: 26.4
click at [409, 417] on div at bounding box center [397, 429] width 24 height 24
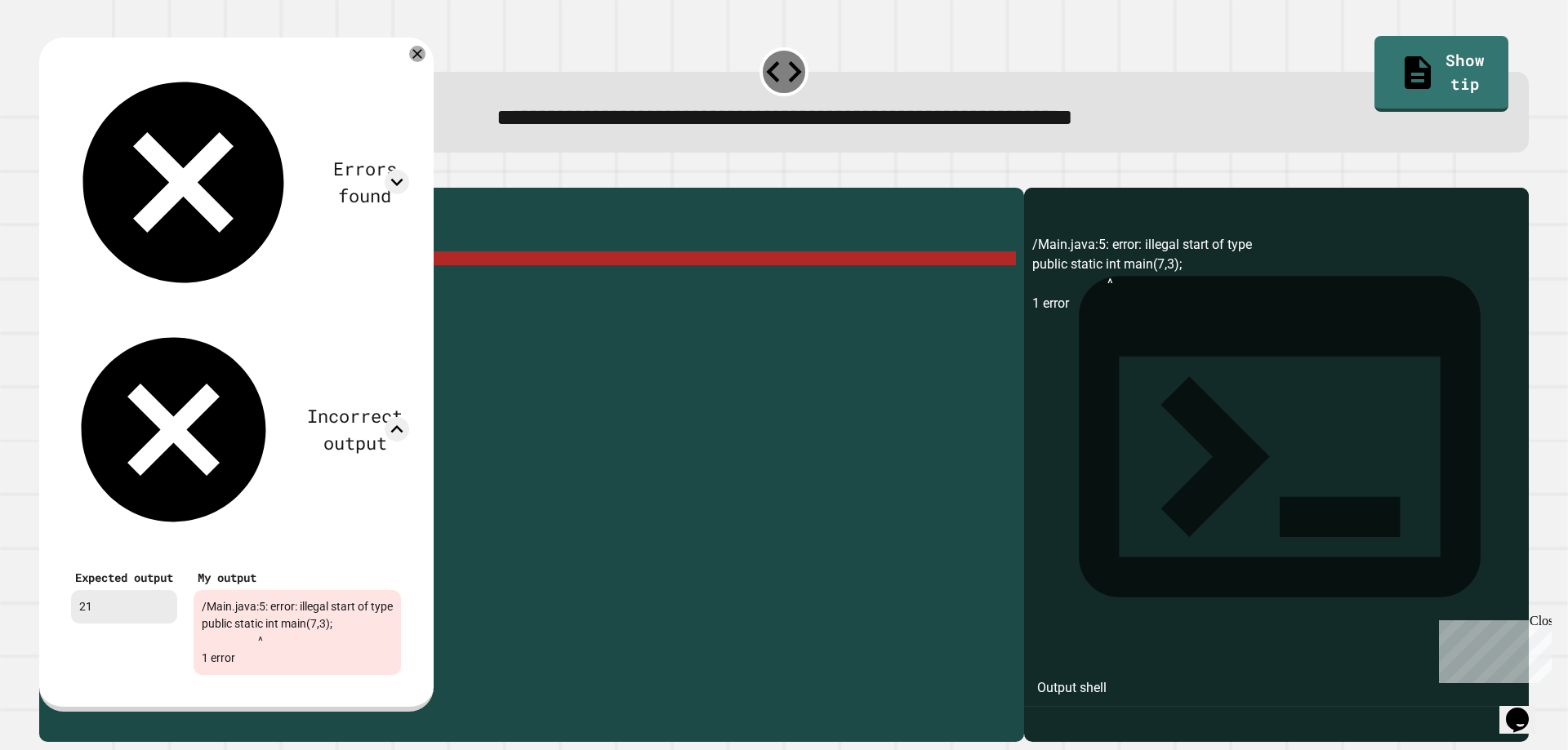
scroll to position [0, 0]
click at [355, 367] on div "public class Main { //Add multiple method here public static int main ( 7 , 3 )…" at bounding box center [546, 445] width 937 height 499
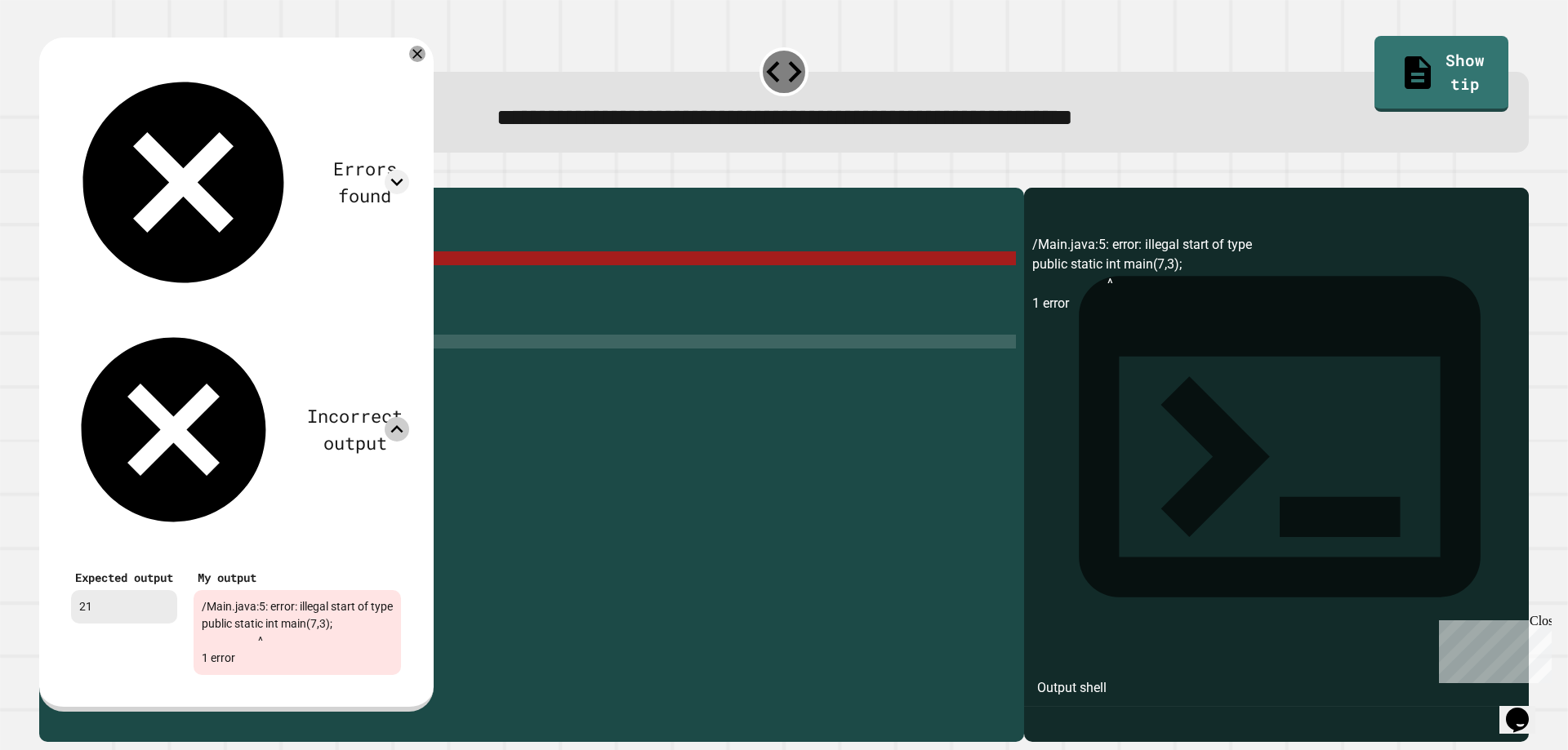
click at [405, 417] on icon at bounding box center [397, 429] width 24 height 24
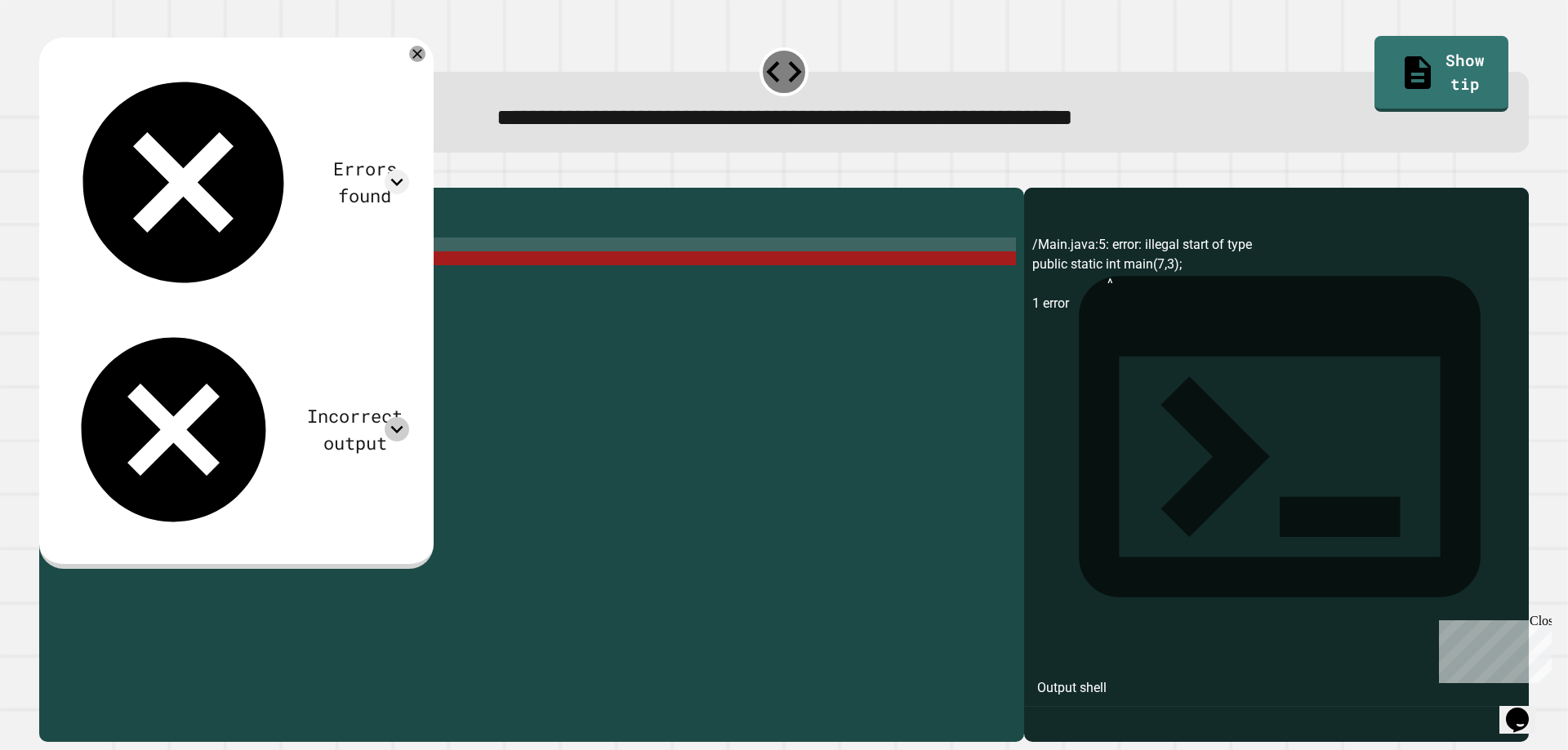
click at [218, 271] on div "public class Main { //Add multiple method here public static int main ( 7 , 3 )…" at bounding box center [546, 445] width 937 height 499
click at [216, 279] on div "public class Main { //Add multiple method here public static int main ( 7 , 3 )…" at bounding box center [546, 445] width 937 height 499
click at [220, 280] on div "public class Main { //Add multiple method here public static int main ( 7 , 3 )…" at bounding box center [546, 445] width 937 height 499
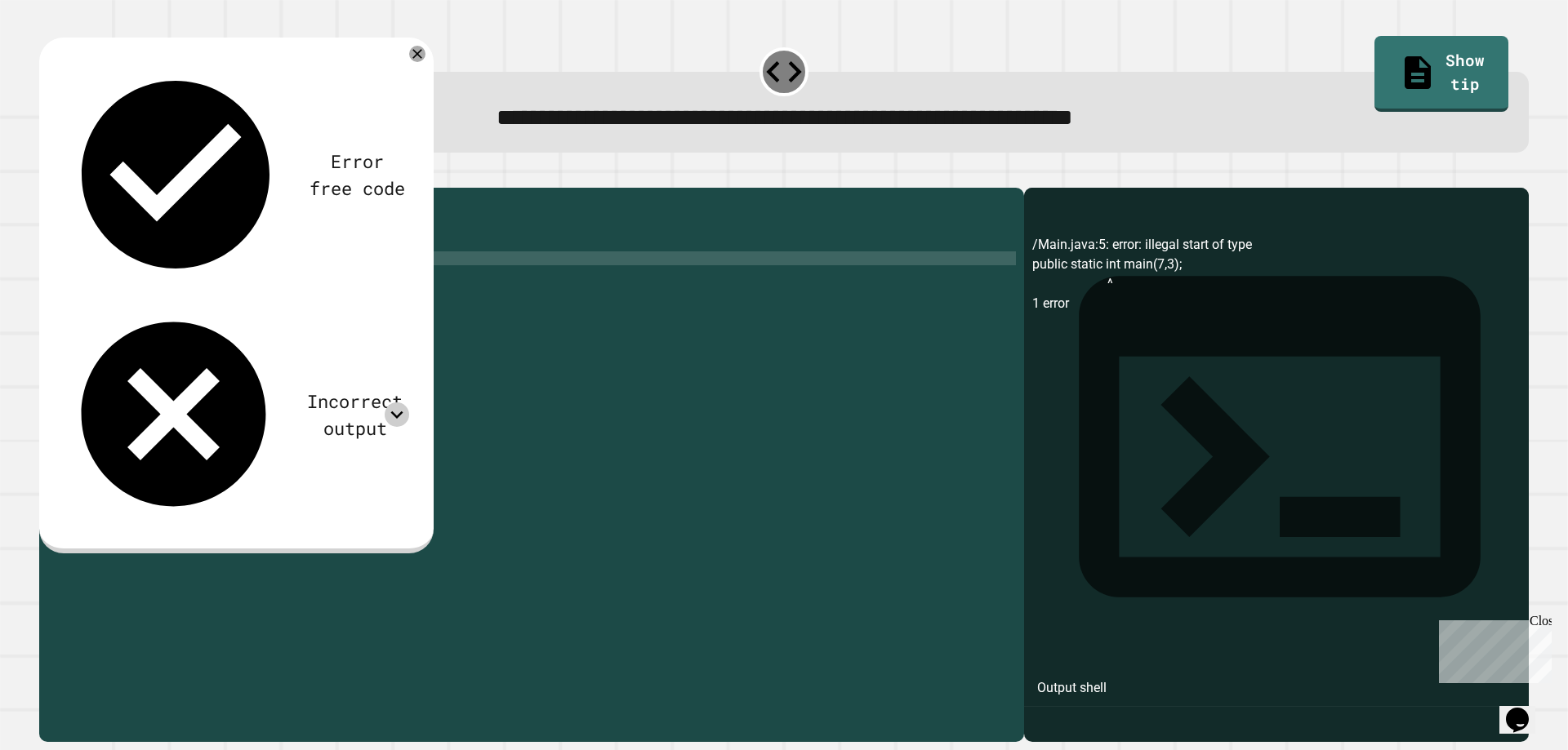
scroll to position [0, 10]
click at [409, 402] on icon at bounding box center [397, 415] width 24 height 24
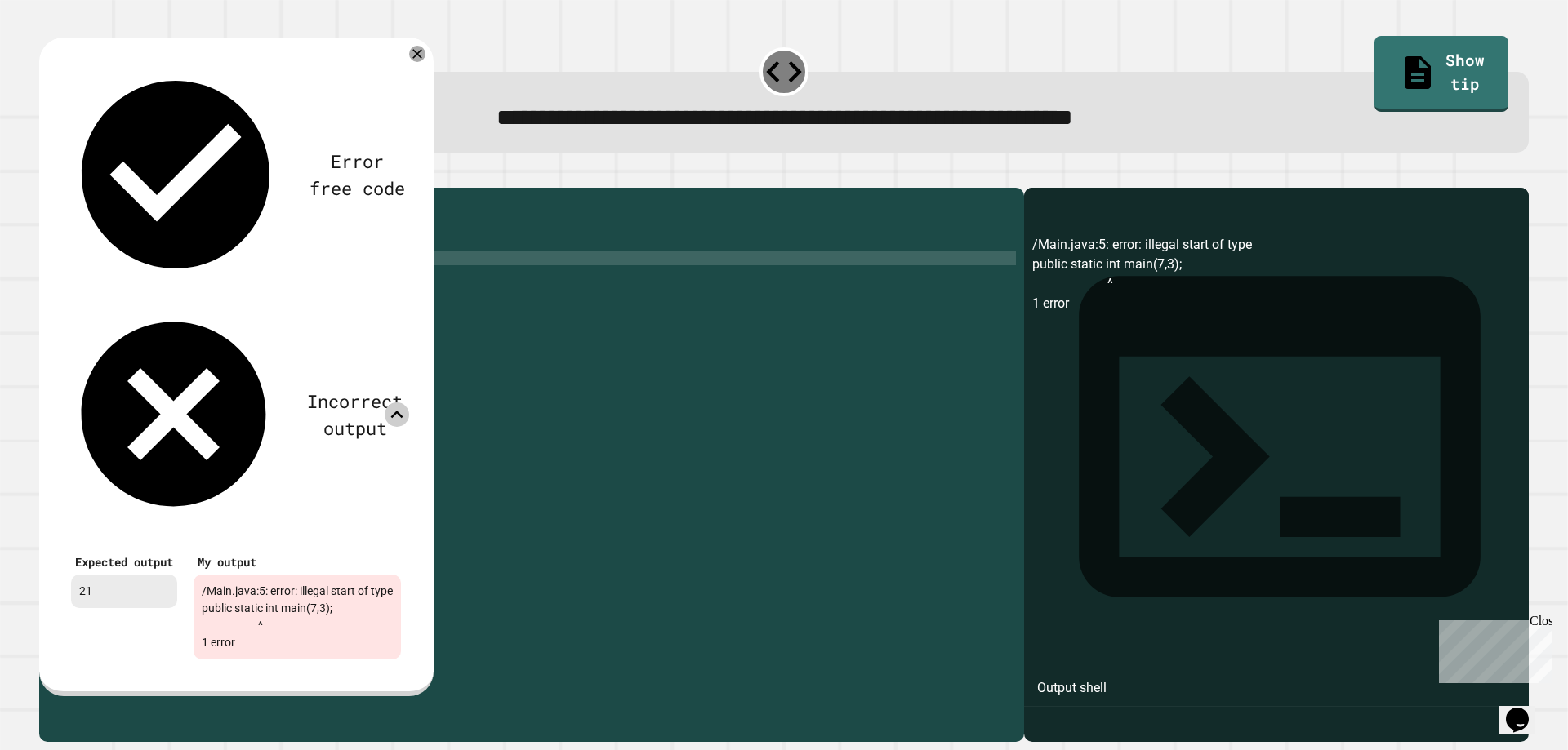
click at [355, 574] on div "/Main.java:5: error: illegal start of type public static int main(7,3); ^ 1 err…" at bounding box center [297, 616] width 207 height 84
click at [321, 541] on div "My output /Main.java:5: error: illegal start of type public static int main(7,3…" at bounding box center [297, 604] width 224 height 126
click at [427, 57] on icon at bounding box center [417, 54] width 19 height 19
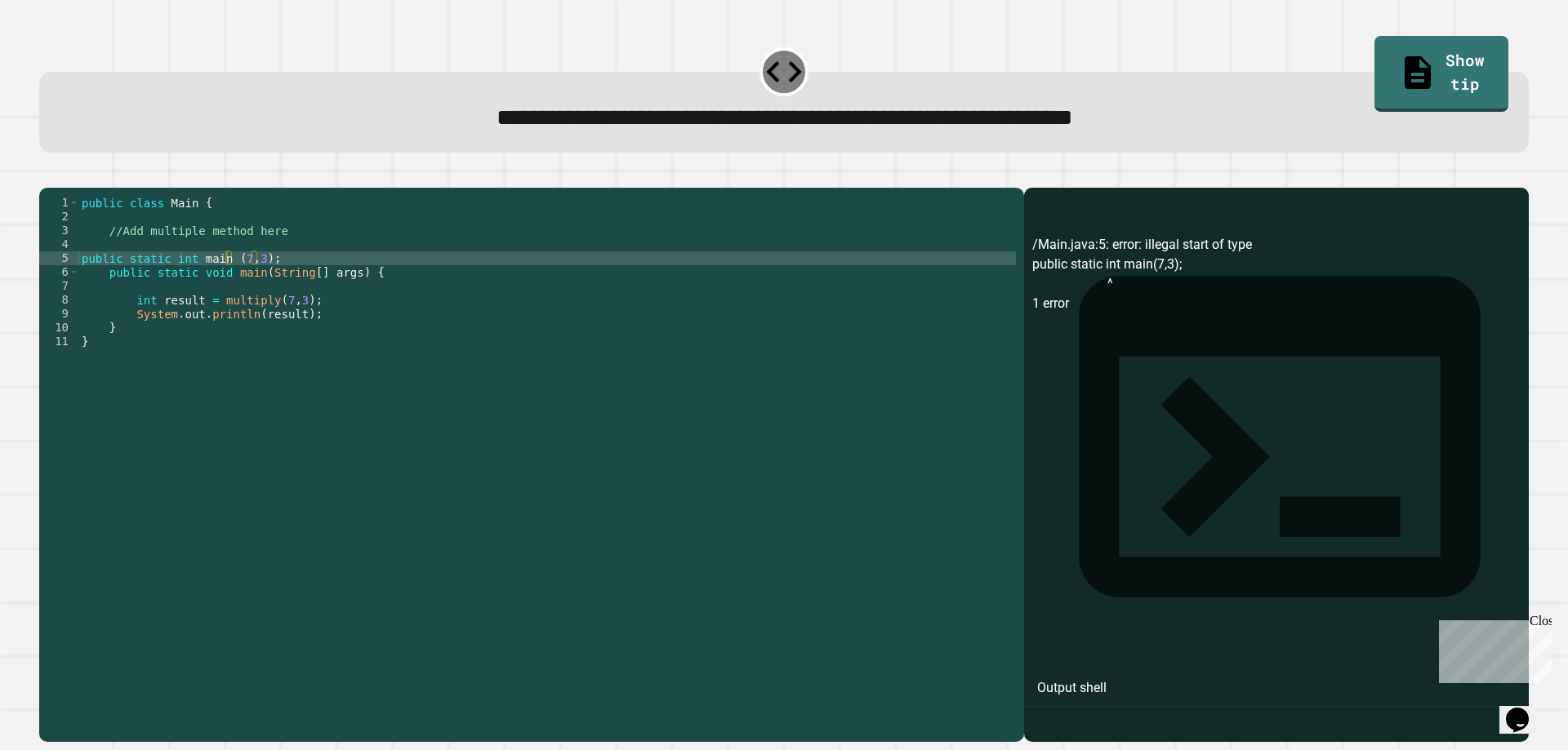
click at [83, 187] on div at bounding box center [784, 178] width 1490 height 19
click at [47, 174] on icon "button" at bounding box center [47, 174] width 0 height 0
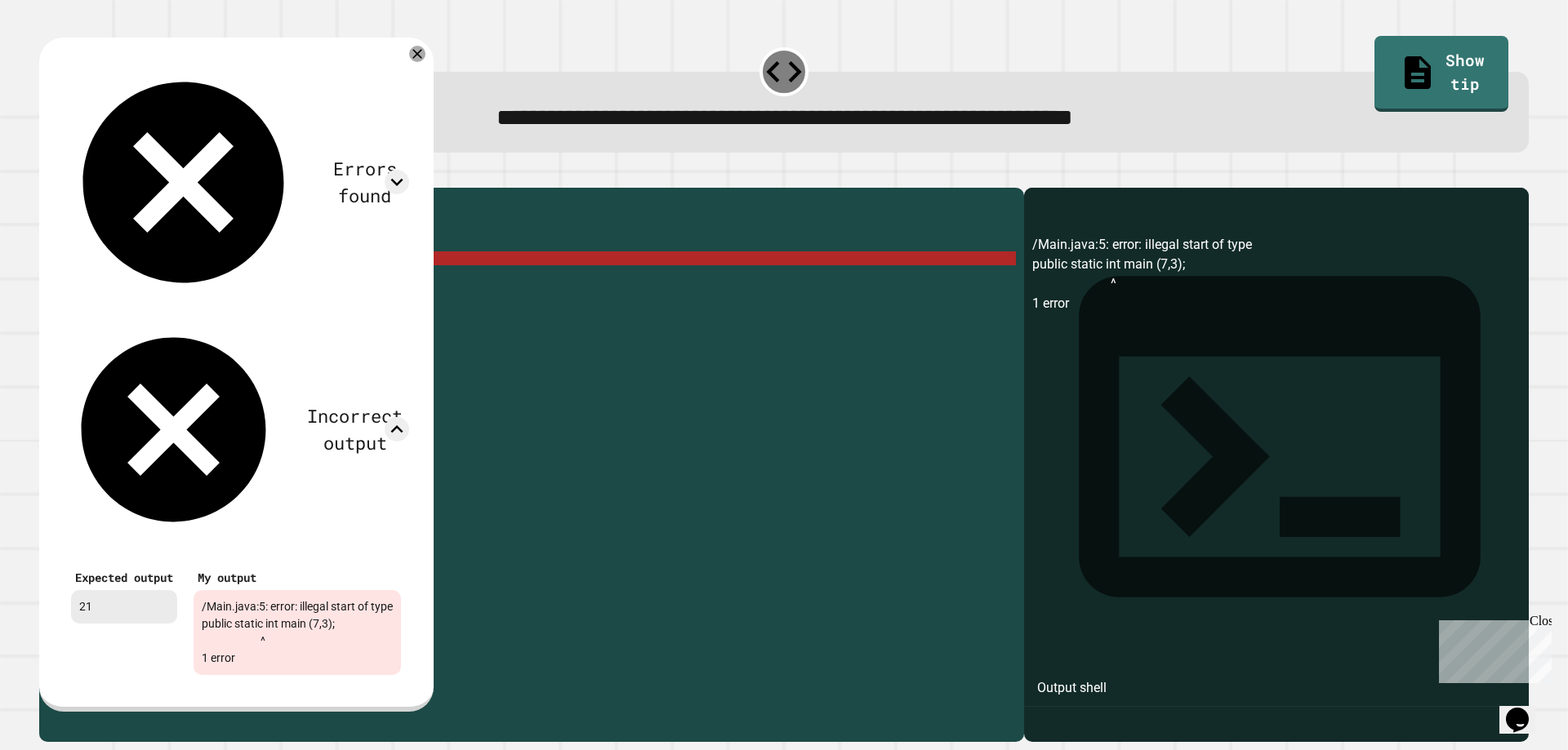
scroll to position [0, 0]
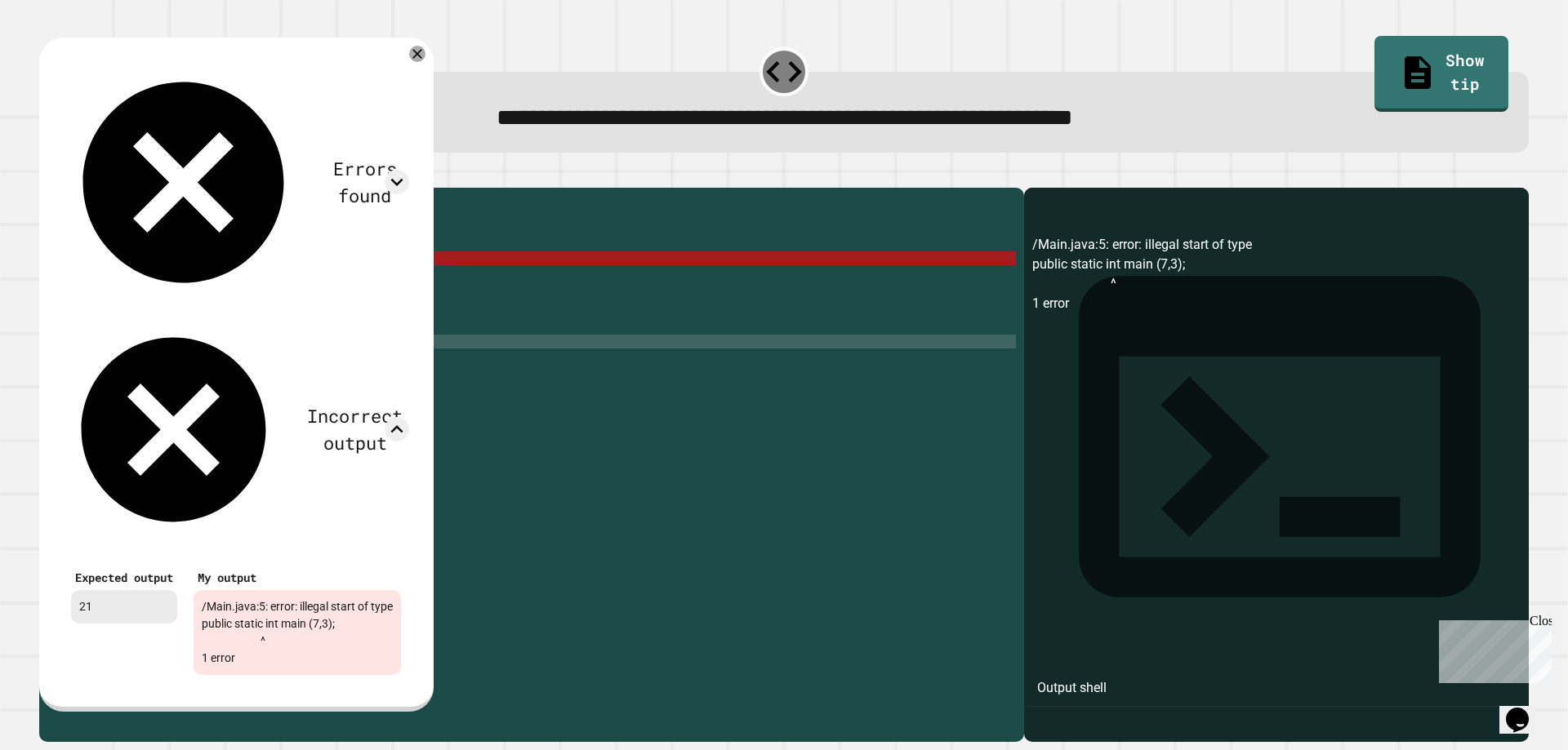
click at [830, 463] on div "public class Main { //Add multiple method here public static int main ( 7 , 3 )…" at bounding box center [546, 445] width 937 height 499
click at [423, 59] on icon at bounding box center [417, 54] width 10 height 10
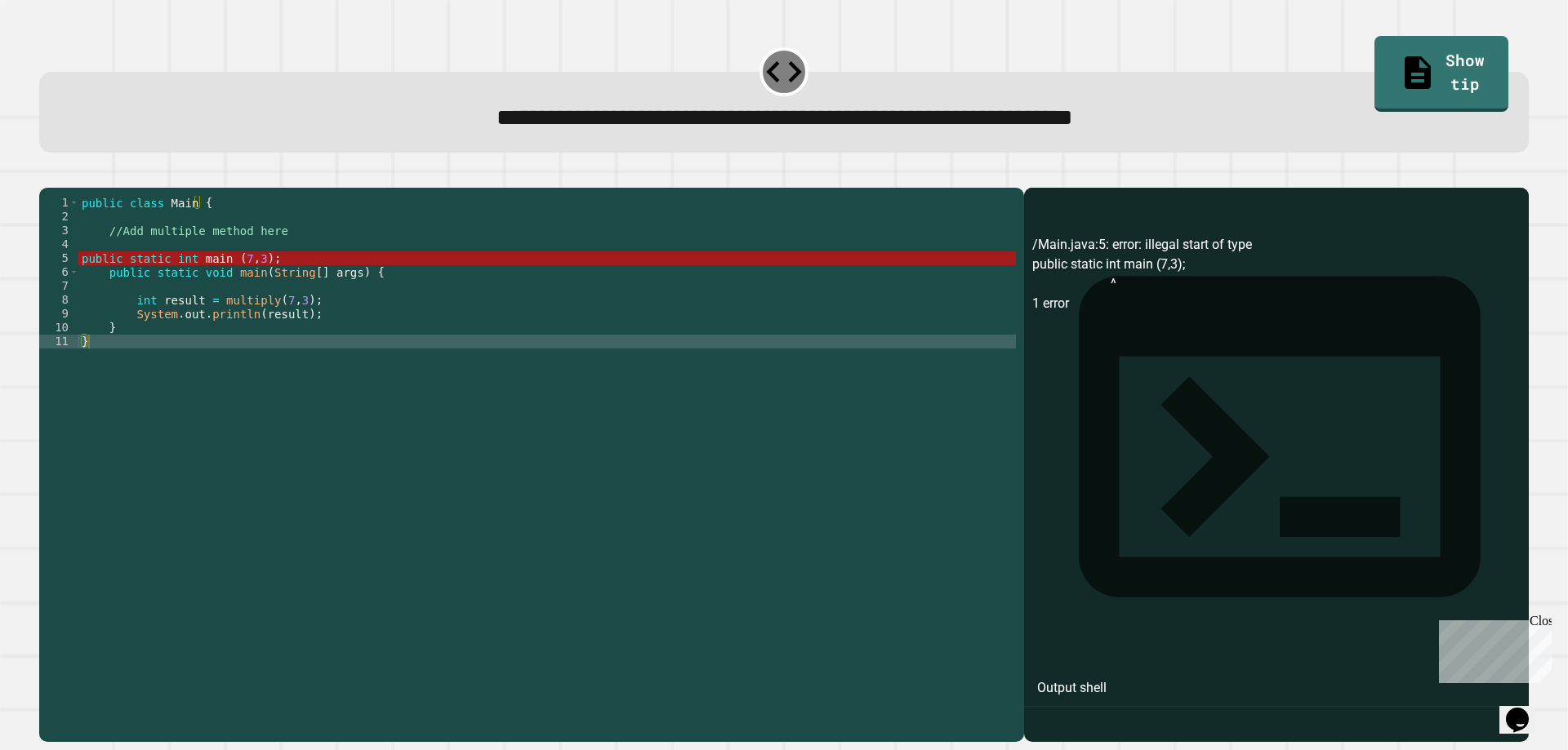
click at [214, 277] on div "public class Main { //Add multiple method here public static int main ( 7 , 3 )…" at bounding box center [546, 445] width 937 height 499
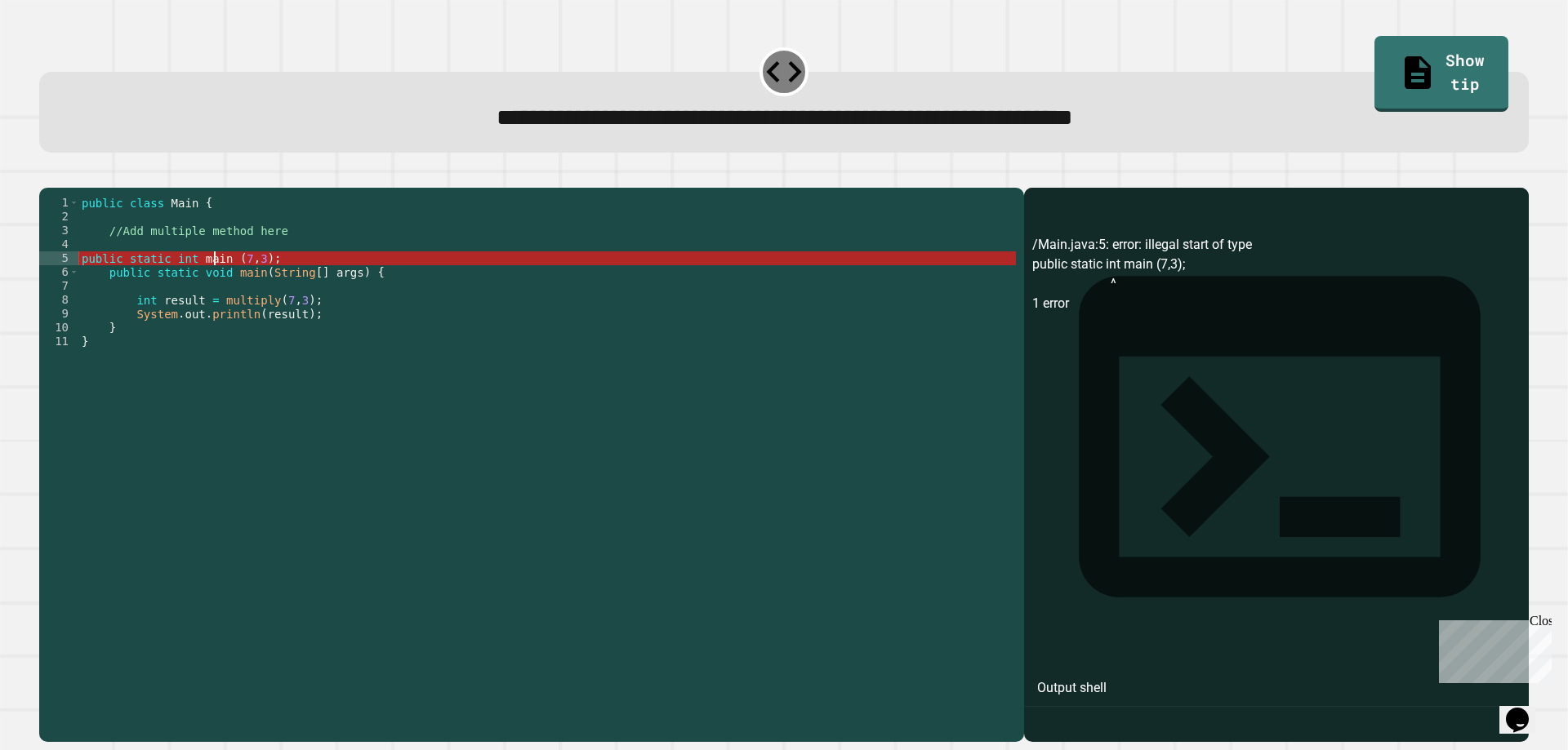
click at [214, 277] on div "public class Main { //Add multiple method here public static int main ( 7 , 3 )…" at bounding box center [546, 445] width 937 height 499
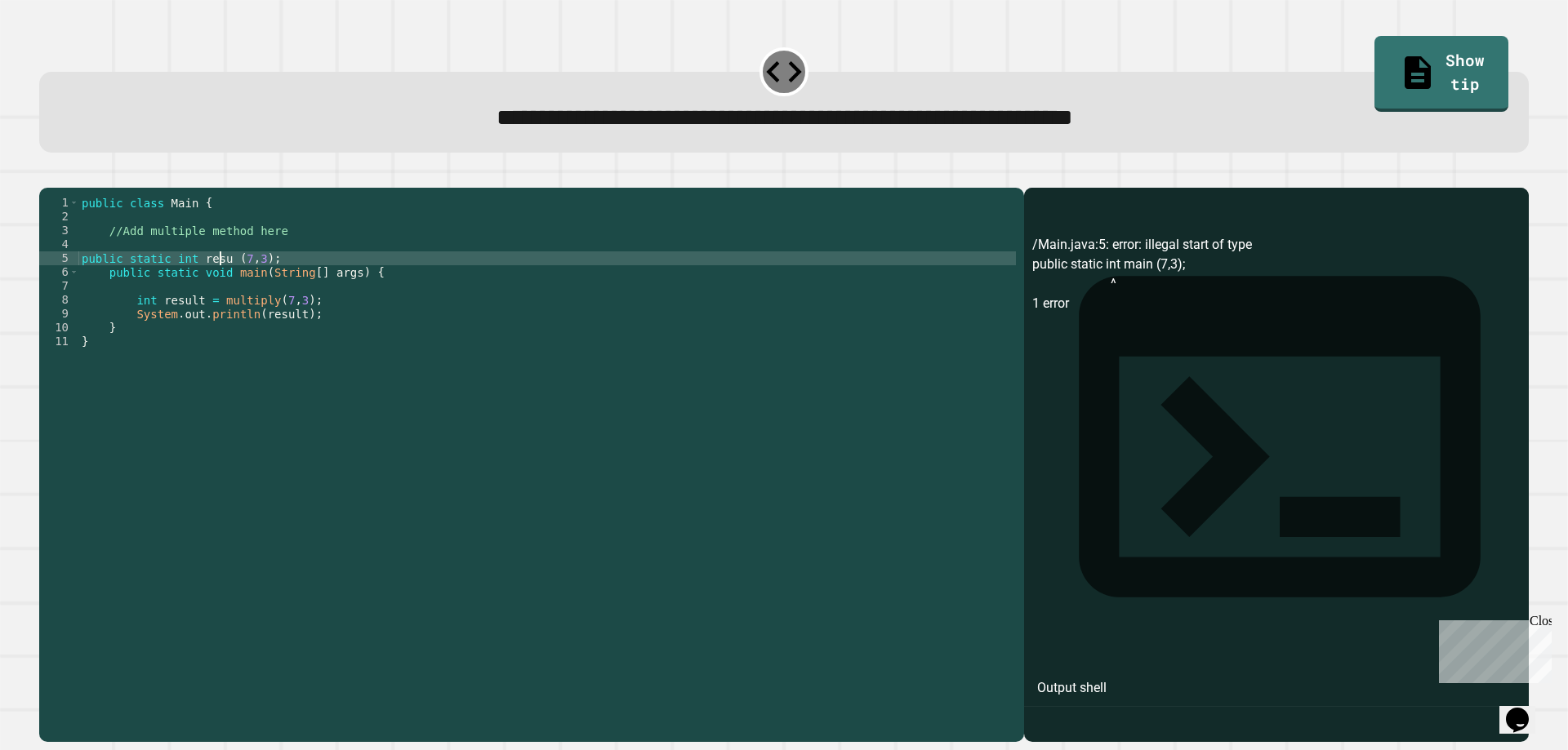
scroll to position [0, 10]
click at [47, 174] on icon "button" at bounding box center [47, 174] width 0 height 0
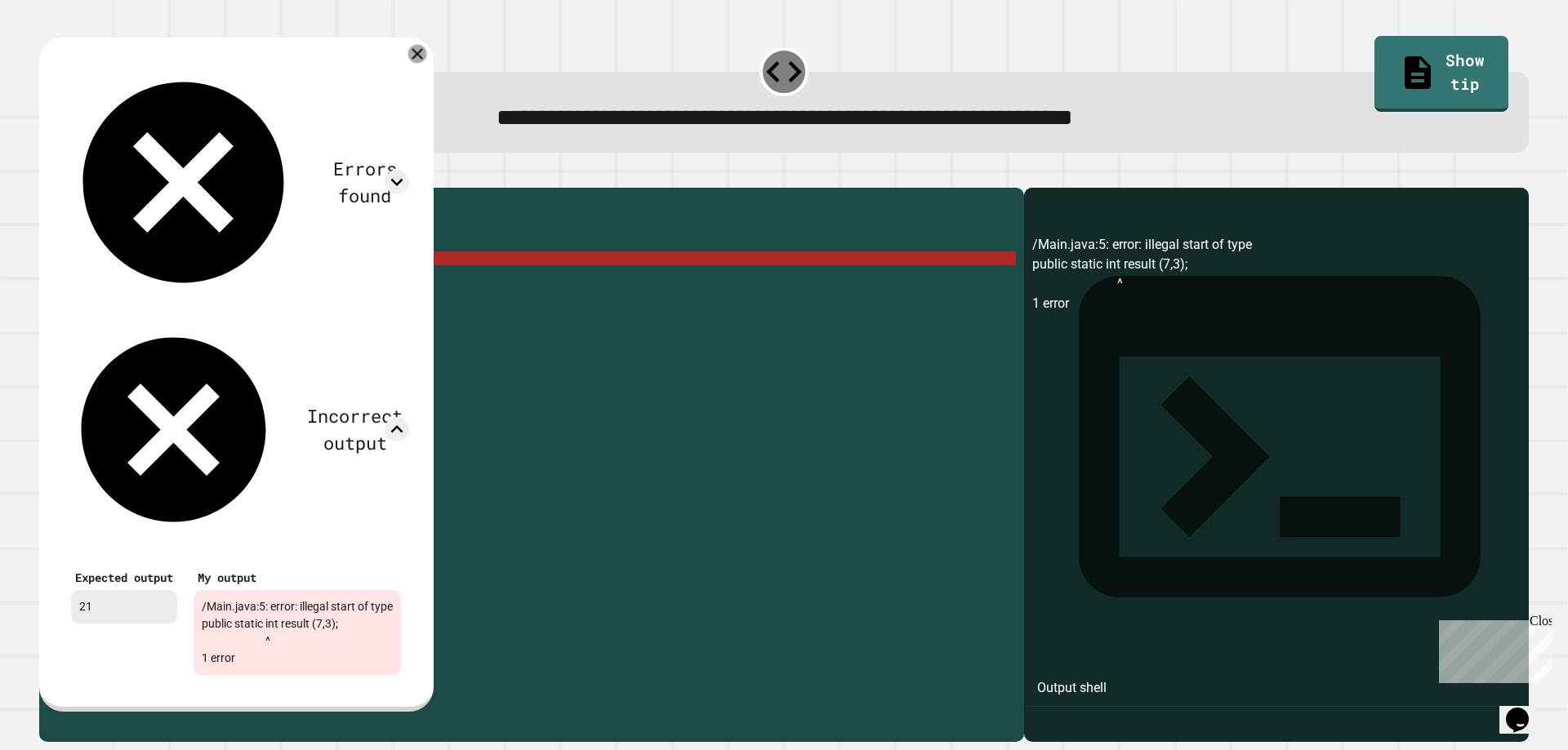
click at [427, 57] on icon at bounding box center [417, 55] width 19 height 19
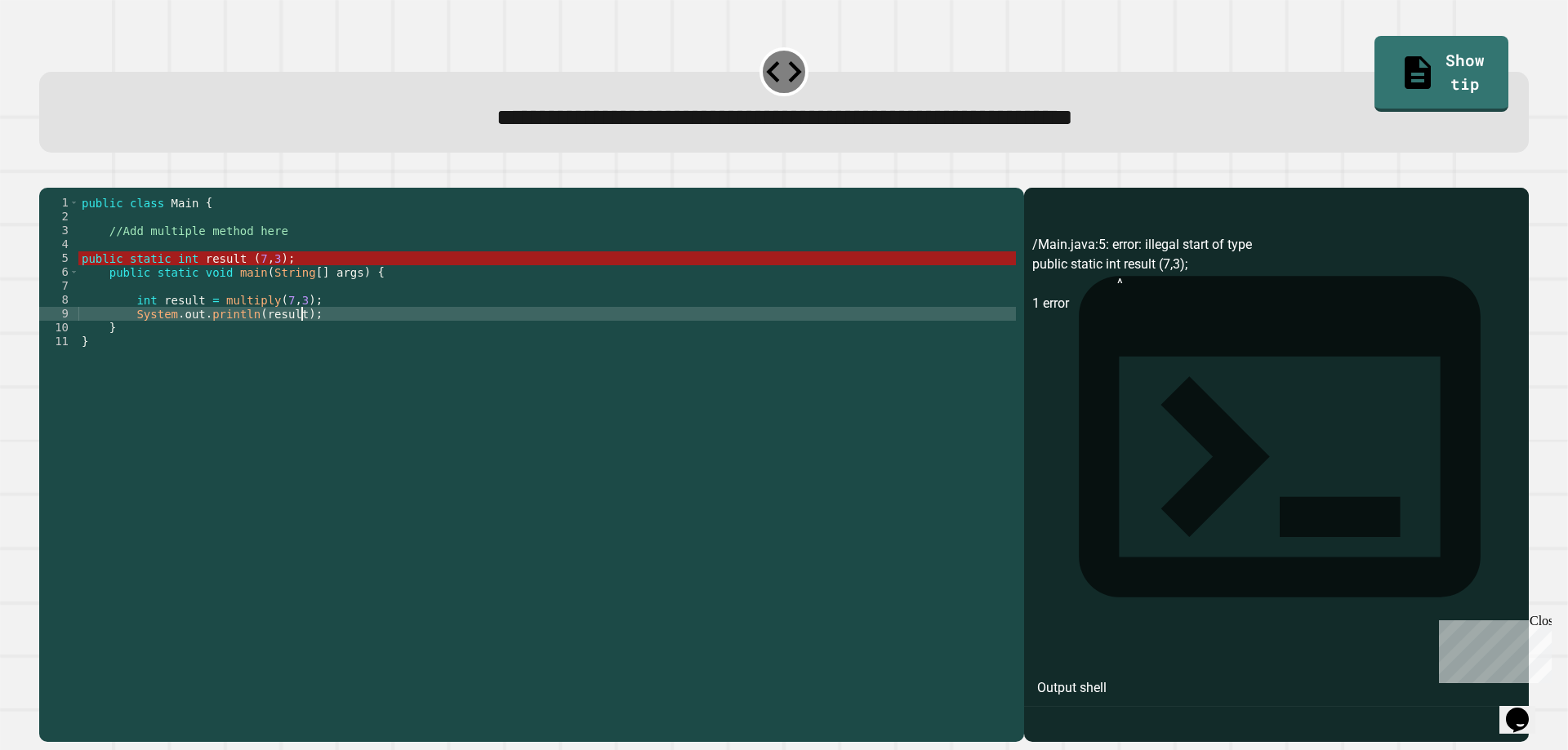
click at [356, 341] on div "public class Main { //Add multiple method here public static int result ( 7 , 3…" at bounding box center [546, 445] width 937 height 499
type textarea "**********"
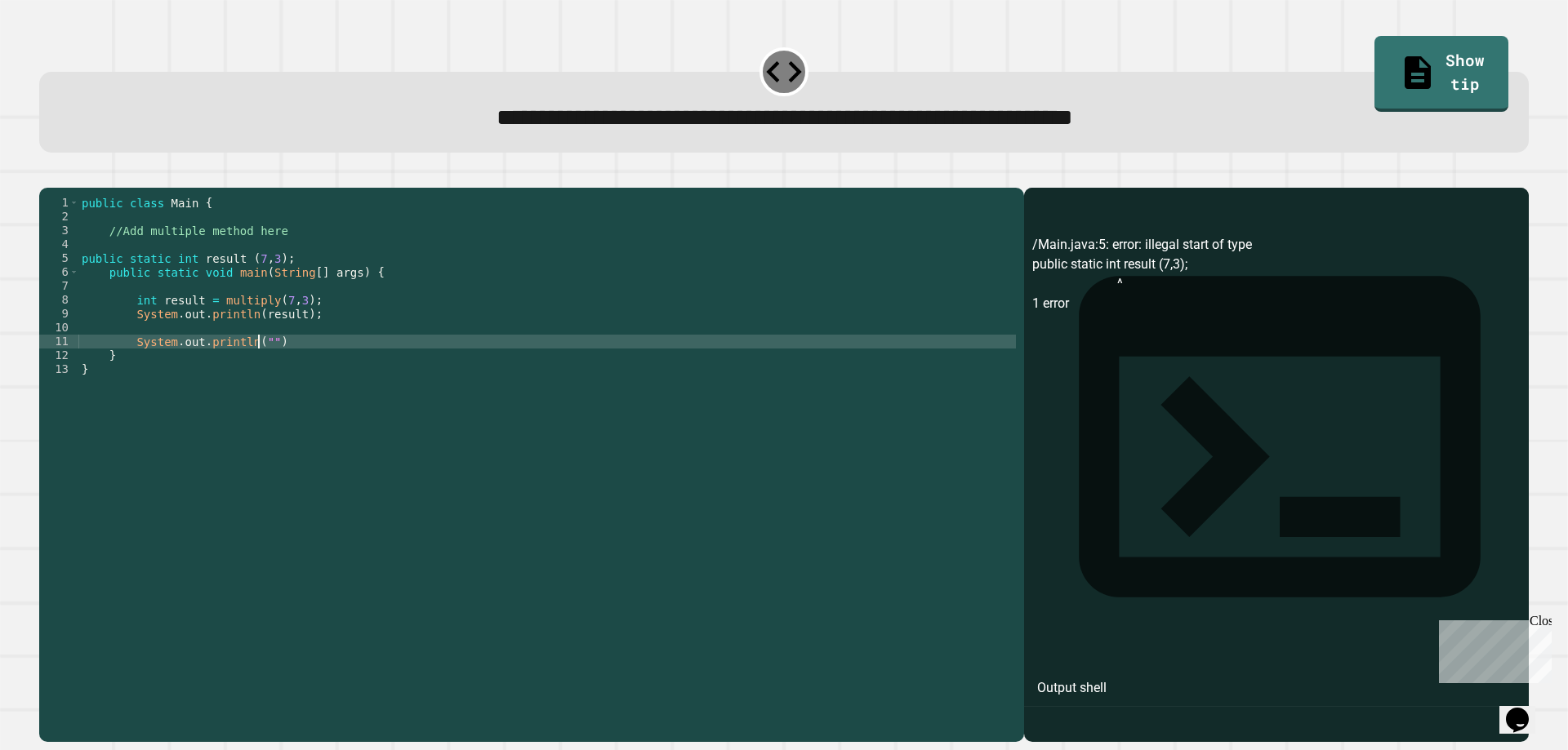
scroll to position [0, 13]
type textarea "**********"
click at [47, 174] on icon "button" at bounding box center [47, 174] width 0 height 0
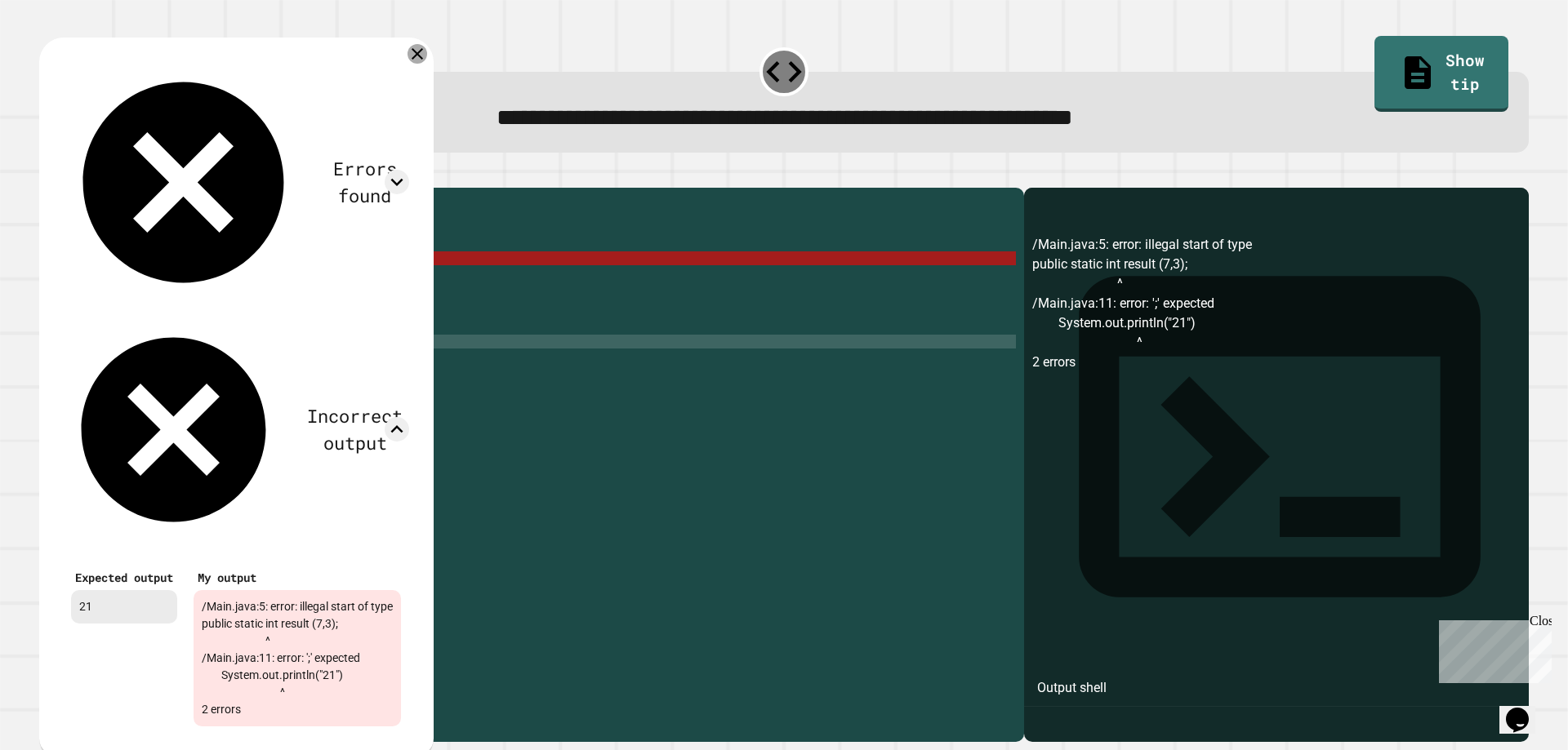
drag, startPoint x: 430, startPoint y: 51, endPoint x: 430, endPoint y: 79, distance: 28.0
click at [427, 53] on icon at bounding box center [417, 54] width 19 height 19
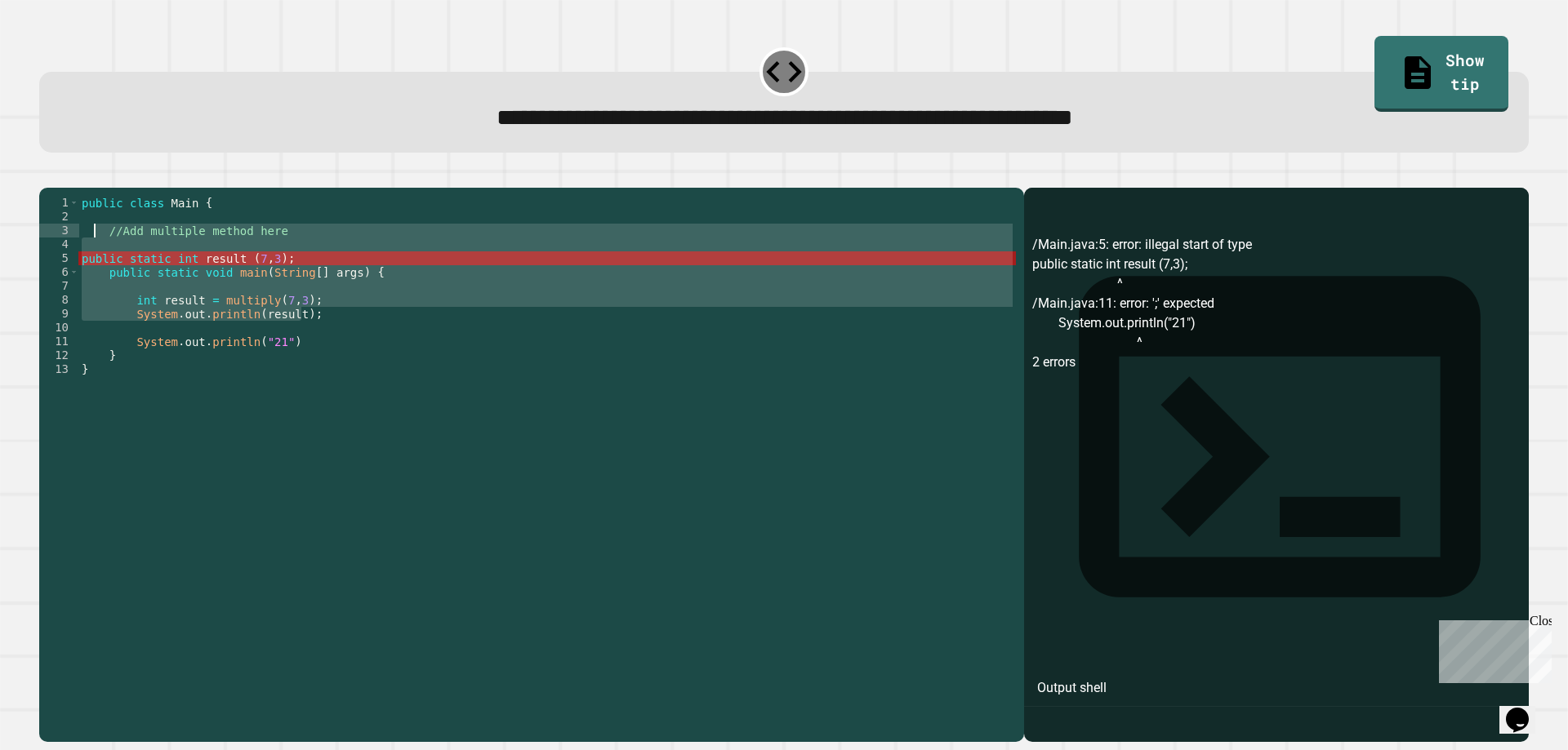
drag, startPoint x: 374, startPoint y: 341, endPoint x: 96, endPoint y: 257, distance: 290.4
click at [96, 257] on div "public class Main { //Add multiple method here public static int result ( 7 , 3…" at bounding box center [546, 445] width 937 height 499
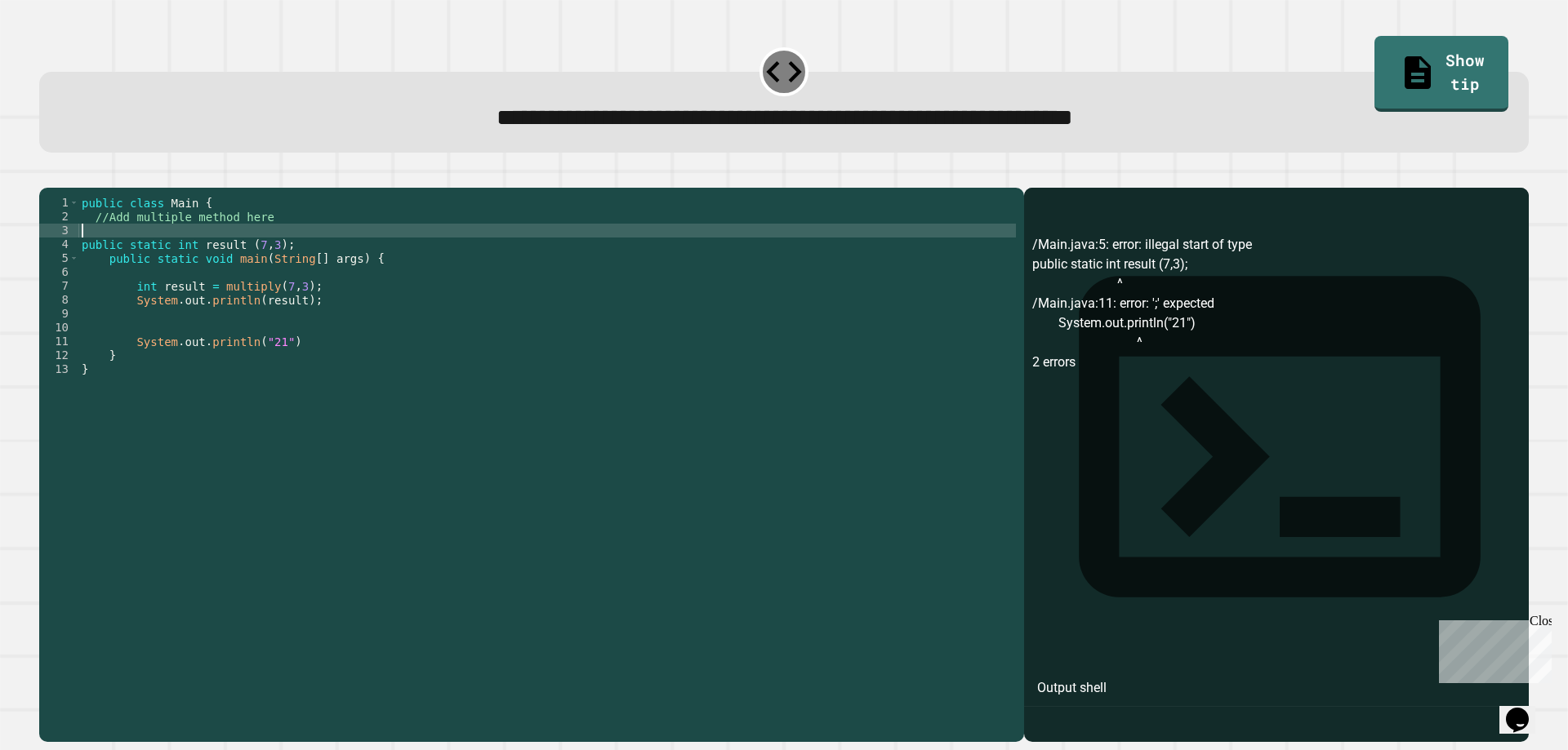
click at [187, 259] on div "public class Main { //Add multiple method here public static int result ( 7 , 3…" at bounding box center [546, 445] width 937 height 499
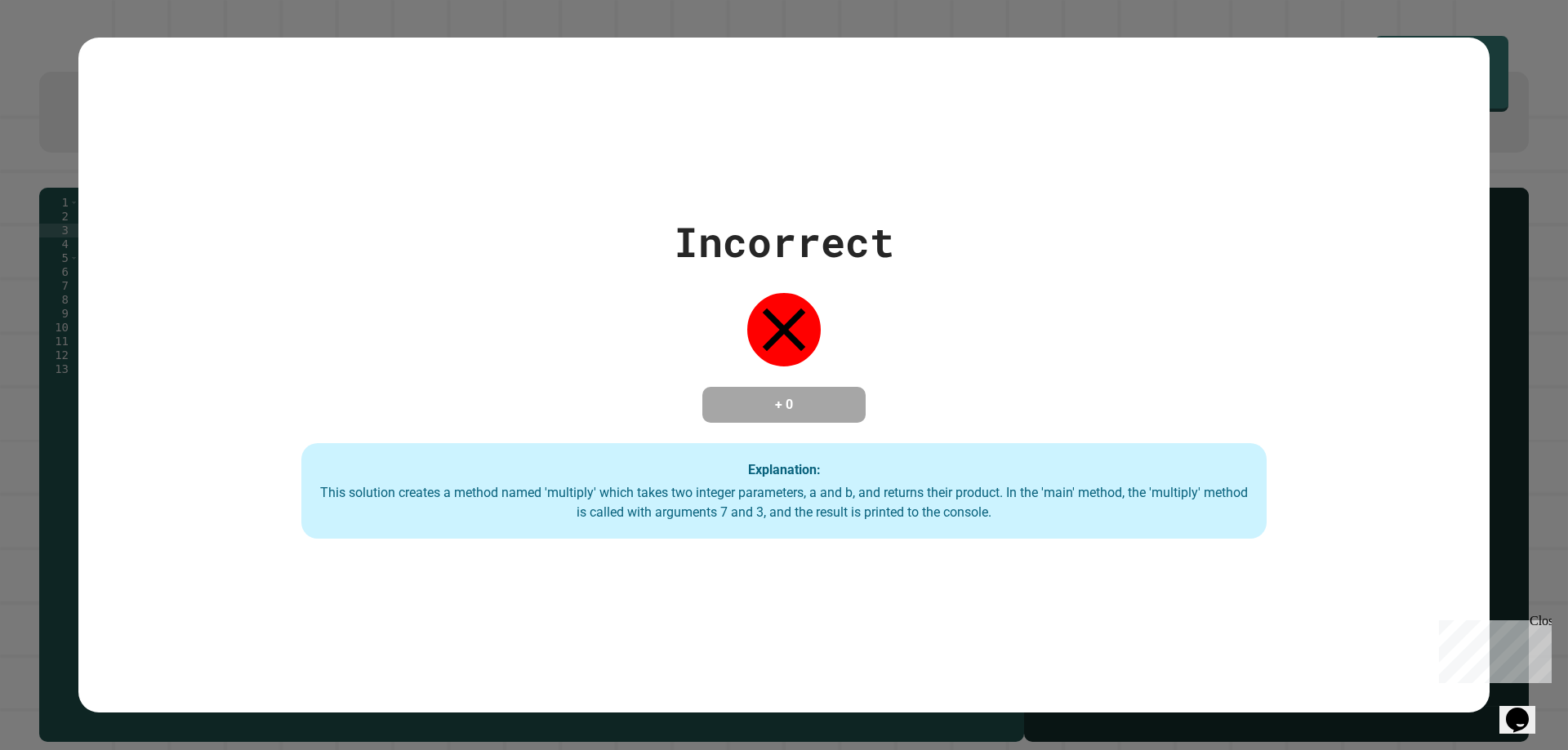
drag, startPoint x: 312, startPoint y: 266, endPoint x: 137, endPoint y: 265, distance: 175.0
click at [137, 265] on div "**********" at bounding box center [784, 375] width 1568 height 750
